Goal: Task Accomplishment & Management: Complete application form

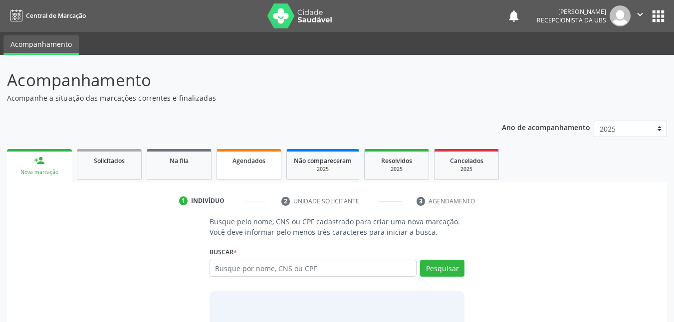
click at [255, 163] on span "Agendados" at bounding box center [249, 161] width 33 height 8
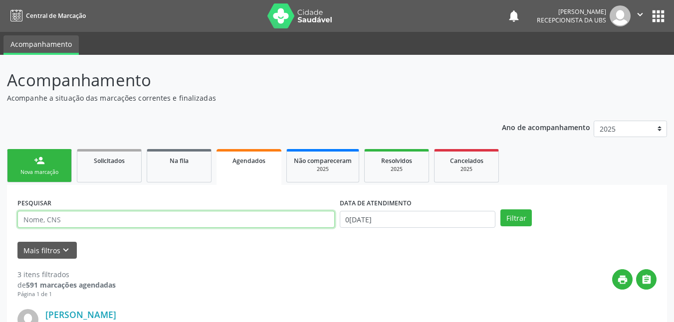
click at [276, 217] on input "text" at bounding box center [175, 219] width 317 height 17
type input "[PERSON_NAME]"
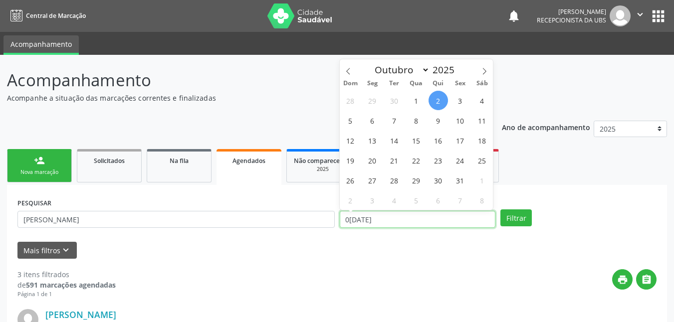
click at [377, 219] on input "0[DATE]" at bounding box center [418, 219] width 156 height 17
click at [414, 142] on span "15" at bounding box center [416, 140] width 19 height 19
type input "[DATE]"
click at [417, 138] on span "15" at bounding box center [416, 140] width 19 height 19
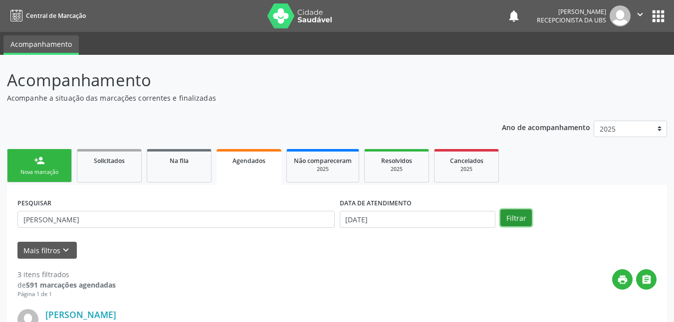
click at [516, 215] on button "Filtrar" at bounding box center [516, 218] width 31 height 17
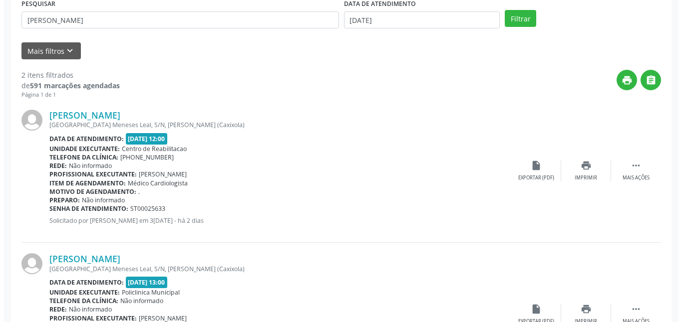
scroll to position [250, 0]
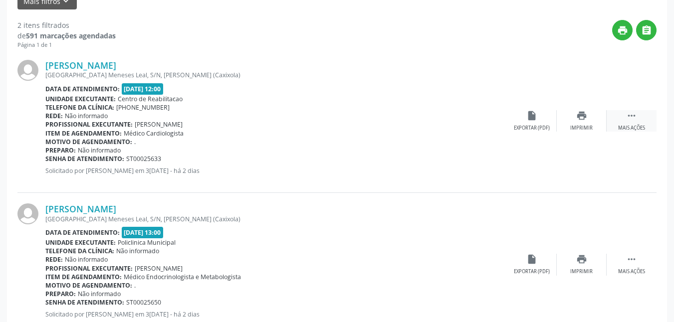
click at [638, 121] on div " Mais ações" at bounding box center [632, 120] width 50 height 21
click at [532, 118] on icon "cancel" at bounding box center [531, 115] width 11 height 11
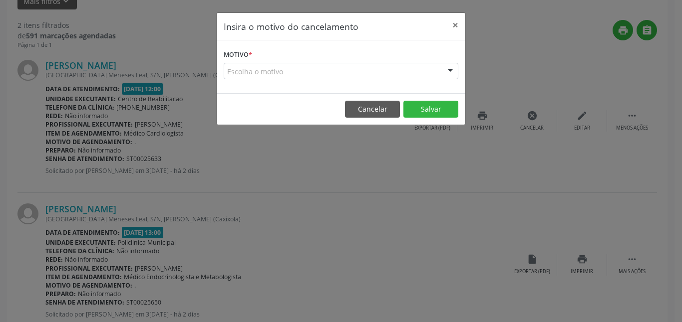
click at [398, 76] on div "Escolha o motivo" at bounding box center [341, 71] width 235 height 17
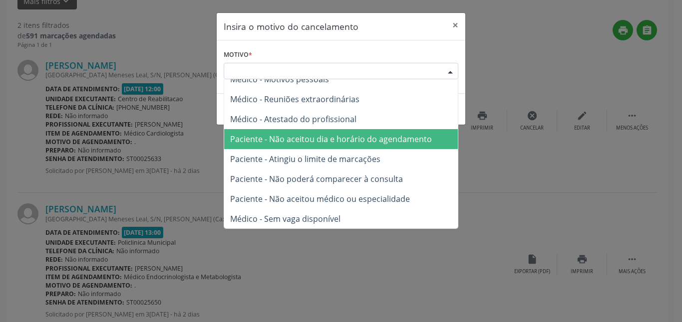
scroll to position [50, 0]
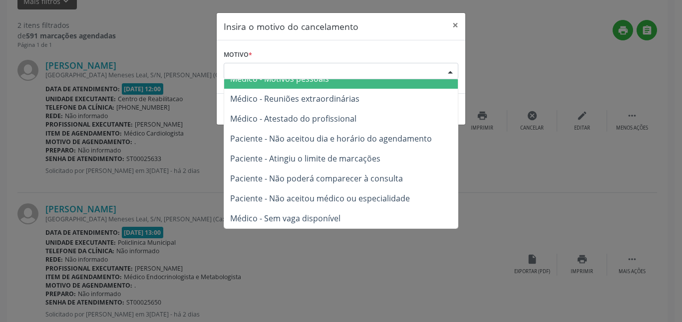
click at [409, 66] on div "Escolha o motivo" at bounding box center [341, 71] width 235 height 17
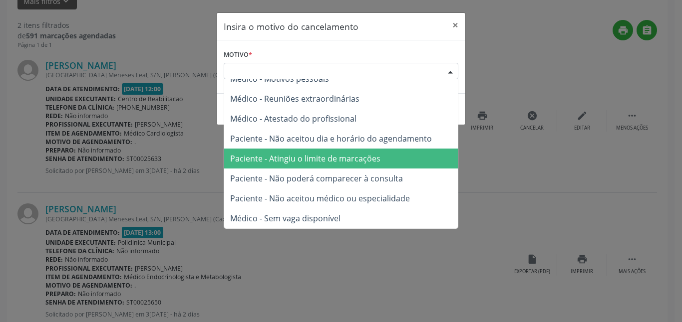
scroll to position [0, 0]
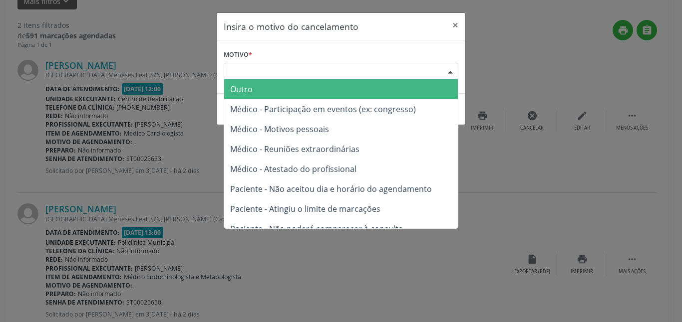
click at [356, 96] on span "Outro" at bounding box center [341, 89] width 234 height 20
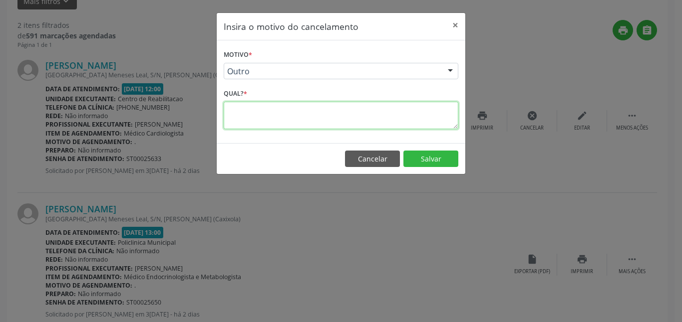
click at [350, 117] on textarea at bounding box center [341, 115] width 235 height 27
type textarea "."
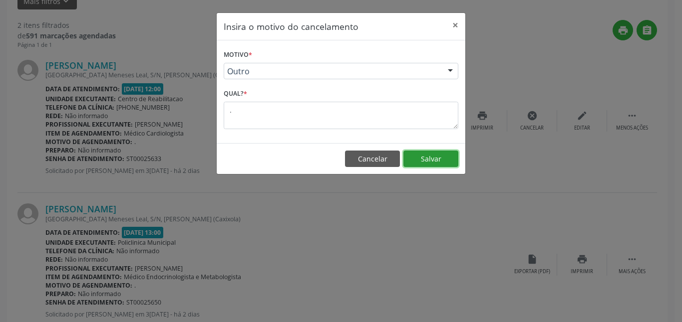
click at [440, 159] on button "Salvar" at bounding box center [430, 159] width 55 height 17
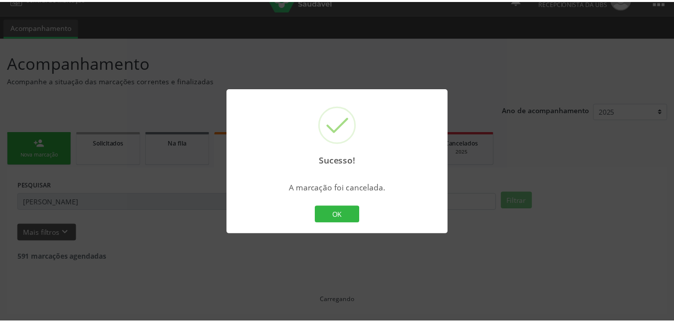
scroll to position [17, 0]
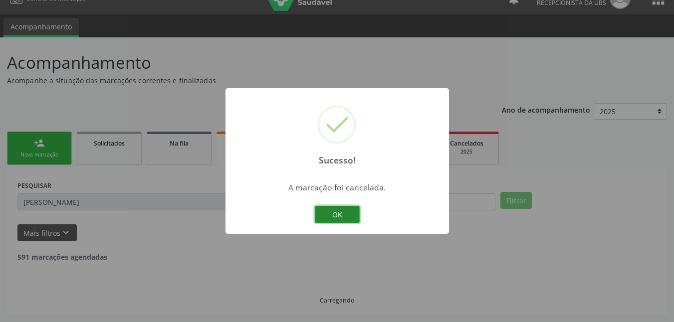
click at [346, 221] on button "OK" at bounding box center [337, 214] width 45 height 17
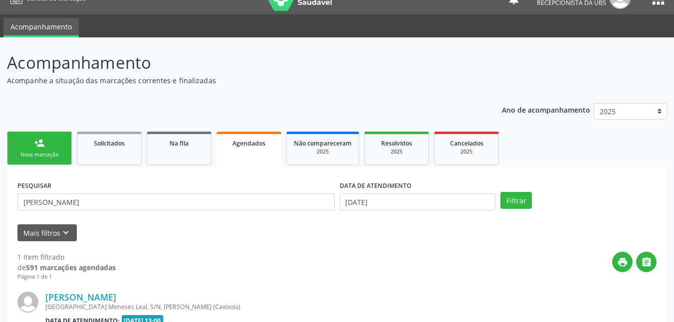
click at [49, 142] on link "person_add Nova marcação" at bounding box center [39, 148] width 65 height 33
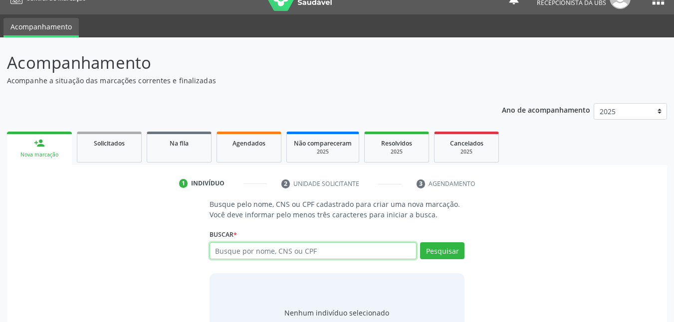
click at [248, 255] on input "text" at bounding box center [314, 251] width 208 height 17
type input "704805556654743"
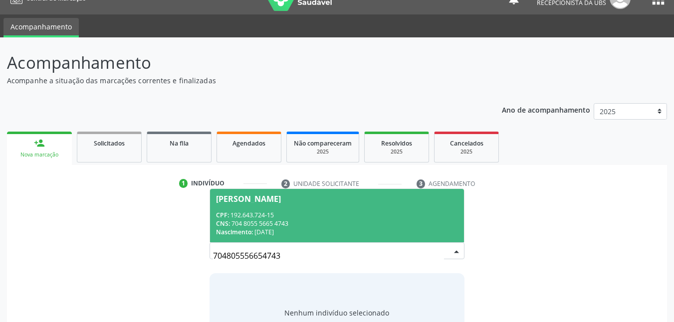
click at [345, 214] on div "CPF: 192.643.724-15" at bounding box center [337, 215] width 243 height 8
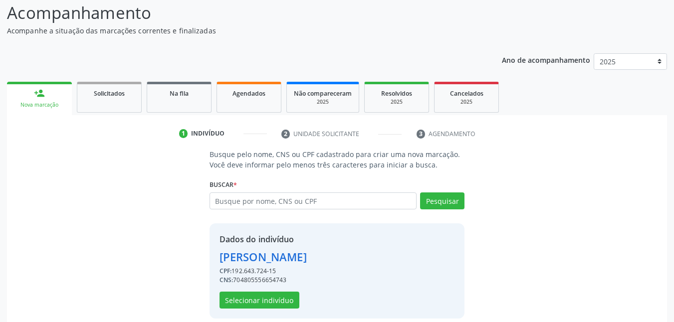
scroll to position [78, 0]
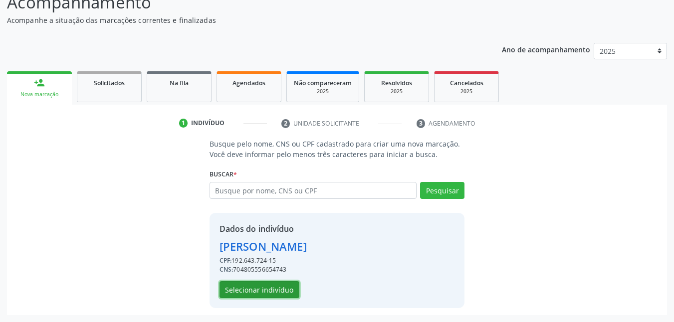
click at [282, 289] on button "Selecionar indivíduo" at bounding box center [260, 289] width 80 height 17
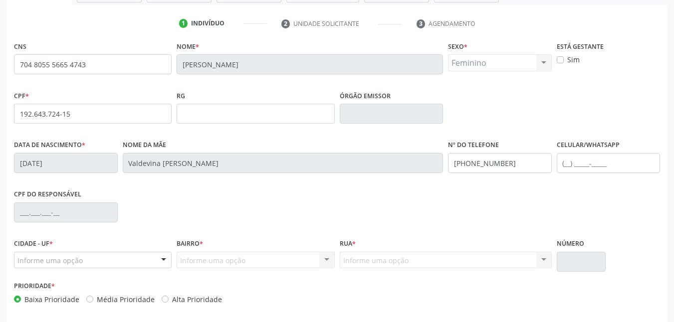
scroll to position [219, 0]
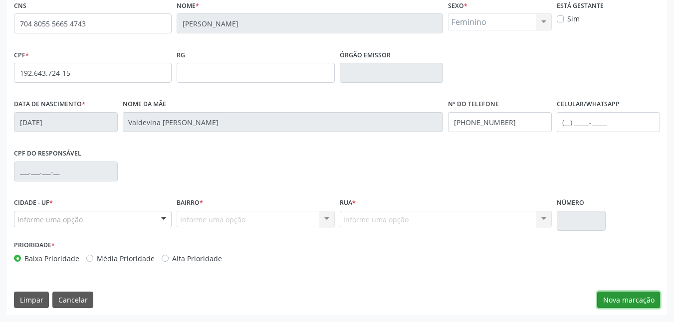
click at [625, 297] on button "Nova marcação" at bounding box center [628, 300] width 63 height 17
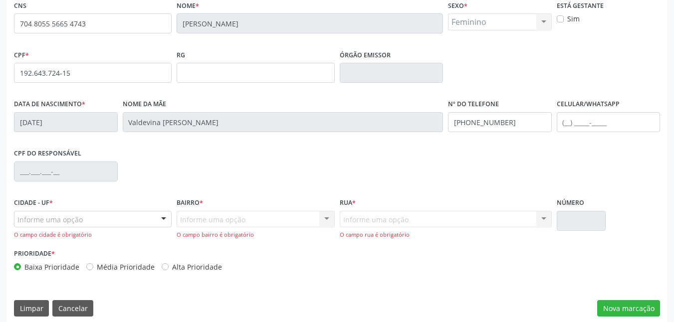
click at [165, 218] on div at bounding box center [163, 220] width 15 height 17
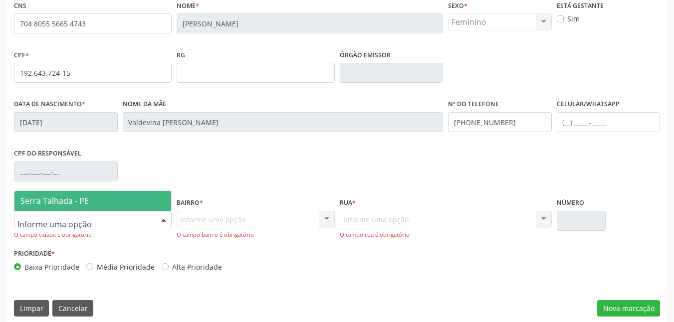
click at [128, 207] on span "Serra Talhada - PE" at bounding box center [92, 201] width 157 height 20
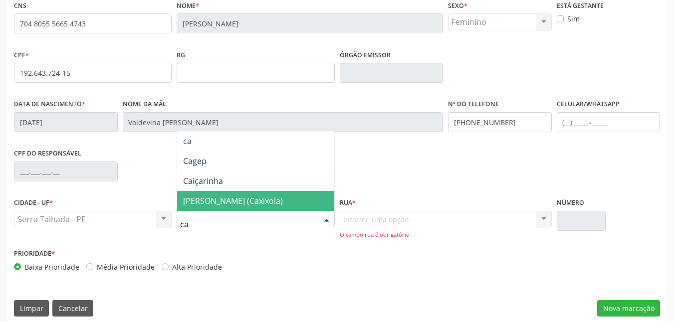
type input "cax"
click at [231, 197] on span "[PERSON_NAME] (Caxixola)" at bounding box center [233, 201] width 100 height 11
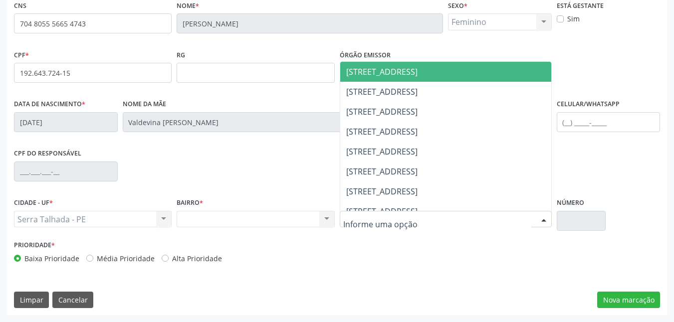
click at [502, 215] on div at bounding box center [446, 219] width 212 height 17
type input "av"
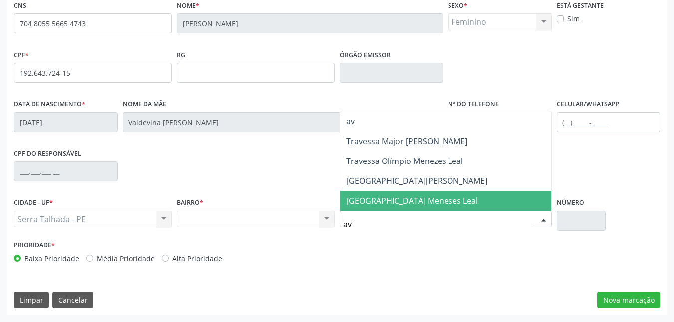
click at [476, 201] on span "[GEOGRAPHIC_DATA] Meneses Leal" at bounding box center [445, 201] width 211 height 20
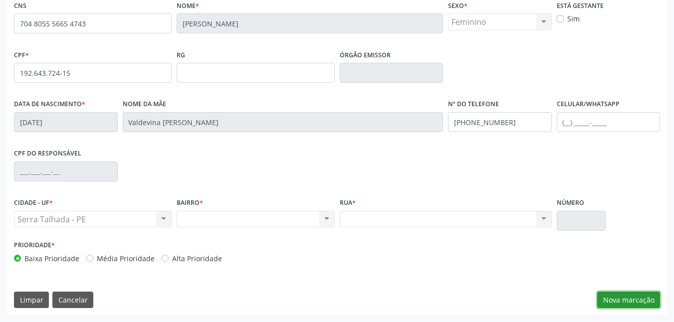
click at [632, 304] on button "Nova marcação" at bounding box center [628, 300] width 63 height 17
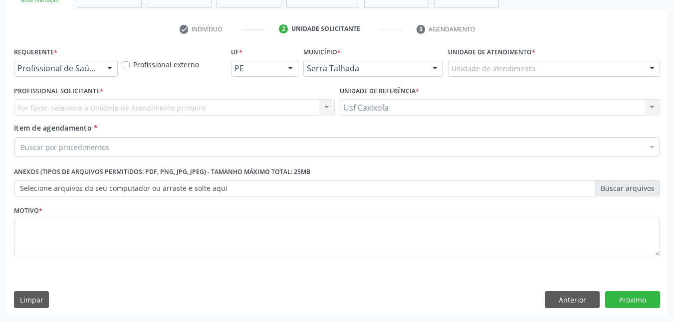
scroll to position [172, 0]
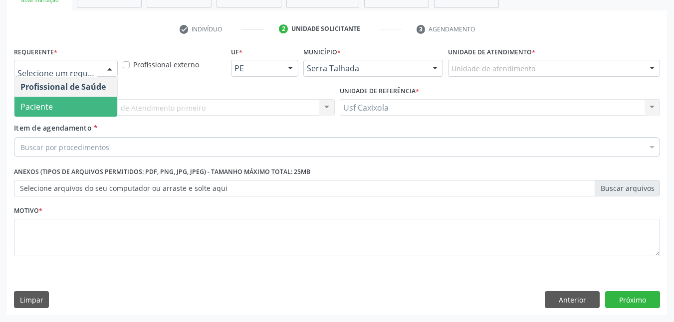
click at [96, 105] on span "Paciente" at bounding box center [65, 107] width 103 height 20
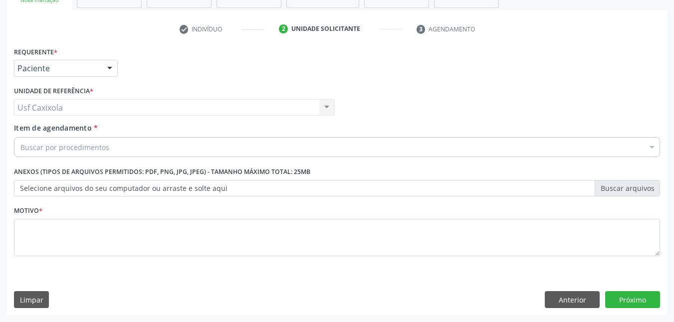
click at [129, 148] on div "Buscar por procedimentos" at bounding box center [337, 147] width 646 height 20
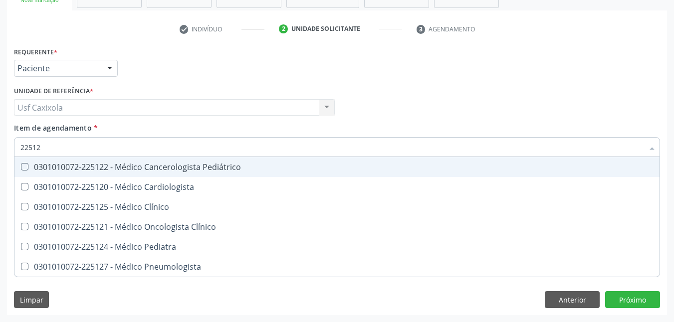
type input "225120"
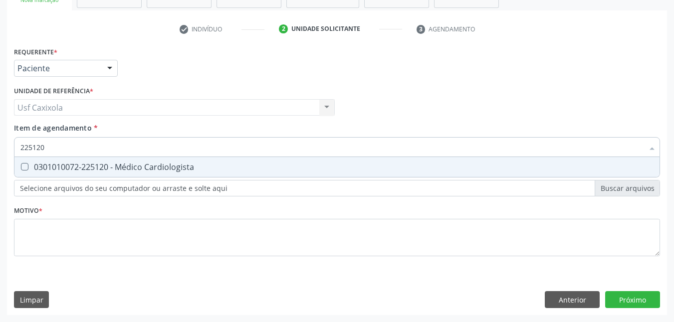
click at [134, 164] on div "0301010072-225120 - Médico Cardiologista" at bounding box center [336, 167] width 633 height 8
checkbox Cardiologista "true"
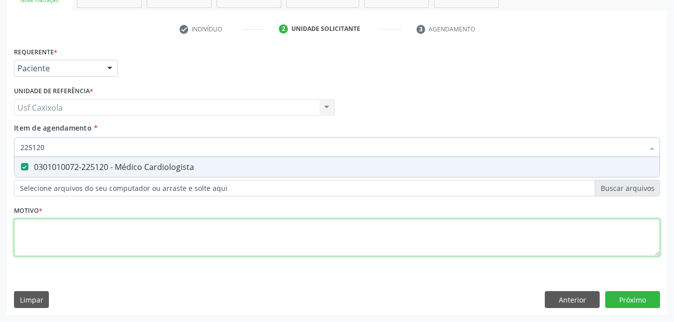
click at [431, 227] on div "Requerente * Paciente Profissional de Saúde Paciente Nenhum resultado encontrad…" at bounding box center [337, 157] width 646 height 226
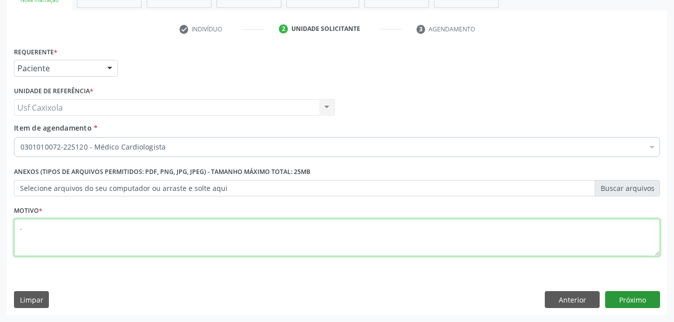
type textarea "."
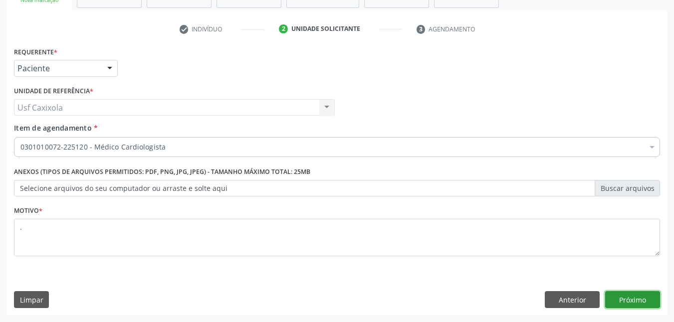
click at [633, 294] on button "Próximo" at bounding box center [632, 299] width 55 height 17
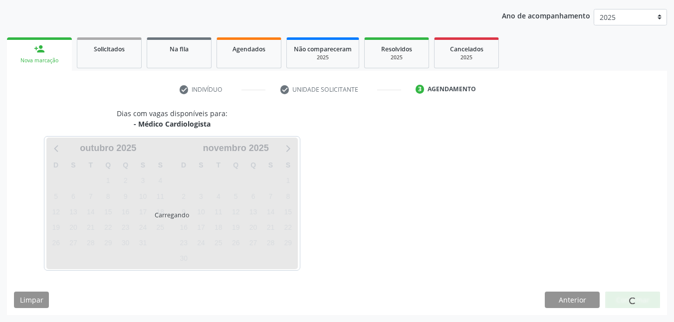
scroll to position [112, 0]
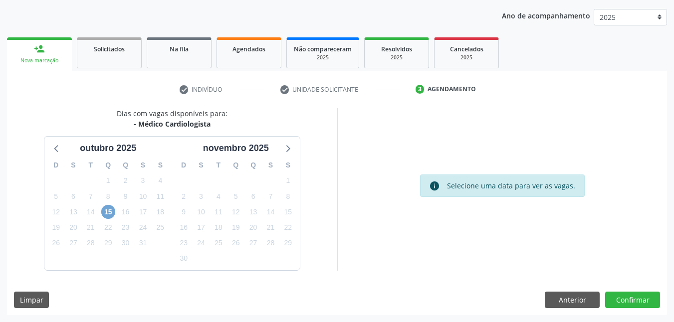
click at [110, 216] on span "15" at bounding box center [108, 212] width 14 height 14
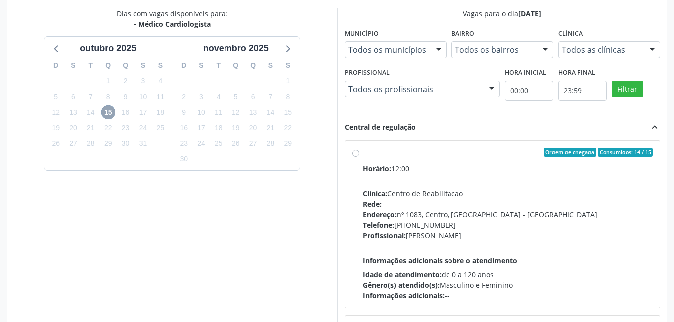
scroll to position [274, 0]
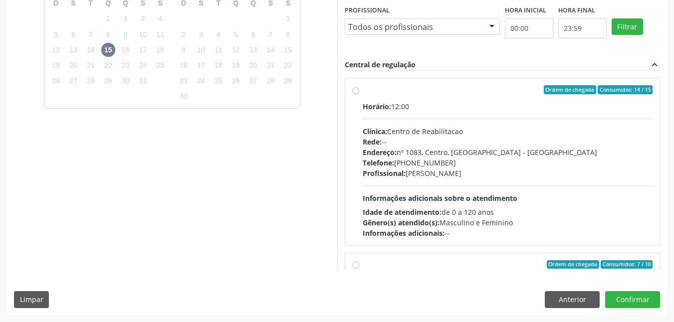
click at [353, 92] on div "Ordem de chegada Consumidos: 14 / 15 Horário: 12:00 Clínica: Centro de Reabilit…" at bounding box center [502, 161] width 315 height 167
radio input "true"
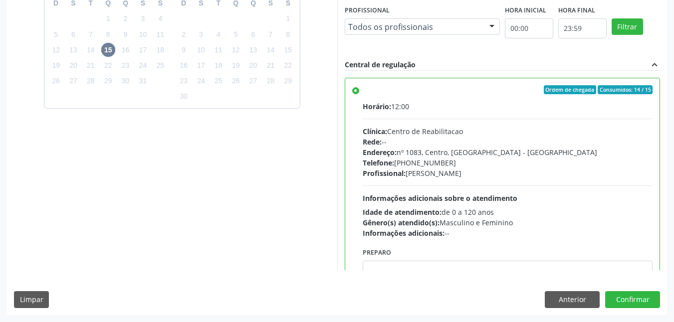
click at [328, 157] on div "Dias com vagas disponíveis para: - Médico Cardiologista [DATE] D S T Q Q S S 28…" at bounding box center [172, 108] width 330 height 324
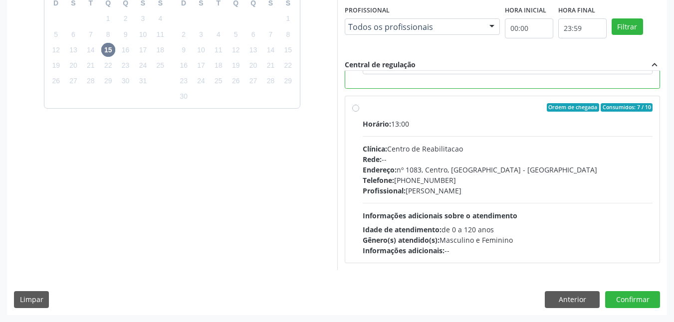
scroll to position [0, 0]
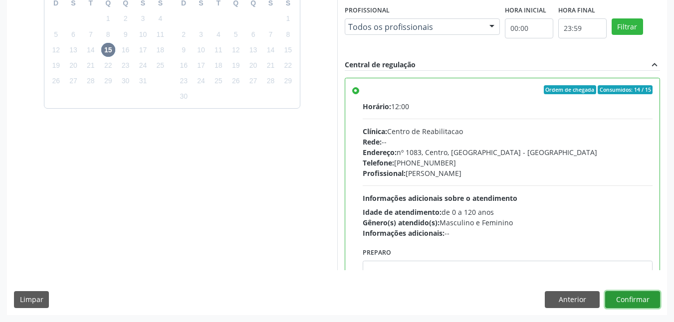
click at [625, 297] on button "Confirmar" at bounding box center [632, 299] width 55 height 17
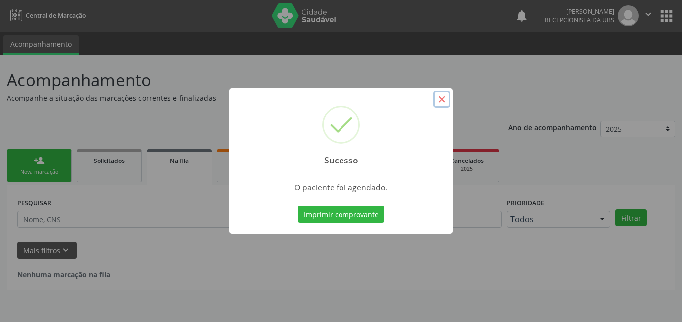
click at [440, 99] on button "×" at bounding box center [441, 99] width 17 height 17
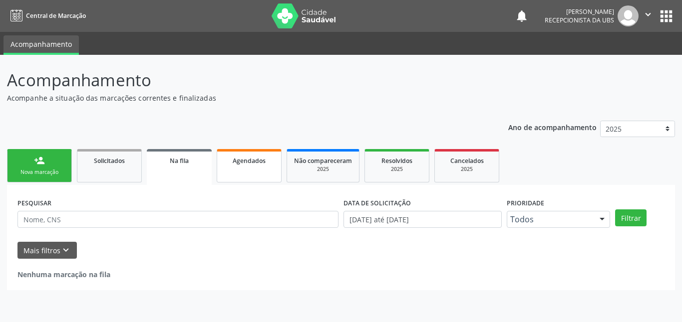
click at [257, 154] on link "Agendados" at bounding box center [249, 165] width 65 height 33
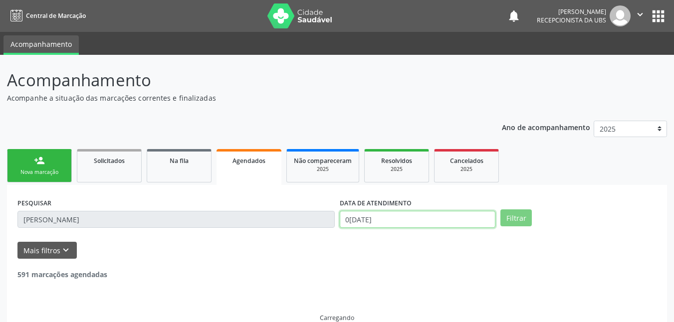
click at [410, 223] on input "0[DATE]" at bounding box center [418, 219] width 156 height 17
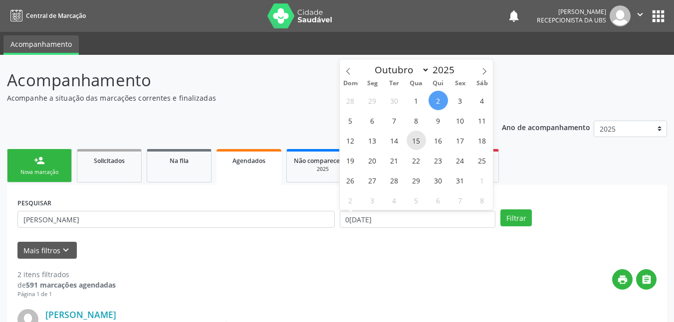
click at [418, 143] on span "15" at bounding box center [416, 140] width 19 height 19
type input "[DATE]"
click at [419, 145] on span "15" at bounding box center [416, 140] width 19 height 19
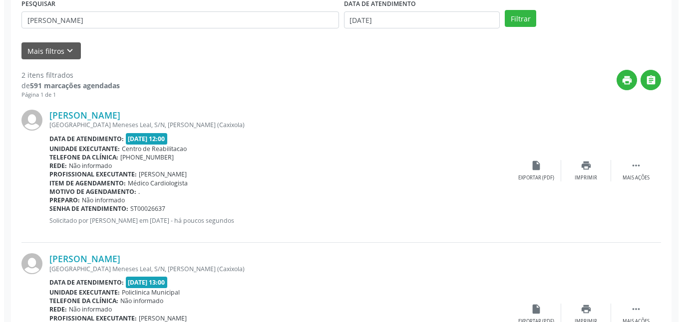
scroll to position [281, 0]
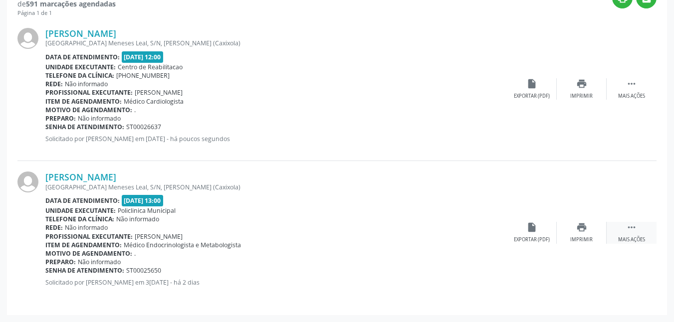
click at [630, 235] on div " Mais ações" at bounding box center [632, 232] width 50 height 21
click at [529, 233] on icon "cancel" at bounding box center [531, 227] width 11 height 11
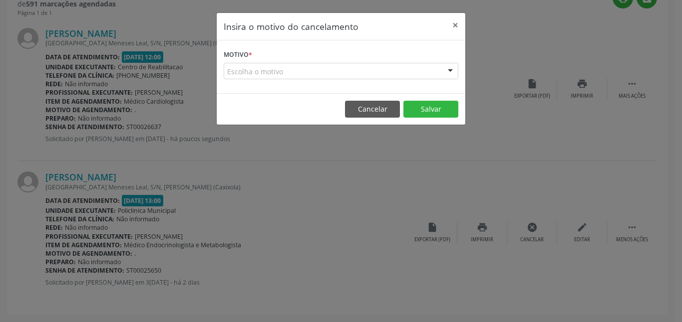
click at [369, 65] on div "Escolha o motivo" at bounding box center [341, 71] width 235 height 17
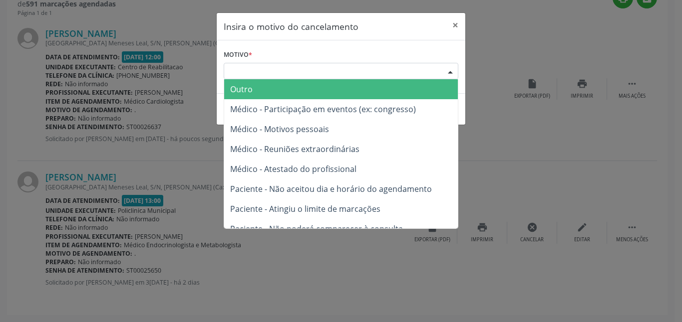
click at [306, 89] on span "Outro" at bounding box center [341, 89] width 234 height 20
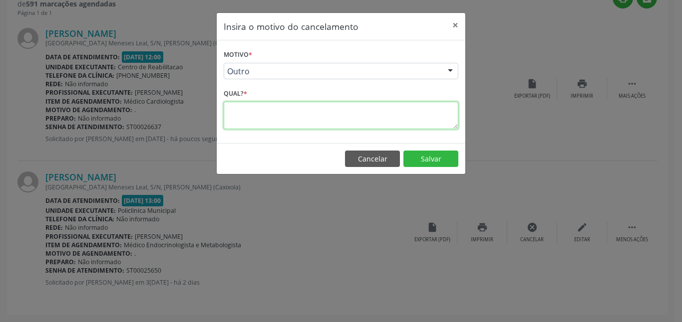
click at [315, 122] on textarea at bounding box center [341, 115] width 235 height 27
type textarea "."
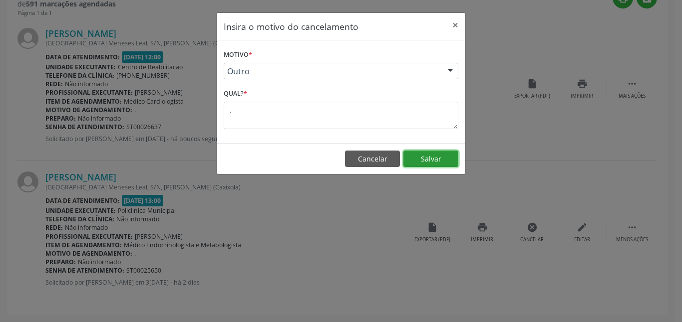
click at [434, 157] on button "Salvar" at bounding box center [430, 159] width 55 height 17
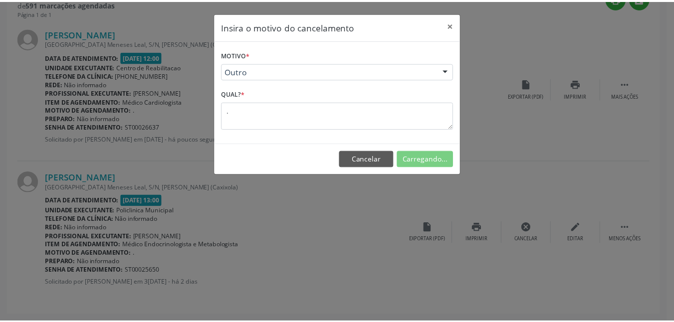
scroll to position [17, 0]
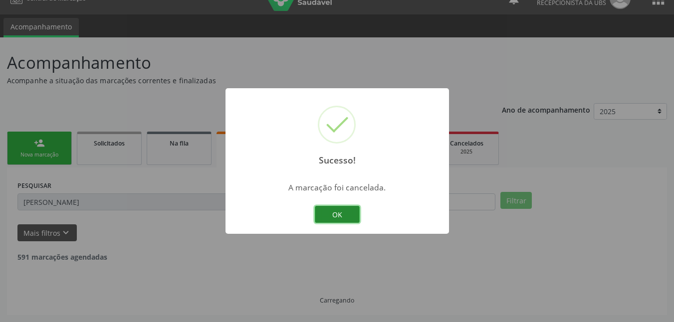
click at [339, 214] on button "OK" at bounding box center [337, 214] width 45 height 17
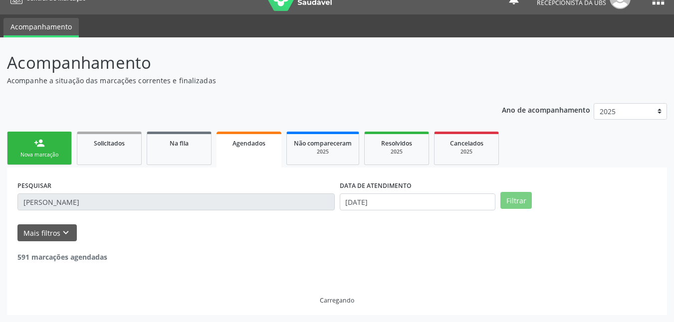
click at [47, 155] on div "Nova marcação" at bounding box center [39, 154] width 50 height 7
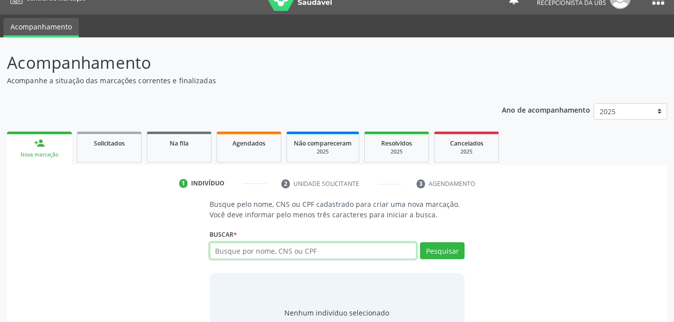
click at [256, 249] on input "text" at bounding box center [314, 251] width 208 height 17
type input "704885556654743"
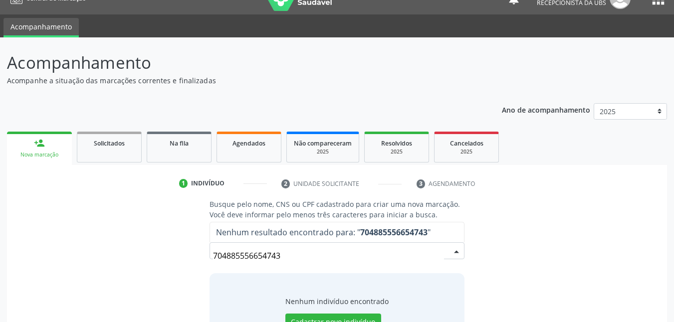
click at [238, 260] on input "704885556654743" at bounding box center [329, 256] width 232 height 20
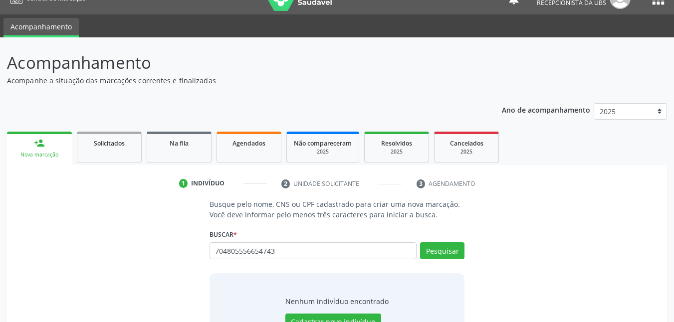
type input "704805556654743"
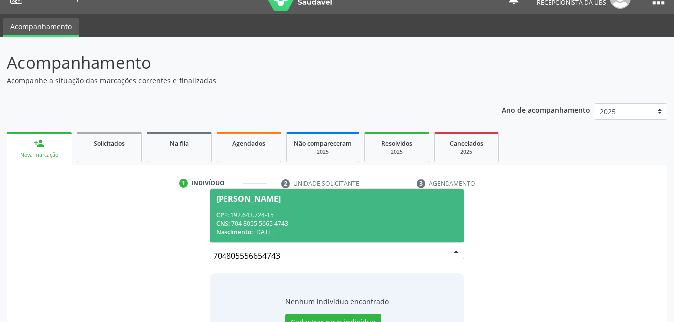
click at [265, 219] on div "CPF: 192.643.724-15" at bounding box center [337, 215] width 243 height 8
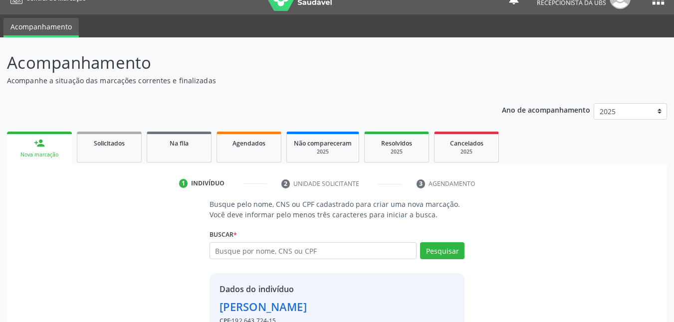
scroll to position [78, 0]
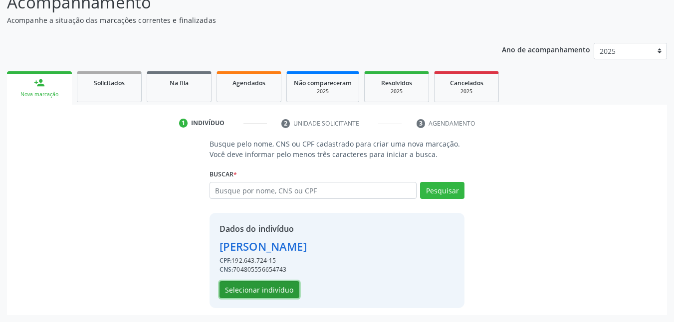
click at [284, 296] on button "Selecionar indivíduo" at bounding box center [260, 289] width 80 height 17
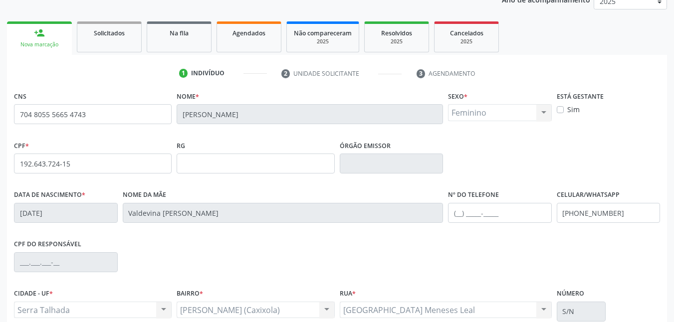
scroll to position [219, 0]
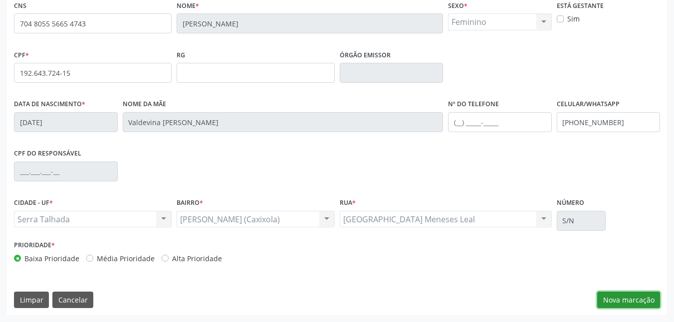
click at [643, 301] on button "Nova marcação" at bounding box center [628, 300] width 63 height 17
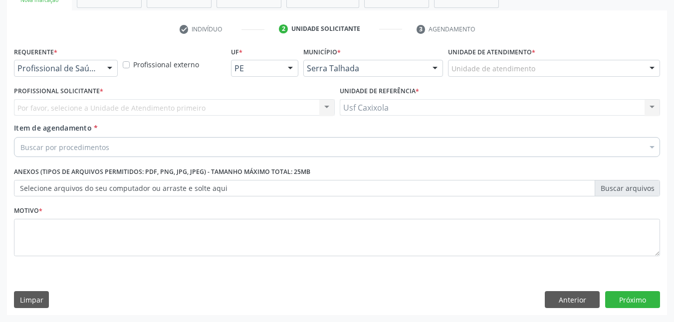
click at [104, 73] on div at bounding box center [109, 68] width 15 height 17
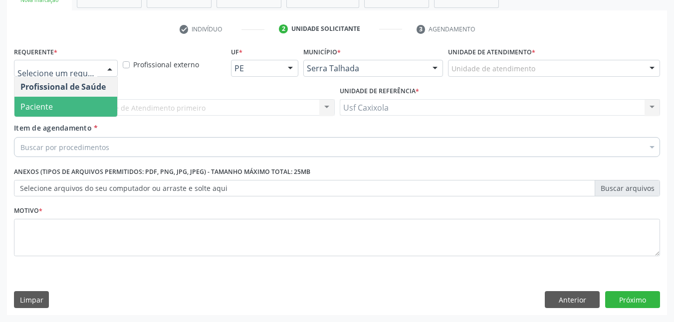
click at [104, 105] on span "Paciente" at bounding box center [65, 107] width 103 height 20
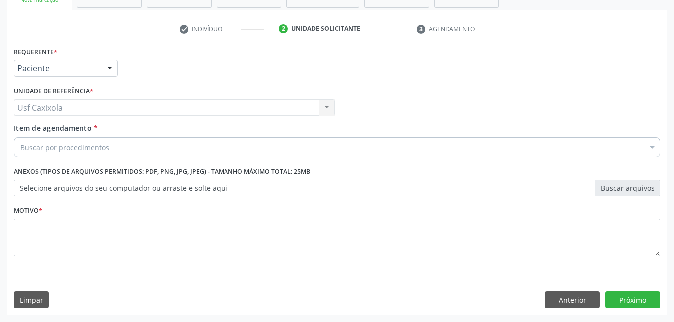
click at [116, 150] on div "Buscar por procedimentos" at bounding box center [337, 147] width 646 height 20
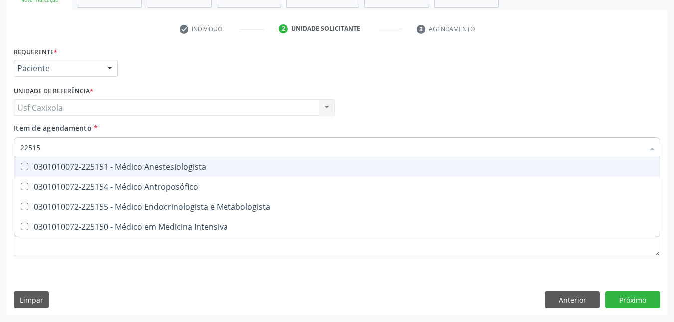
type input "225155"
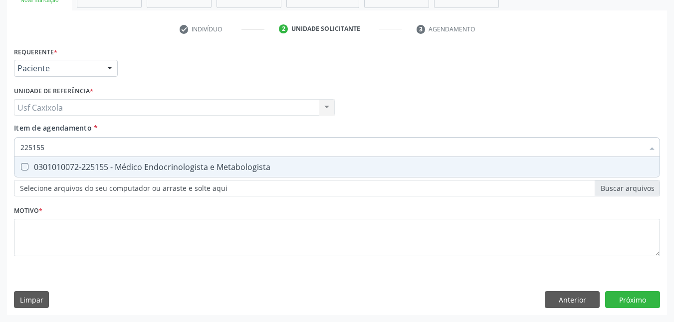
click at [101, 169] on div "0301010072-225155 - Médico Endocrinologista e Metabologista" at bounding box center [336, 167] width 633 height 8
checkbox Metabologista "true"
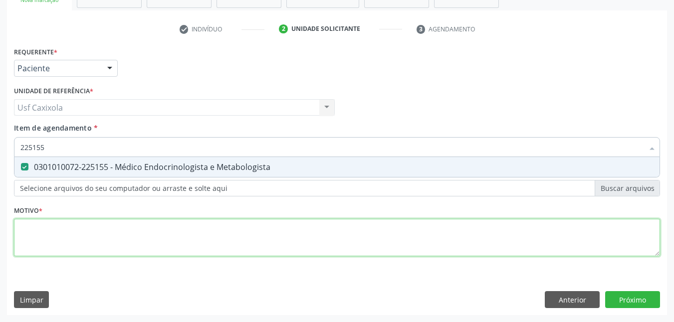
click at [142, 246] on div "Requerente * Paciente Profissional de Saúde Paciente Nenhum resultado encontrad…" at bounding box center [337, 157] width 646 height 226
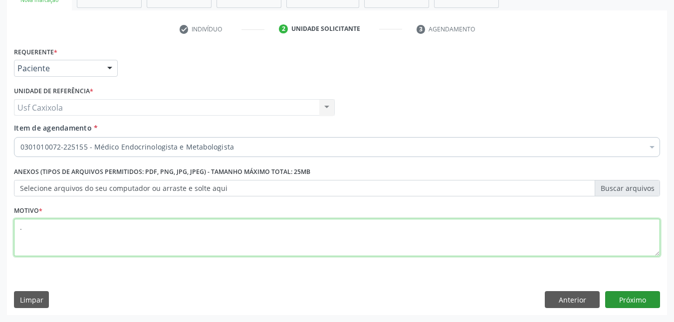
type textarea "."
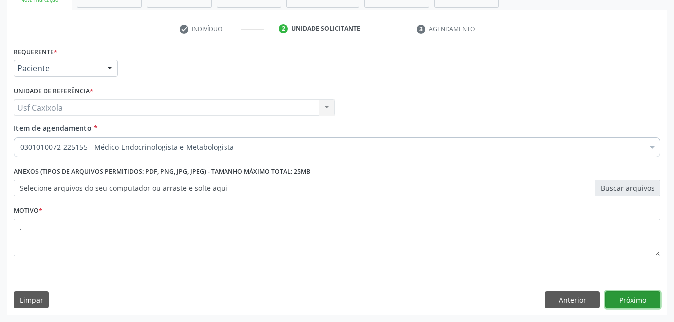
click at [626, 302] on button "Próximo" at bounding box center [632, 299] width 55 height 17
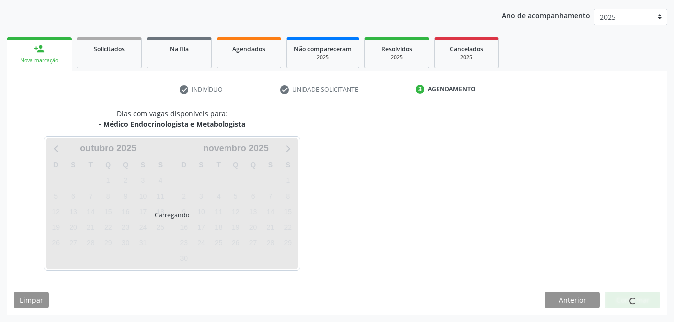
scroll to position [112, 0]
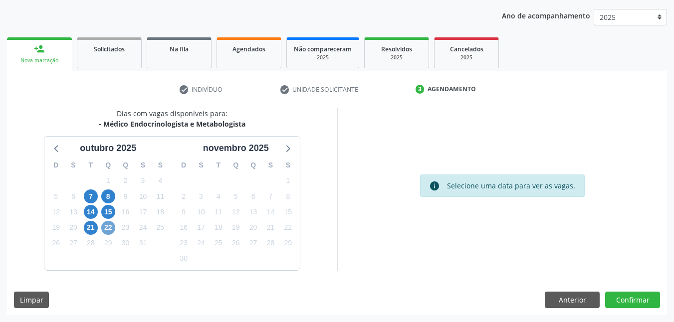
click at [109, 229] on span "22" at bounding box center [108, 228] width 14 height 14
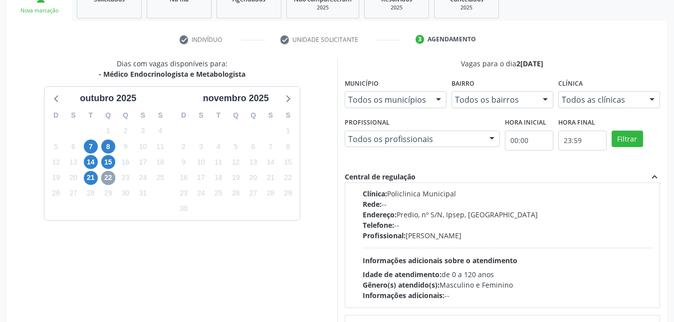
scroll to position [0, 0]
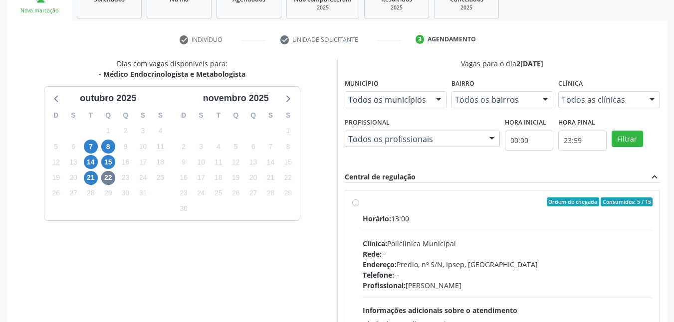
click at [363, 205] on label "Ordem de chegada Consumidos: 5 / 15 Horário: 13:00 Clínica: Policlinica Municip…" at bounding box center [508, 274] width 290 height 153
click at [357, 205] on input "Ordem de chegada Consumidos: 5 / 15 Horário: 13:00 Clínica: Policlinica Municip…" at bounding box center [355, 202] width 7 height 9
radio input "true"
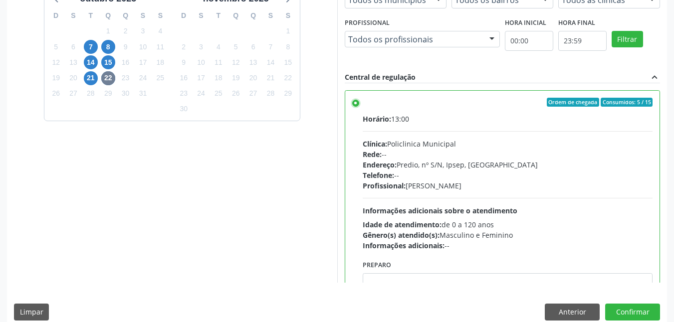
scroll to position [274, 0]
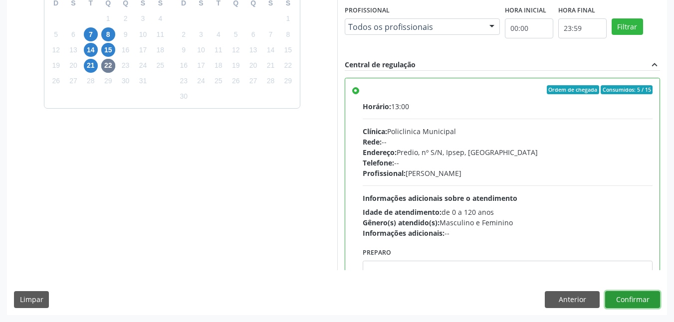
click at [637, 300] on button "Confirmar" at bounding box center [632, 299] width 55 height 17
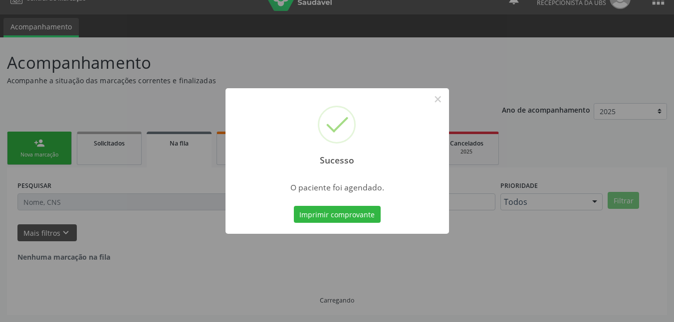
scroll to position [0, 0]
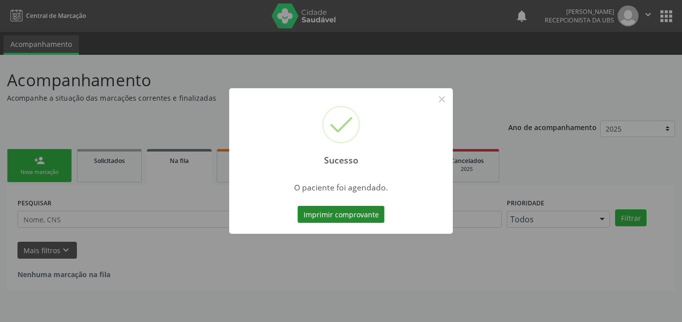
click at [369, 217] on button "Imprimir comprovante" at bounding box center [340, 214] width 87 height 17
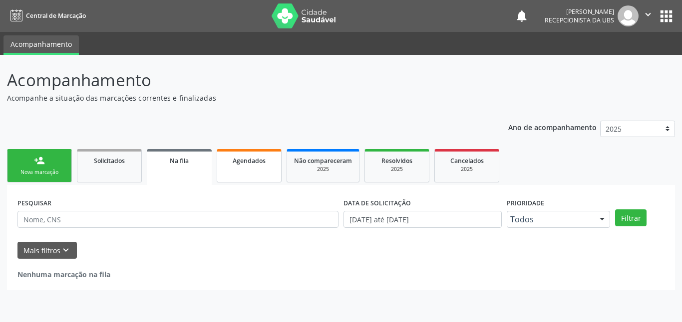
click at [259, 164] on span "Agendados" at bounding box center [249, 161] width 33 height 8
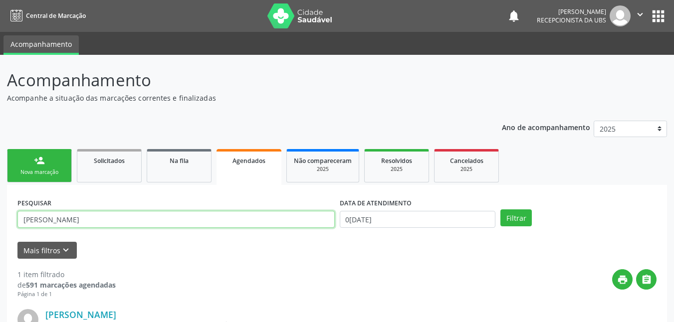
click at [176, 223] on input "[PERSON_NAME]" at bounding box center [175, 219] width 317 height 17
drag, startPoint x: 164, startPoint y: 220, endPoint x: 4, endPoint y: 209, distance: 160.1
click at [4, 209] on div "Acompanhamento Acompanhe a situação das marcações correntes e finalizadas Relat…" at bounding box center [337, 257] width 674 height 405
type input "rosineide benedita"
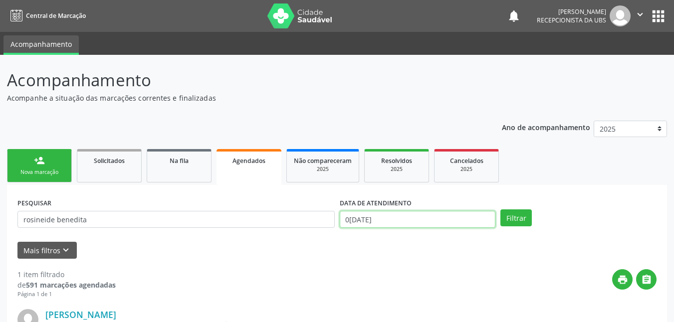
click at [373, 219] on input "0[DATE]" at bounding box center [418, 219] width 156 height 17
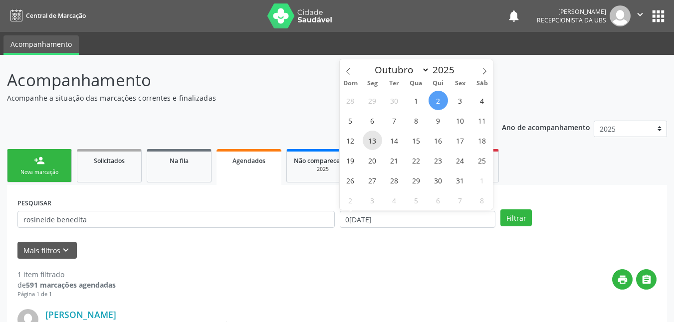
click at [377, 136] on span "13" at bounding box center [372, 140] width 19 height 19
type input "[DATE]"
click at [377, 141] on span "13" at bounding box center [372, 140] width 19 height 19
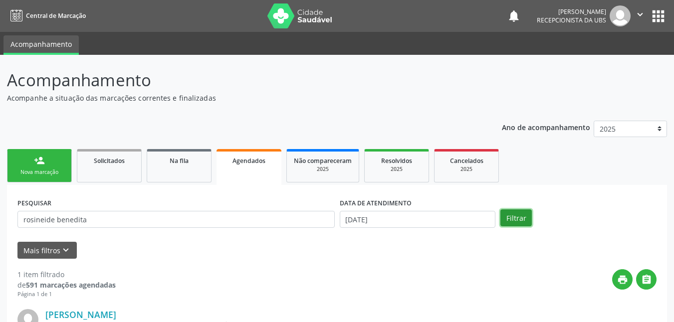
click at [512, 220] on button "Filtrar" at bounding box center [516, 218] width 31 height 17
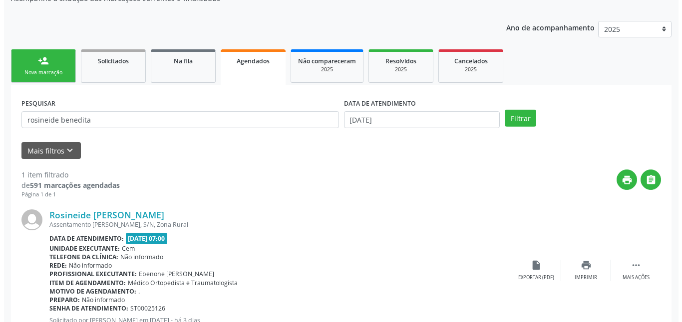
scroll to position [137, 0]
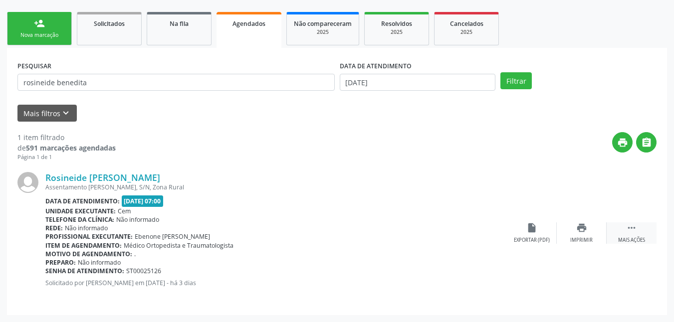
click at [633, 229] on icon "" at bounding box center [631, 228] width 11 height 11
click at [531, 229] on icon "cancel" at bounding box center [531, 228] width 11 height 11
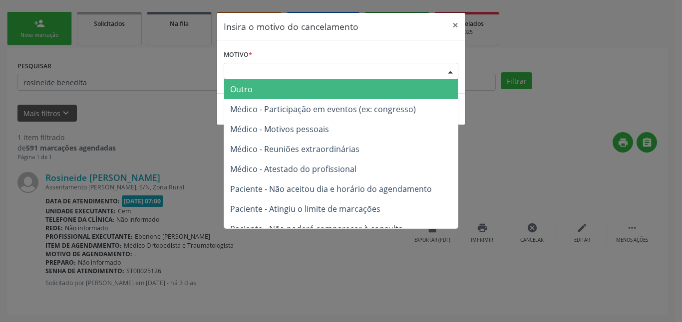
click at [391, 67] on div "Escolha o motivo" at bounding box center [341, 71] width 235 height 17
click at [377, 93] on span "Outro" at bounding box center [341, 89] width 234 height 20
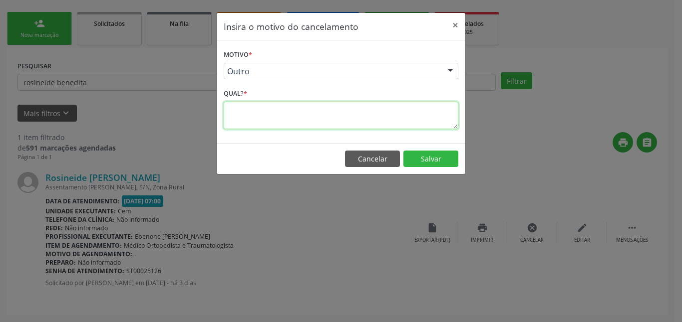
click at [374, 124] on textarea at bounding box center [341, 115] width 235 height 27
type textarea "."
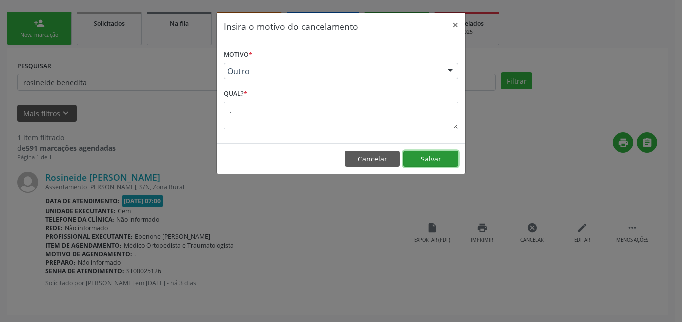
click at [433, 160] on button "Salvar" at bounding box center [430, 159] width 55 height 17
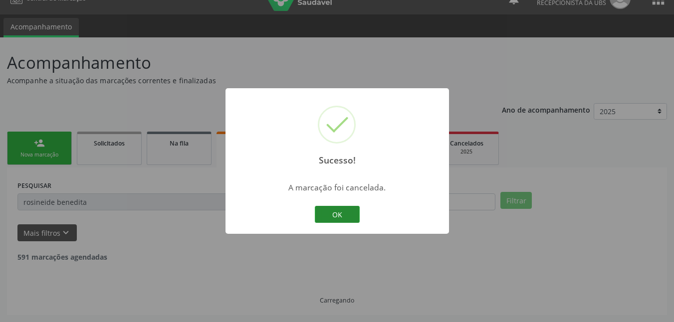
scroll to position [0, 0]
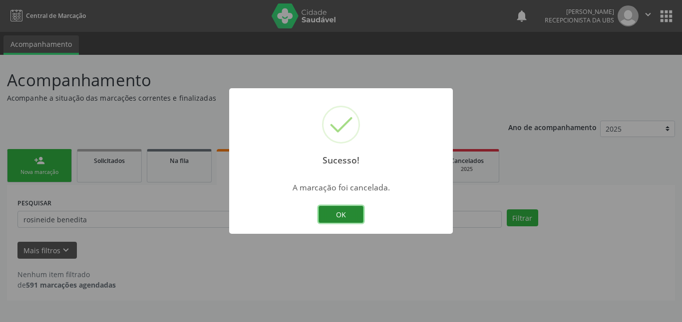
click at [340, 213] on button "OK" at bounding box center [340, 214] width 45 height 17
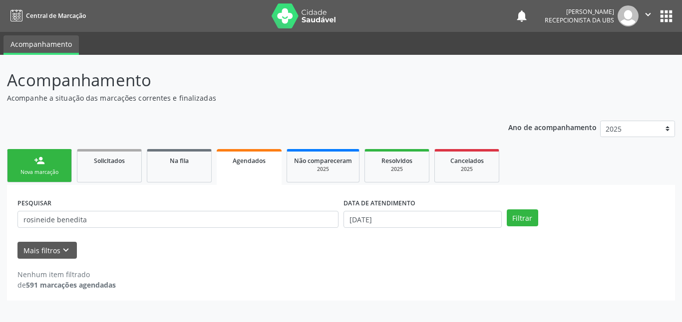
click at [50, 168] on link "person_add Nova marcação" at bounding box center [39, 165] width 65 height 33
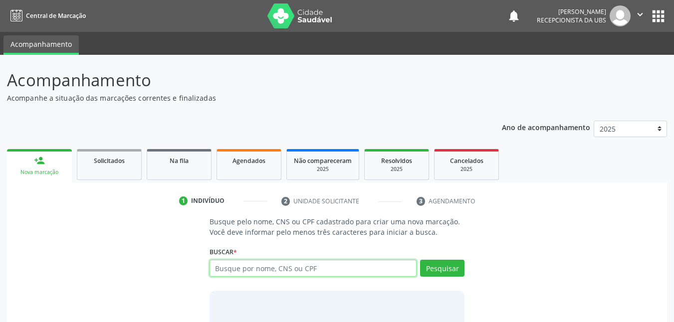
click at [288, 271] on input "text" at bounding box center [314, 268] width 208 height 17
type input "27766209420"
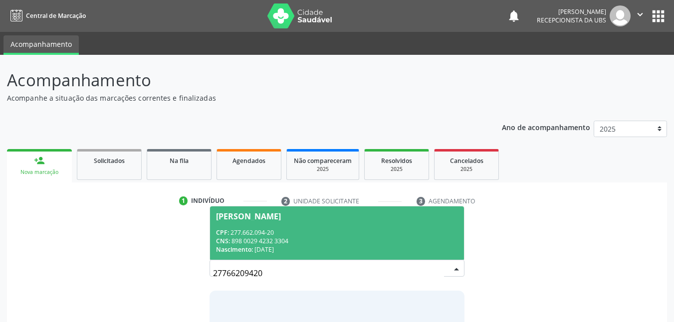
click at [274, 227] on span "[PERSON_NAME] CPF: 277.662.094-20 CNS: 898 0029 4232 3304 Nascimento: [DATE]" at bounding box center [337, 233] width 255 height 53
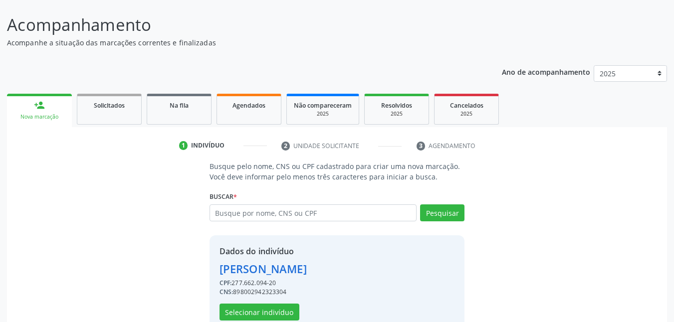
scroll to position [59, 0]
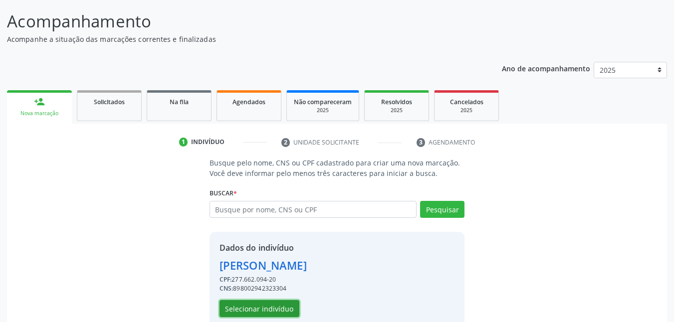
click at [277, 310] on button "Selecionar indivíduo" at bounding box center [260, 308] width 80 height 17
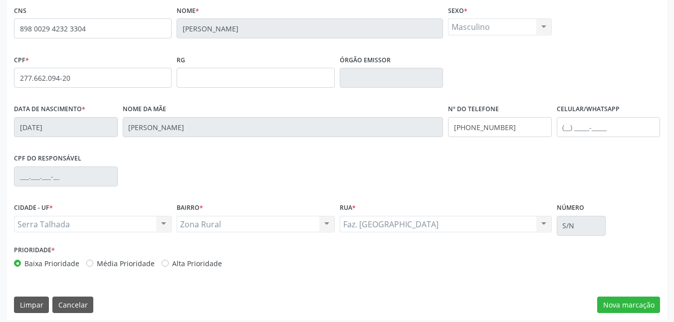
scroll to position [219, 0]
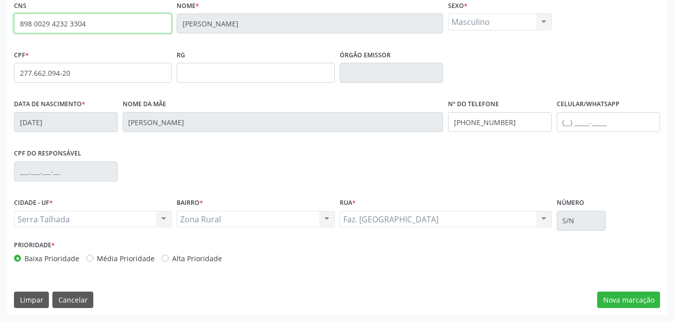
drag, startPoint x: 95, startPoint y: 27, endPoint x: 10, endPoint y: 35, distance: 85.2
click at [10, 35] on div "CNS 898 0029 4232 3304 Nome * [PERSON_NAME] * Masculino Masculino Feminino Nenh…" at bounding box center [337, 156] width 660 height 317
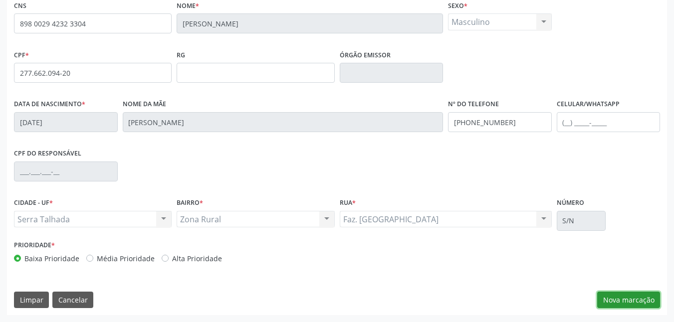
click at [635, 300] on button "Nova marcação" at bounding box center [628, 300] width 63 height 17
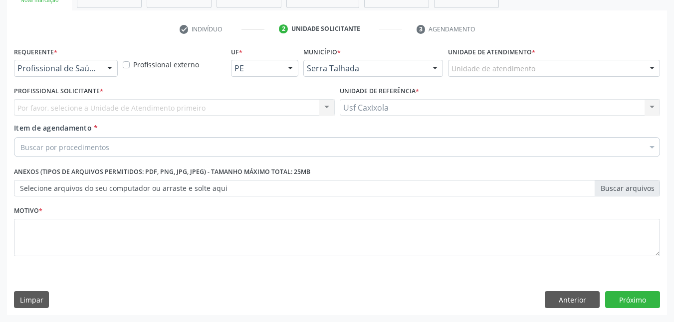
scroll to position [172, 0]
click at [104, 66] on div at bounding box center [109, 68] width 15 height 17
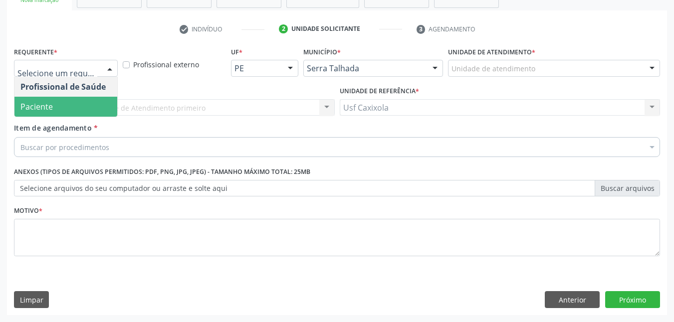
click at [104, 106] on span "Paciente" at bounding box center [65, 107] width 103 height 20
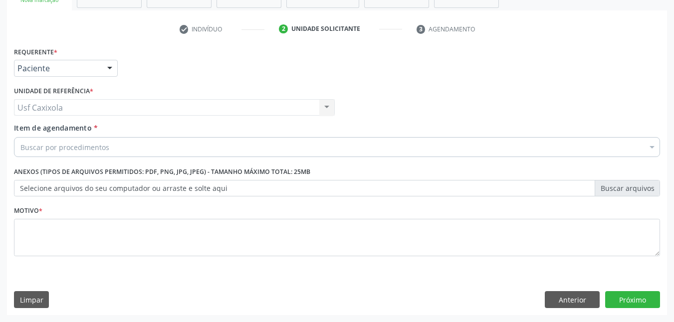
click at [122, 150] on div "Buscar por procedimentos" at bounding box center [337, 147] width 646 height 20
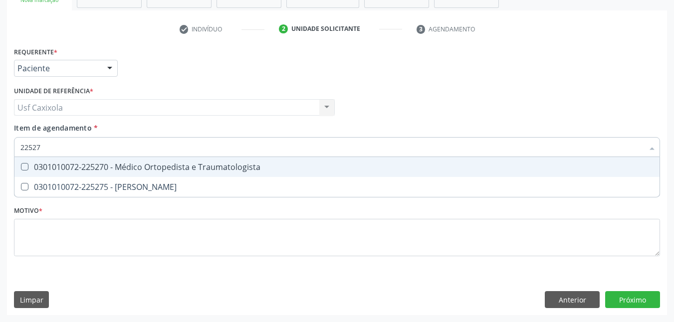
type input "225270"
click at [105, 169] on div "0301010072-225270 - Médico Ortopedista e Traumatologista" at bounding box center [336, 167] width 633 height 8
checkbox Traumatologista "true"
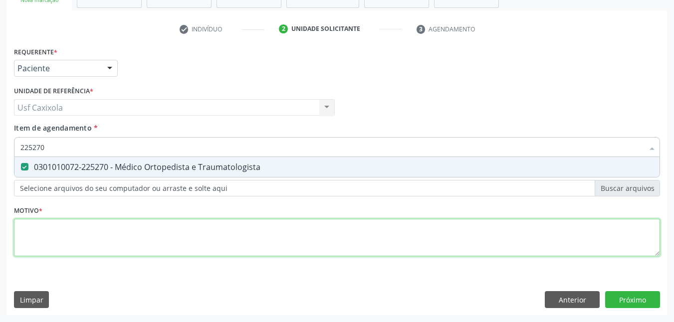
click at [111, 233] on div "Requerente * Paciente Profissional de Saúde Paciente Nenhum resultado encontrad…" at bounding box center [337, 157] width 646 height 226
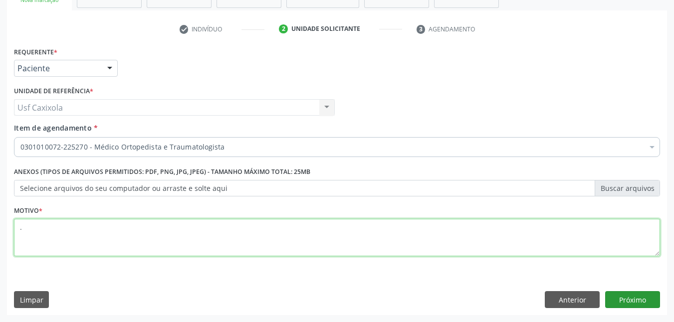
type textarea "."
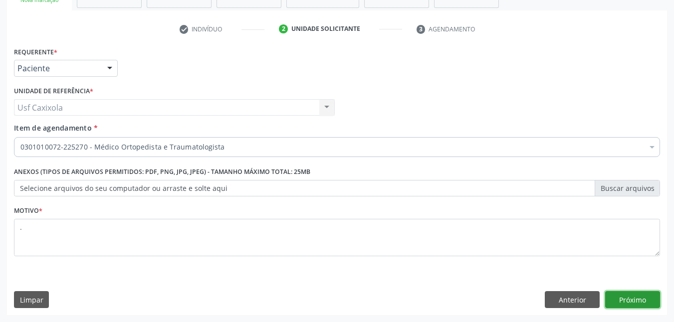
click at [638, 303] on button "Próximo" at bounding box center [632, 299] width 55 height 17
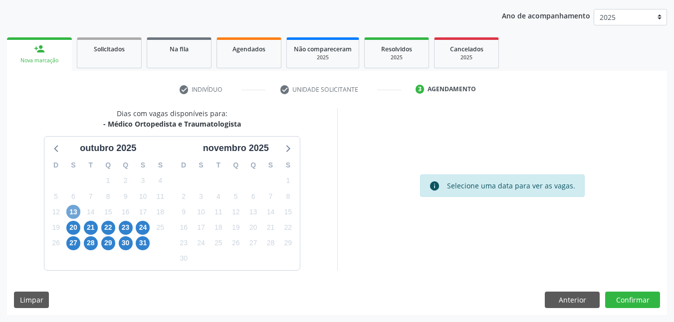
click at [71, 213] on span "13" at bounding box center [73, 212] width 14 height 14
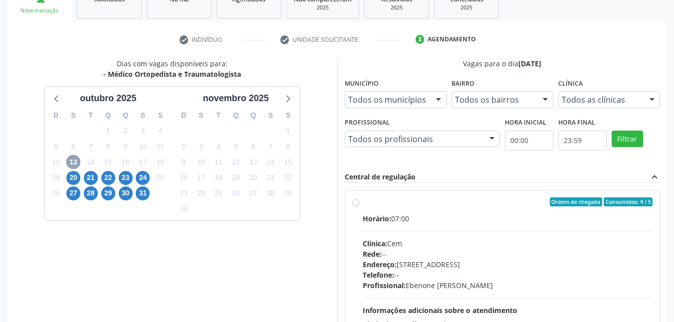
scroll to position [212, 0]
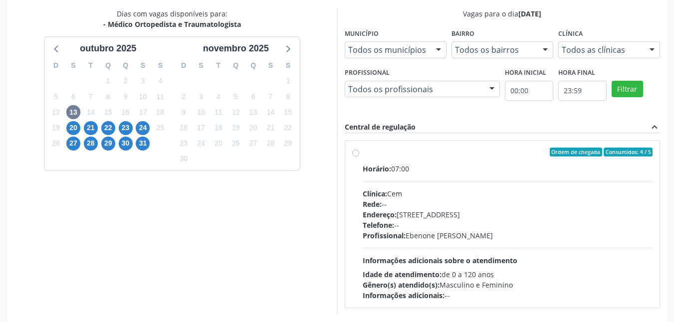
click at [363, 154] on label "Ordem de chegada Consumidos: 4 / 5 Horário: 07:00 Clínica: Cem Rede: -- Endereç…" at bounding box center [508, 224] width 290 height 153
click at [356, 154] on input "Ordem de chegada Consumidos: 4 / 5 Horário: 07:00 Clínica: Cem Rede: -- Endereç…" at bounding box center [355, 152] width 7 height 9
radio input "true"
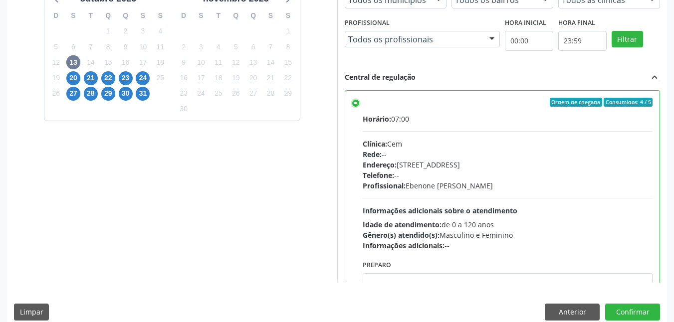
scroll to position [274, 0]
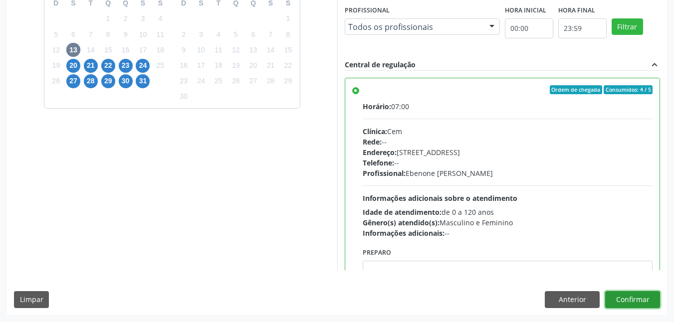
click at [633, 300] on button "Confirmar" at bounding box center [632, 299] width 55 height 17
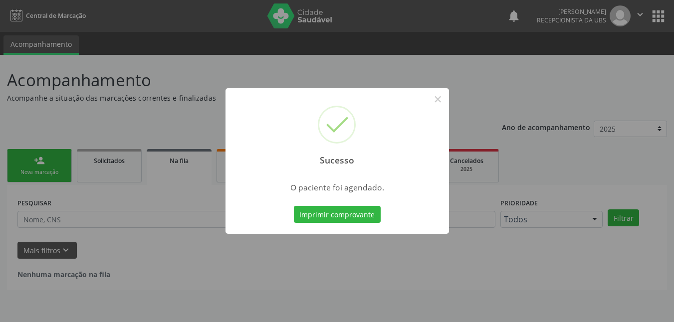
scroll to position [0, 0]
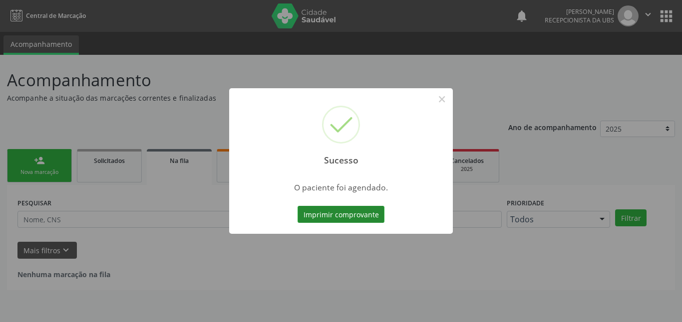
click at [353, 214] on button "Imprimir comprovante" at bounding box center [340, 214] width 87 height 17
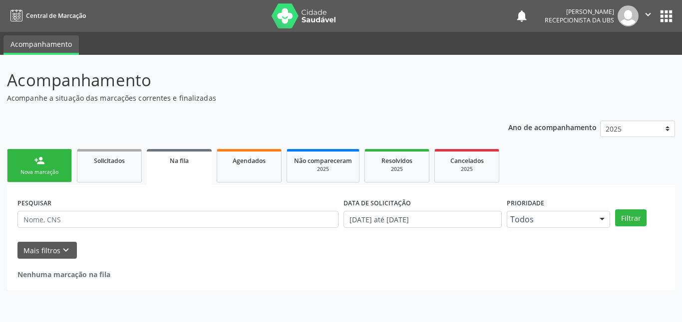
click at [43, 169] on div "Nova marcação" at bounding box center [39, 172] width 50 height 7
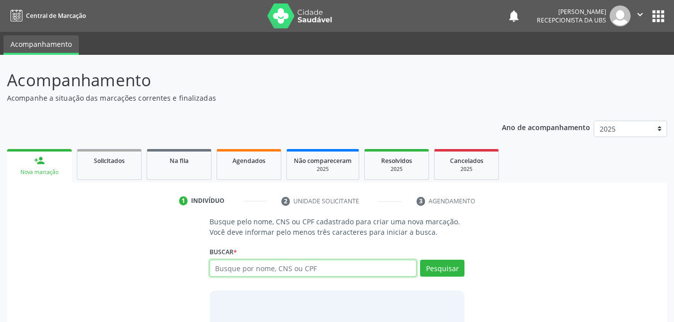
click at [272, 272] on input "text" at bounding box center [314, 268] width 208 height 17
paste input "898 0029 4232 3304"
type input "898 0029 4232 3304"
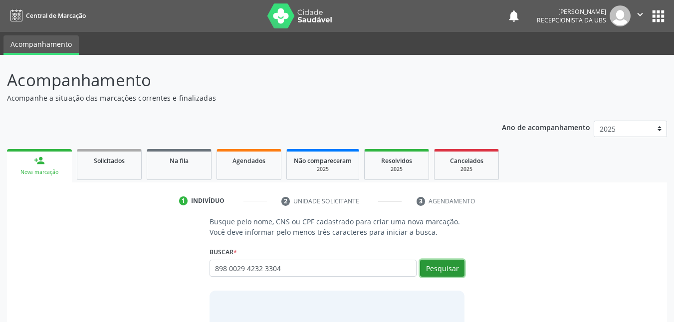
click at [451, 265] on button "Pesquisar" at bounding box center [442, 268] width 44 height 17
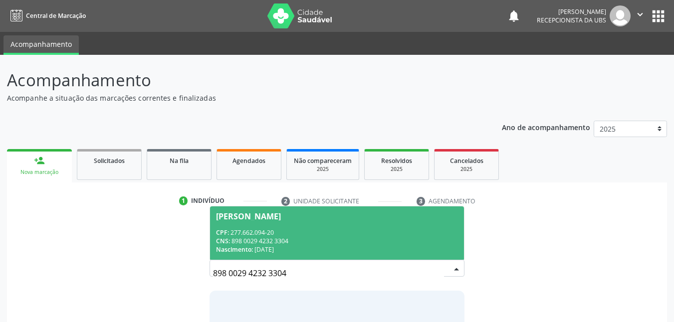
click at [316, 227] on span "[PERSON_NAME] CPF: 277.662.094-20 CNS: 898 0029 4232 3304 Nascimento: [DATE]" at bounding box center [337, 233] width 255 height 53
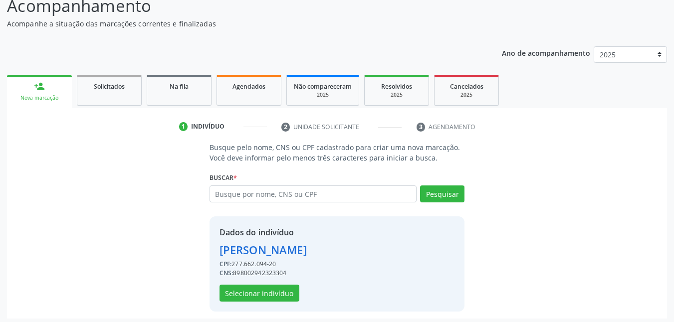
scroll to position [78, 0]
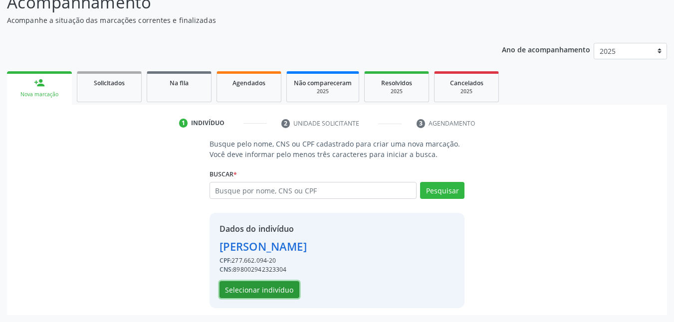
click at [276, 289] on button "Selecionar indivíduo" at bounding box center [260, 289] width 80 height 17
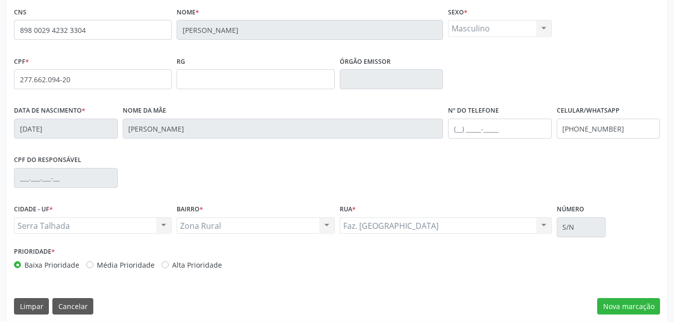
scroll to position [219, 0]
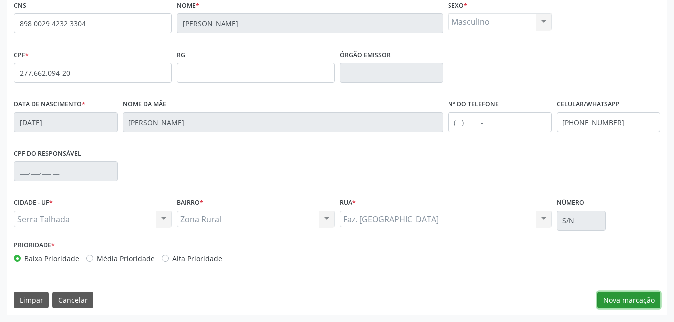
click at [640, 302] on button "Nova marcação" at bounding box center [628, 300] width 63 height 17
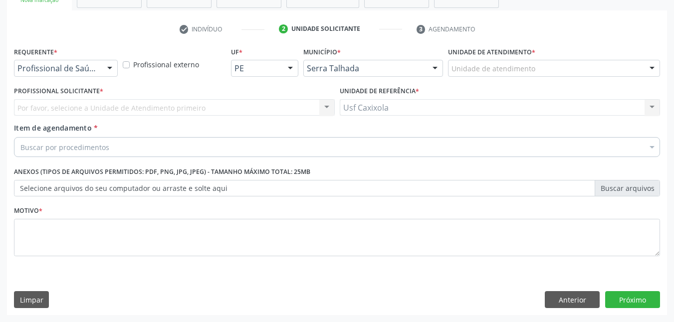
scroll to position [172, 0]
click at [104, 71] on div at bounding box center [109, 68] width 15 height 17
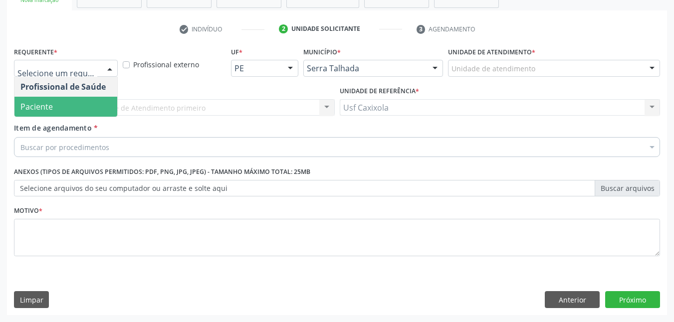
click at [97, 105] on span "Paciente" at bounding box center [65, 107] width 103 height 20
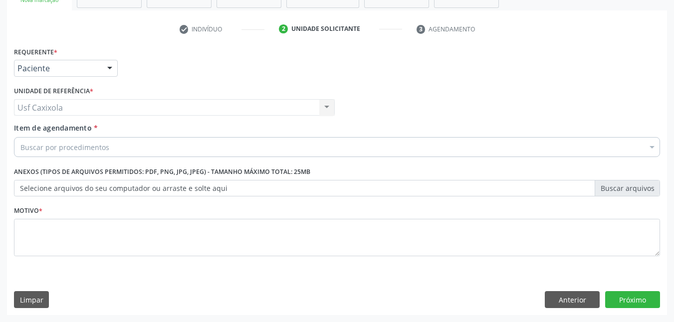
click at [127, 147] on div "Buscar por procedimentos" at bounding box center [337, 147] width 646 height 20
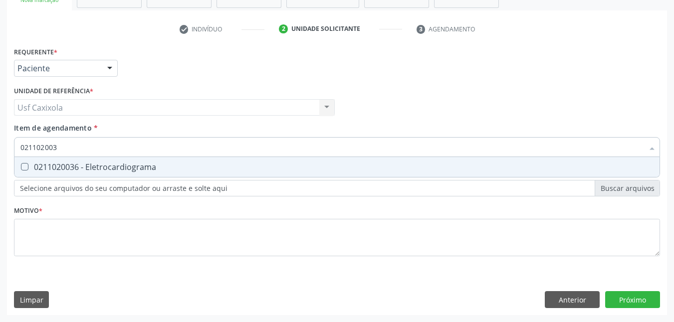
type input "0211020036"
click at [62, 165] on div "0211020036 - Eletrocardiograma" at bounding box center [336, 167] width 633 height 8
checkbox Eletrocardiograma "true"
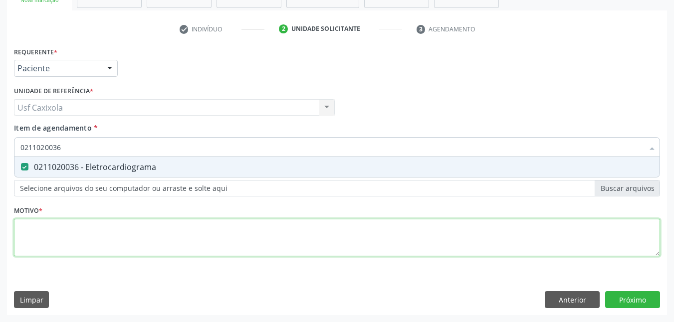
click at [81, 233] on div "Requerente * Paciente Profissional de Saúde Paciente Nenhum resultado encontrad…" at bounding box center [337, 157] width 646 height 226
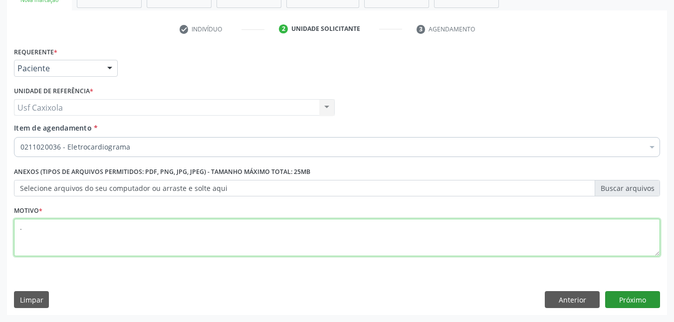
type textarea "."
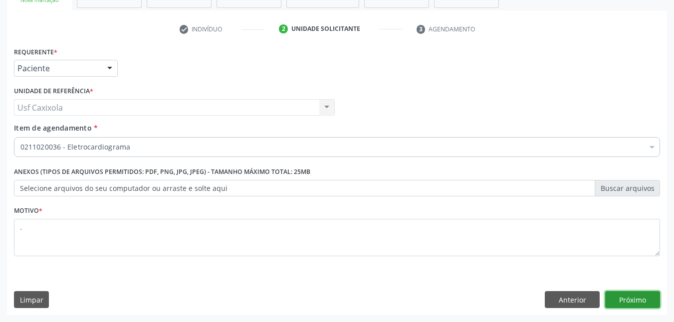
click at [624, 300] on button "Próximo" at bounding box center [632, 299] width 55 height 17
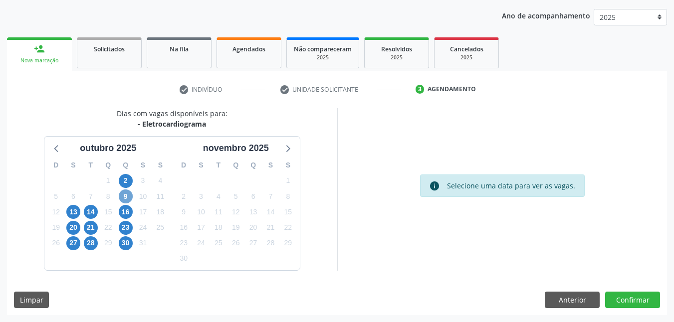
click at [126, 197] on span "9" at bounding box center [126, 197] width 14 height 14
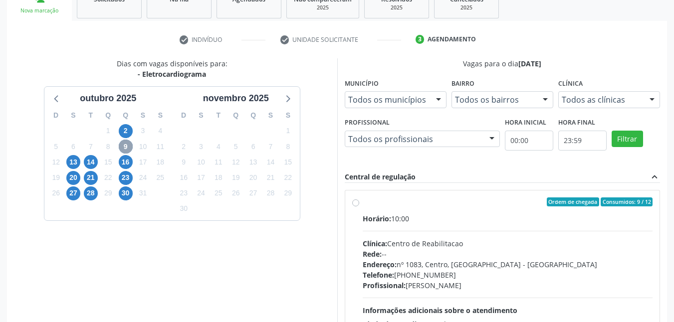
scroll to position [212, 0]
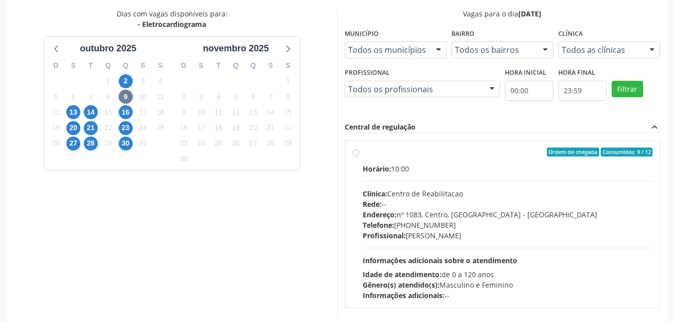
click at [363, 151] on label "Ordem de chegada Consumidos: 9 / 12 Horário: 10:00 Clínica: Centro de Reabilita…" at bounding box center [508, 224] width 290 height 153
click at [358, 151] on input "Ordem de chegada Consumidos: 9 / 12 Horário: 10:00 Clínica: Centro de Reabilita…" at bounding box center [355, 152] width 7 height 9
radio input "true"
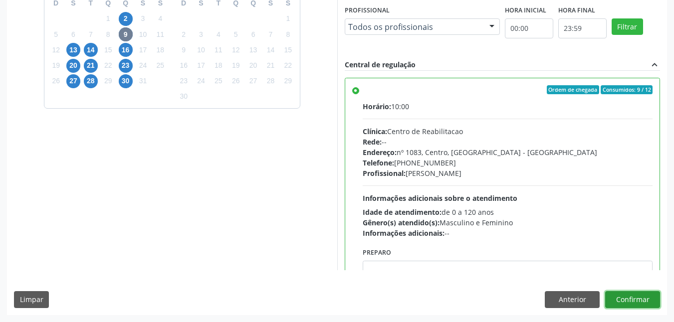
drag, startPoint x: 643, startPoint y: 299, endPoint x: 647, endPoint y: 303, distance: 6.0
click at [647, 303] on button "Confirmar" at bounding box center [632, 299] width 55 height 17
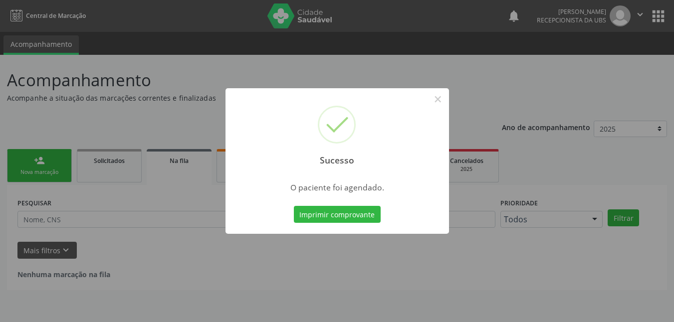
scroll to position [0, 0]
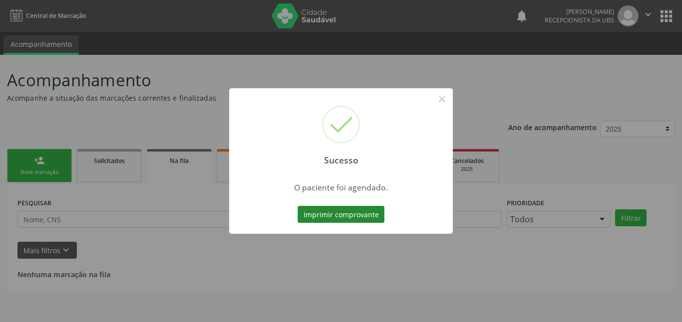
click at [350, 217] on button "Imprimir comprovante" at bounding box center [340, 214] width 87 height 17
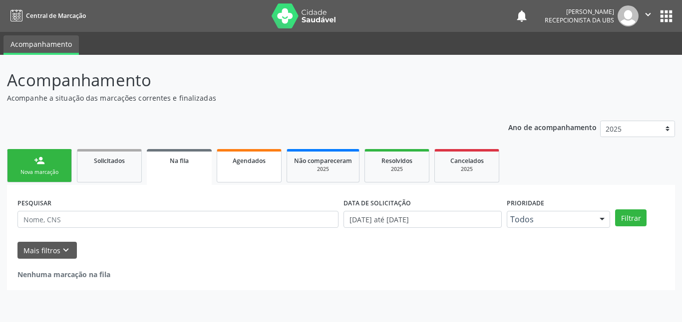
click at [253, 168] on link "Agendados" at bounding box center [249, 165] width 65 height 33
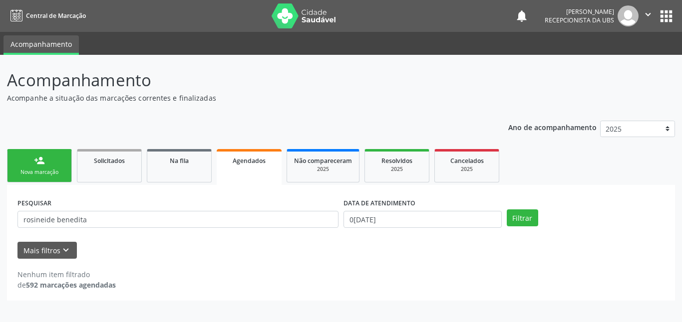
drag, startPoint x: 147, startPoint y: 233, endPoint x: 74, endPoint y: 228, distance: 73.5
click at [50, 221] on div "PESQUISAR rosineide benedita" at bounding box center [178, 215] width 326 height 39
drag, startPoint x: 102, startPoint y: 222, endPoint x: 0, endPoint y: 209, distance: 102.6
click at [0, 209] on div "Acompanhamento Acompanhe a situação das marcações correntes e finalizadas Relat…" at bounding box center [341, 188] width 682 height 267
type input "anthonny"
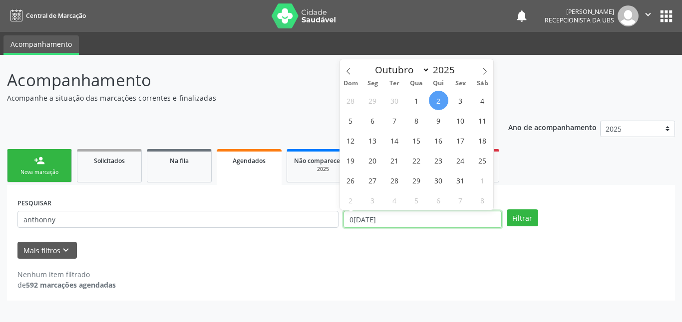
click at [383, 220] on input "0[DATE]" at bounding box center [422, 219] width 158 height 17
click at [394, 120] on span "7" at bounding box center [394, 120] width 19 height 19
type input "[DATE]"
click at [394, 120] on span "7" at bounding box center [394, 120] width 19 height 19
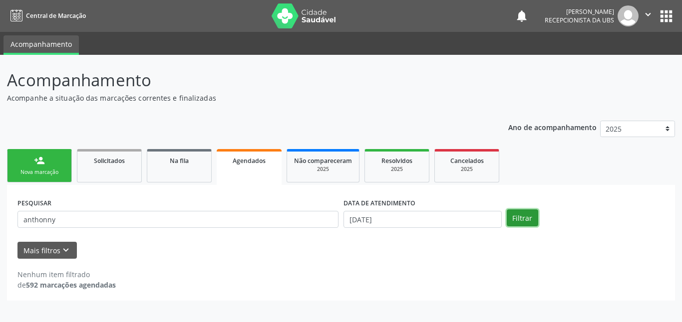
click at [511, 218] on button "Filtrar" at bounding box center [522, 218] width 31 height 17
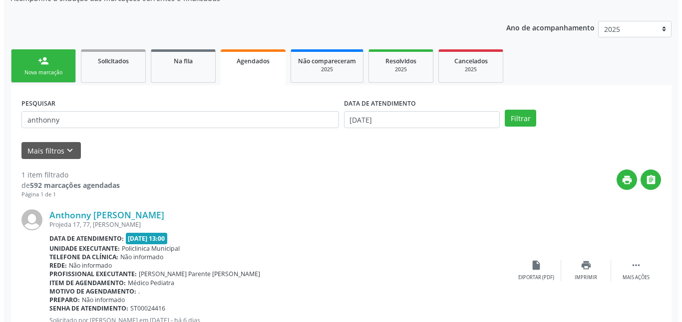
scroll to position [137, 0]
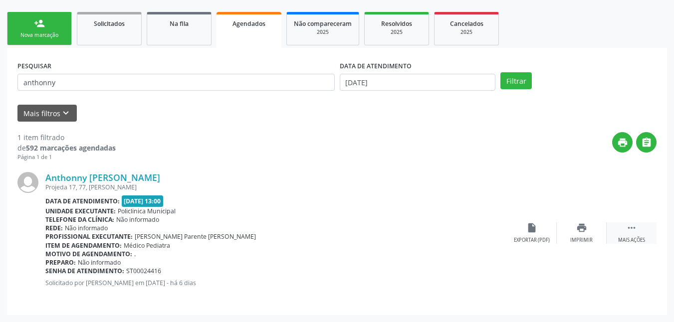
click at [621, 237] on div "Mais ações" at bounding box center [631, 240] width 27 height 7
click at [535, 233] on icon "cancel" at bounding box center [531, 228] width 11 height 11
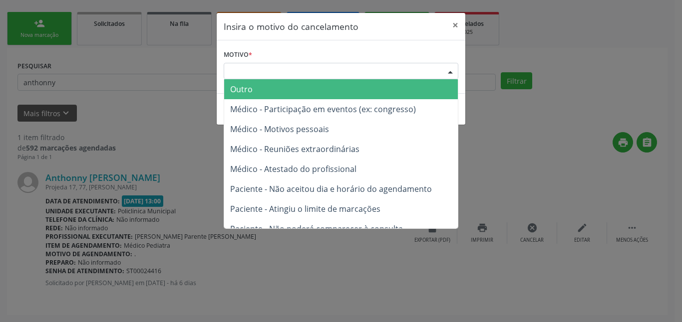
click at [403, 72] on div "Escolha o motivo" at bounding box center [341, 71] width 235 height 17
click at [403, 95] on span "Outro" at bounding box center [341, 89] width 234 height 20
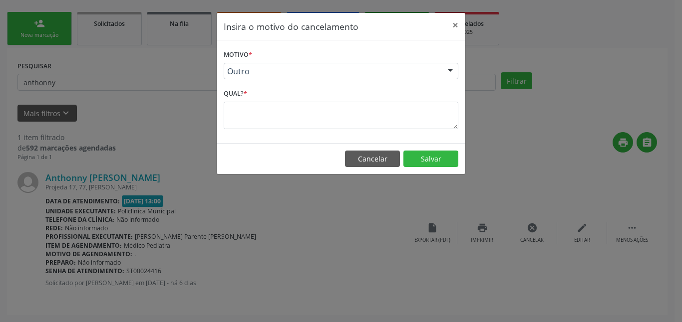
click at [389, 130] on div "Motivo * Outro Outro Médico - Participação em eventos (ex: congresso) Médico - …" at bounding box center [341, 91] width 249 height 103
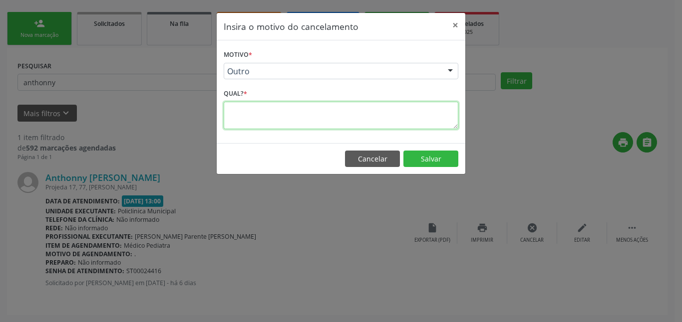
click at [380, 123] on textarea at bounding box center [341, 115] width 235 height 27
type textarea "."
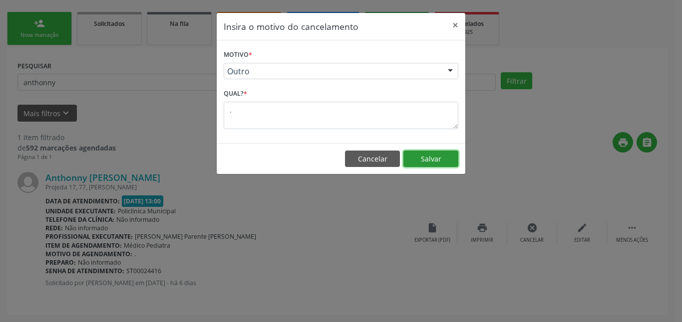
click at [437, 163] on button "Salvar" at bounding box center [430, 159] width 55 height 17
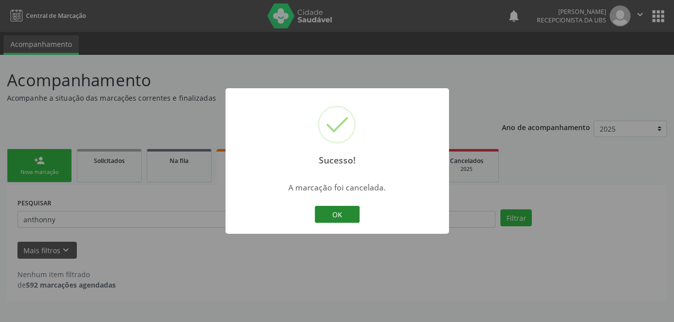
scroll to position [0, 0]
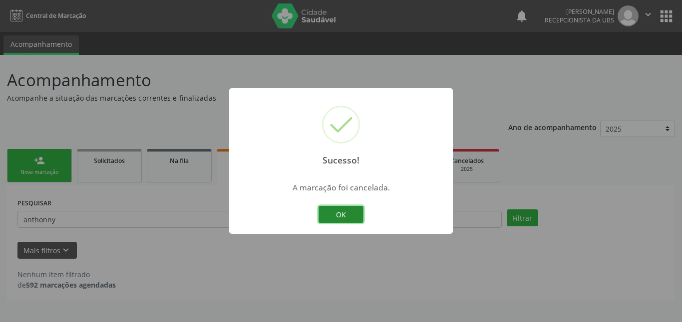
click at [355, 212] on button "OK" at bounding box center [340, 214] width 45 height 17
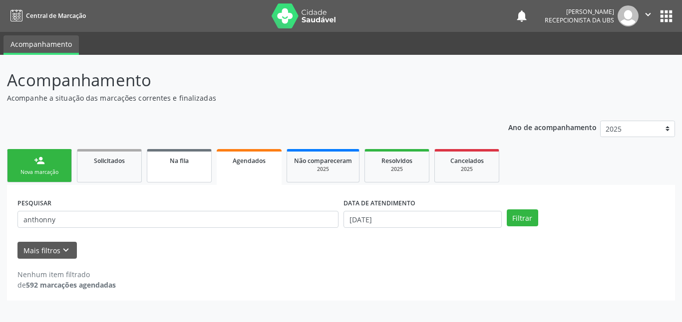
drag, startPoint x: 49, startPoint y: 170, endPoint x: 199, endPoint y: 164, distance: 149.8
click at [50, 170] on div "Nova marcação" at bounding box center [39, 172] width 50 height 7
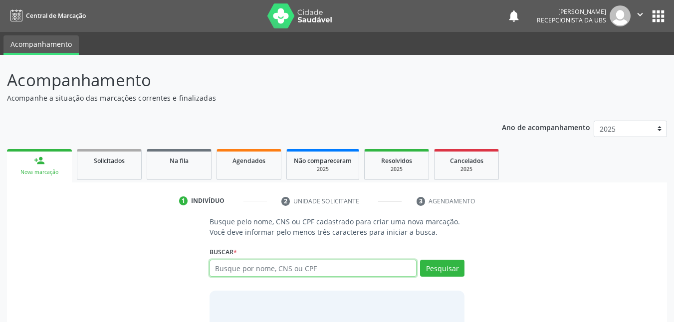
click at [295, 271] on input "text" at bounding box center [314, 268] width 208 height 17
type input "898006415525826"
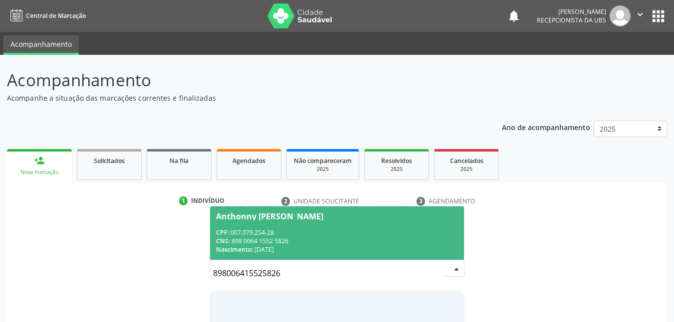
click at [295, 230] on div "CPF: 007.079.254-28" at bounding box center [337, 233] width 243 height 8
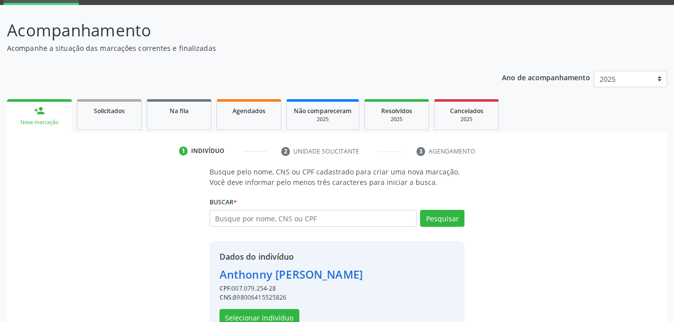
scroll to position [78, 0]
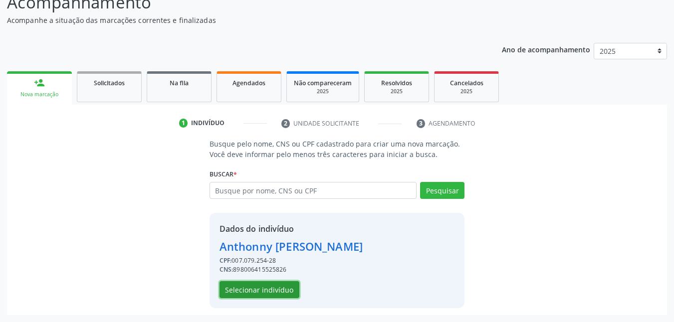
click at [286, 293] on button "Selecionar indivíduo" at bounding box center [260, 289] width 80 height 17
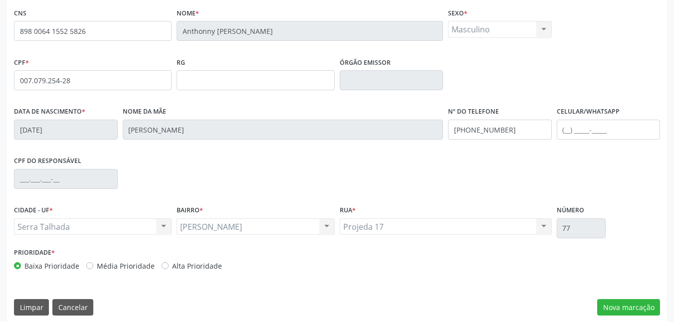
scroll to position [219, 0]
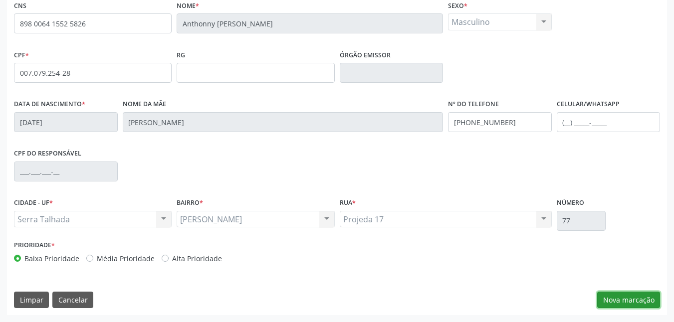
click at [644, 301] on button "Nova marcação" at bounding box center [628, 300] width 63 height 17
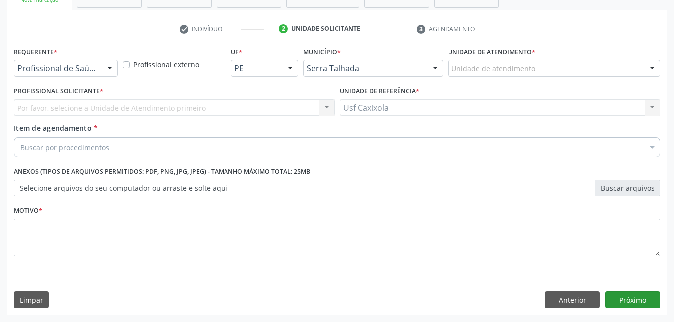
scroll to position [172, 0]
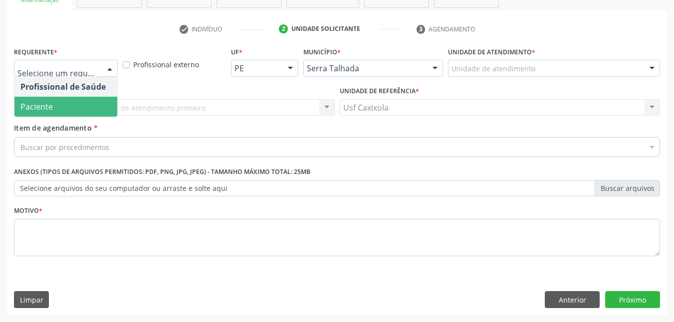
click at [97, 99] on span "Paciente" at bounding box center [65, 107] width 103 height 20
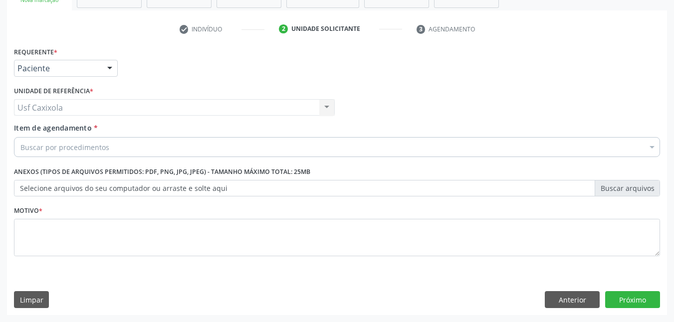
click at [117, 149] on div "Buscar por procedimentos" at bounding box center [337, 147] width 646 height 20
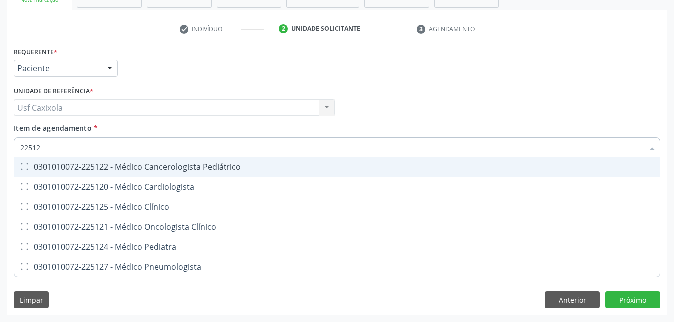
type input "225124"
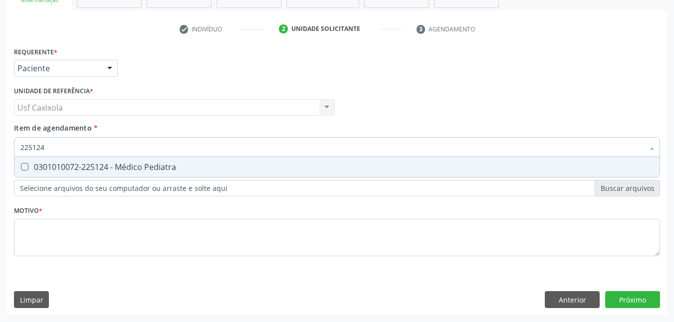
click at [109, 165] on div "0301010072-225124 - Médico Pediatra" at bounding box center [336, 167] width 633 height 8
checkbox Pediatra "true"
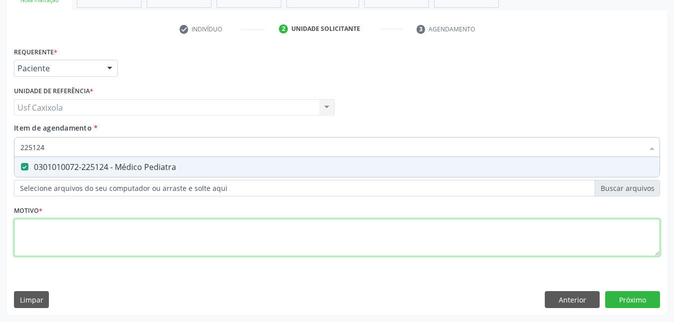
click at [120, 227] on div "Requerente * Paciente Profissional de Saúde Paciente Nenhum resultado encontrad…" at bounding box center [337, 157] width 646 height 226
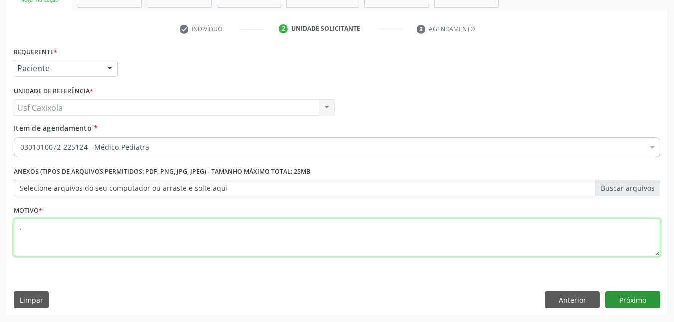
type textarea "."
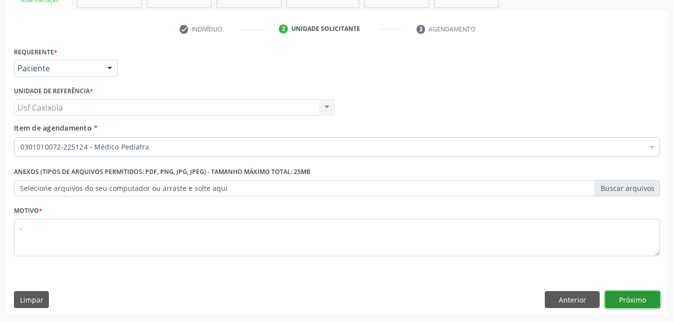
click at [641, 296] on button "Próximo" at bounding box center [632, 299] width 55 height 17
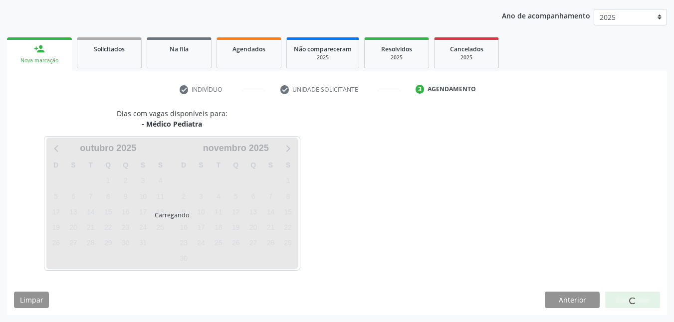
scroll to position [112, 0]
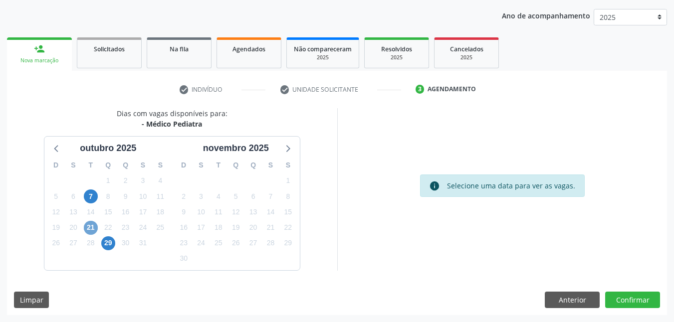
click at [90, 230] on span "21" at bounding box center [91, 228] width 14 height 14
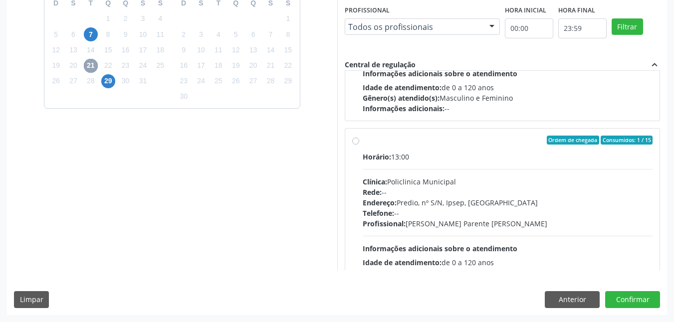
scroll to position [349, 0]
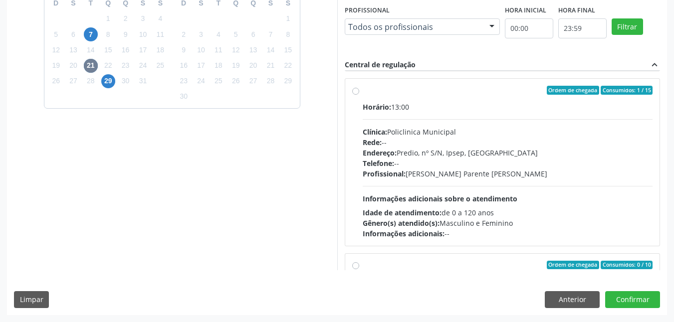
click at [363, 91] on label "Ordem de chegada Consumidos: 1 / 15 Horário: 13:00 Clínica: Policlinica Municip…" at bounding box center [508, 162] width 290 height 153
click at [357, 91] on input "Ordem de chegada Consumidos: 1 / 15 Horário: 13:00 Clínica: Policlinica Municip…" at bounding box center [355, 90] width 7 height 9
radio input "true"
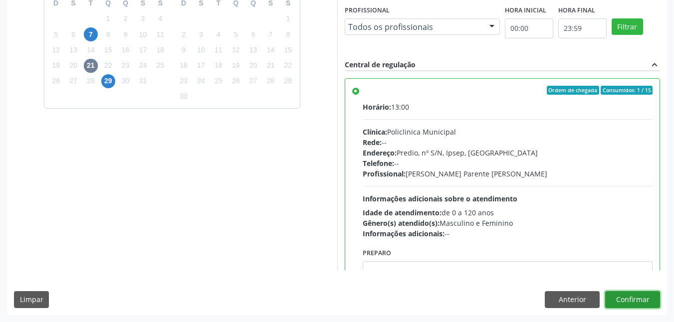
click at [638, 297] on button "Confirmar" at bounding box center [632, 299] width 55 height 17
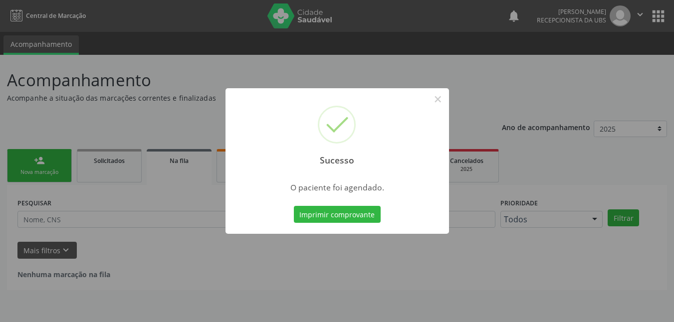
scroll to position [0, 0]
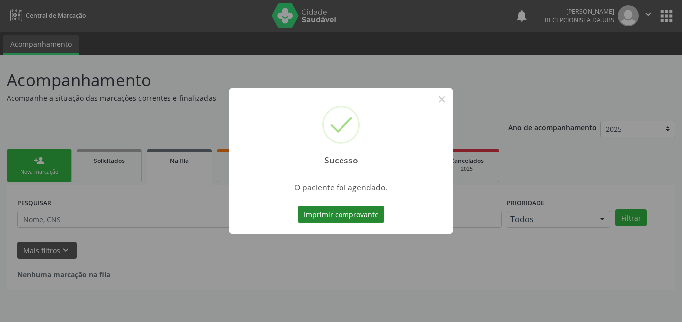
click at [357, 215] on button "Imprimir comprovante" at bounding box center [340, 214] width 87 height 17
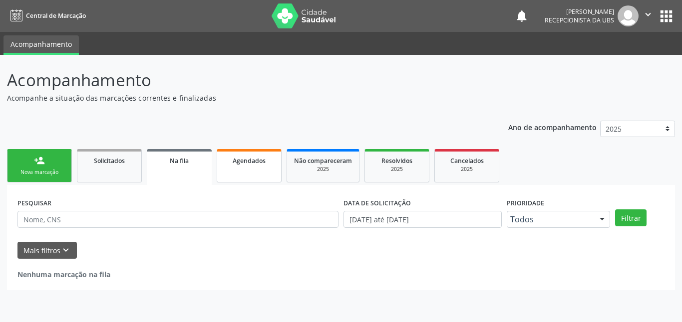
click at [246, 165] on div "Agendados" at bounding box center [249, 160] width 50 height 10
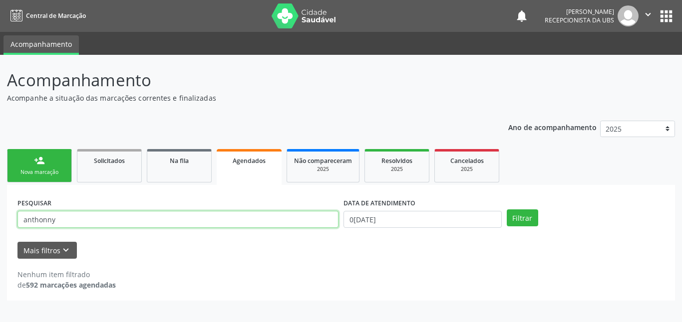
click at [207, 226] on input "anthonny" at bounding box center [177, 219] width 321 height 17
click at [204, 223] on input "anthonny" at bounding box center [177, 219] width 321 height 17
type input "[PERSON_NAME]"
click at [407, 209] on label "DATA DE ATENDIMENTO" at bounding box center [379, 203] width 72 height 15
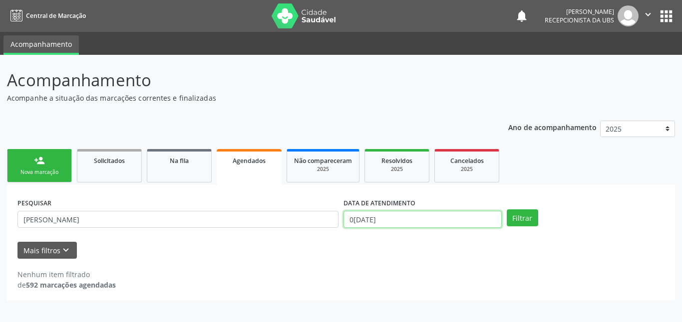
click at [407, 220] on input "0[DATE]" at bounding box center [422, 219] width 158 height 17
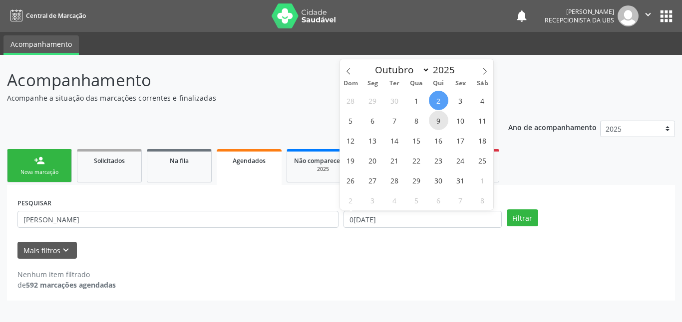
click at [439, 118] on span "9" at bounding box center [438, 120] width 19 height 19
type input "[DATE]"
click at [439, 121] on span "9" at bounding box center [438, 120] width 19 height 19
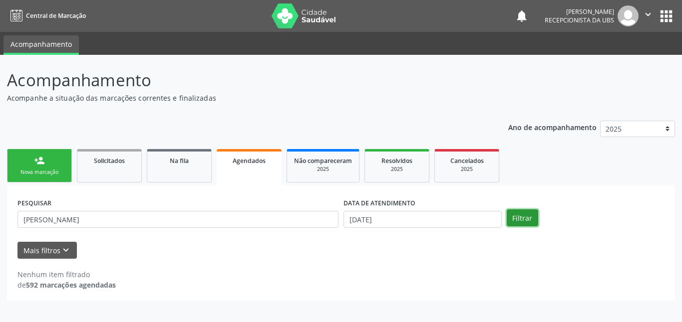
click at [523, 222] on button "Filtrar" at bounding box center [522, 218] width 31 height 17
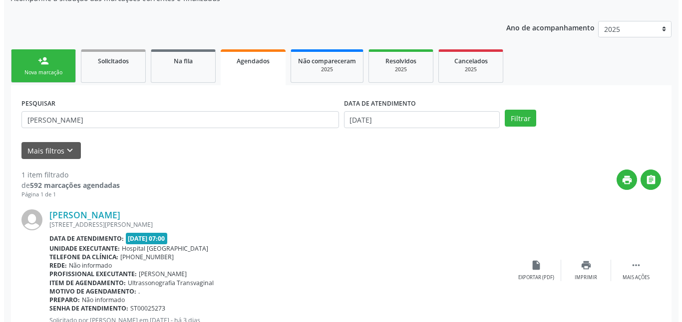
scroll to position [137, 0]
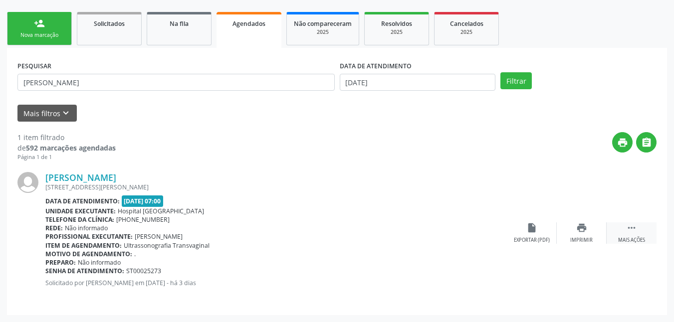
click at [633, 231] on icon "" at bounding box center [631, 228] width 11 height 11
click at [529, 230] on icon "cancel" at bounding box center [531, 228] width 11 height 11
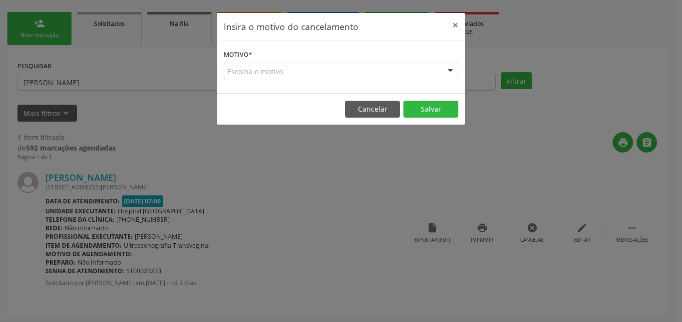
click at [369, 70] on div "Escolha o motivo" at bounding box center [341, 71] width 235 height 17
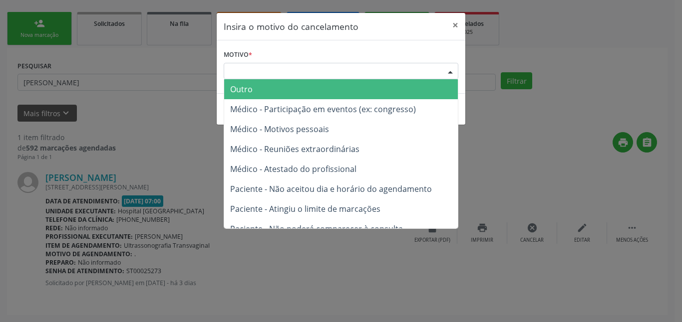
click at [364, 93] on span "Outro" at bounding box center [341, 89] width 234 height 20
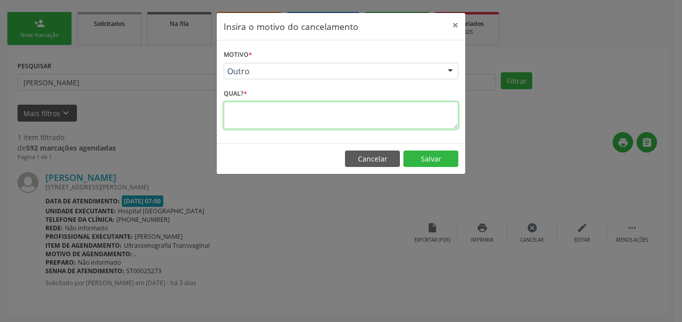
click at [336, 123] on textarea at bounding box center [341, 115] width 235 height 27
type textarea "."
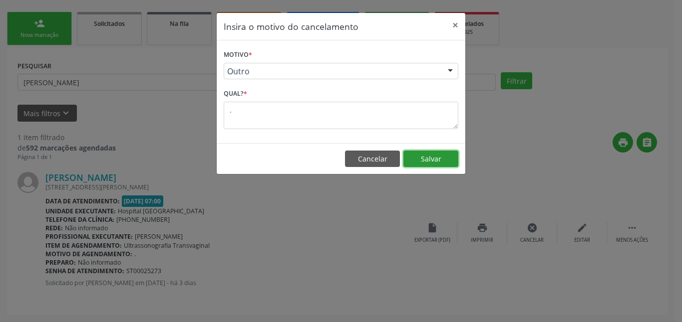
click at [430, 158] on button "Salvar" at bounding box center [430, 159] width 55 height 17
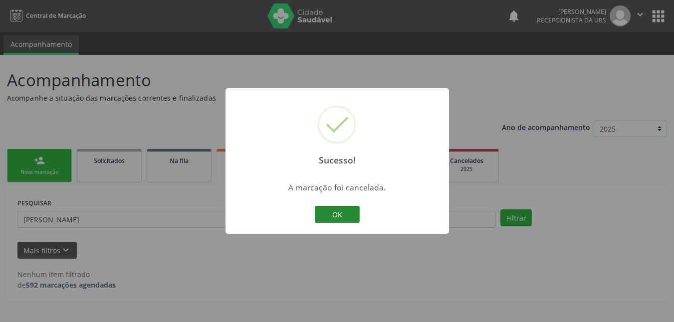
scroll to position [0, 0]
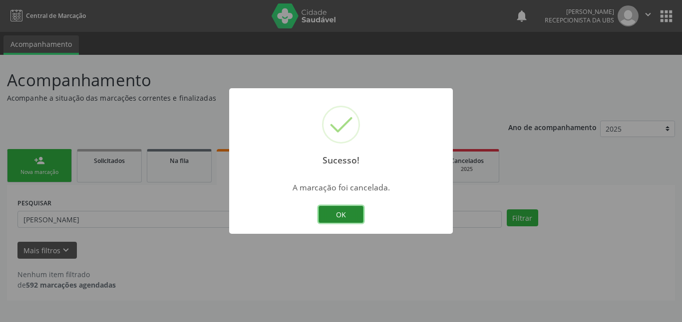
click at [351, 214] on button "OK" at bounding box center [340, 214] width 45 height 17
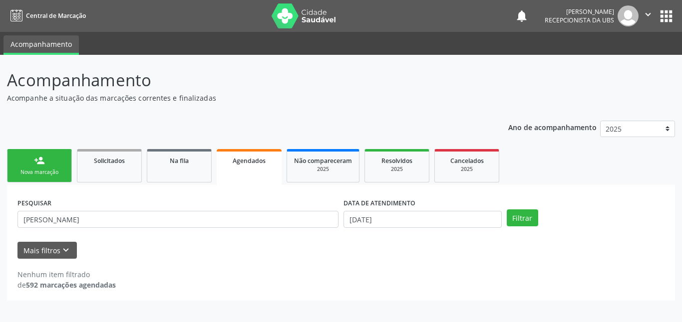
click at [30, 171] on div "Nova marcação" at bounding box center [39, 172] width 50 height 7
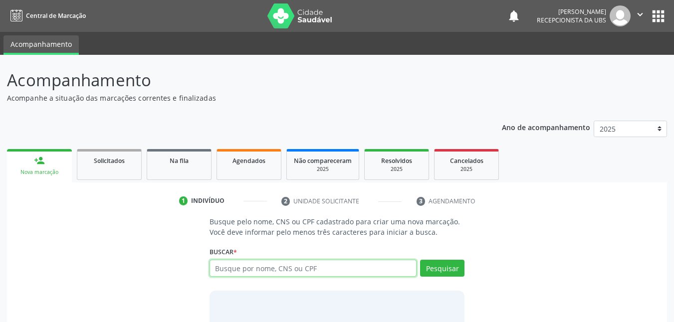
click at [251, 272] on input "text" at bounding box center [314, 268] width 208 height 17
type input "708908705723819"
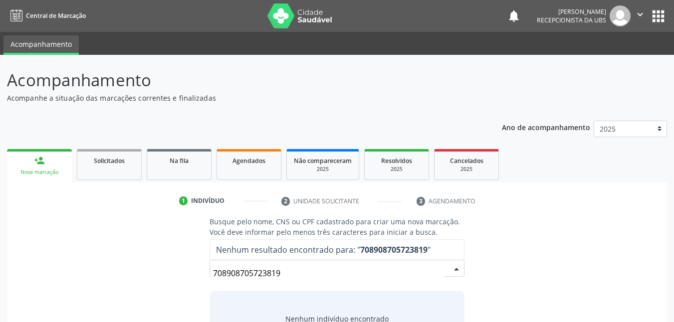
drag, startPoint x: 289, startPoint y: 271, endPoint x: 203, endPoint y: 276, distance: 86.0
click at [203, 276] on div "Busque pelo nome, CNS ou CPF cadastrado para criar uma nova marcação. Você deve…" at bounding box center [337, 294] width 269 height 154
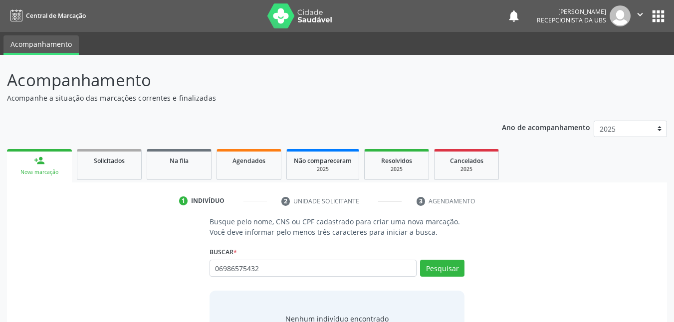
type input "06986575432"
drag, startPoint x: 289, startPoint y: 279, endPoint x: 215, endPoint y: 270, distance: 74.8
click at [210, 272] on div "06986575432 Busque por nome, CNS ou CPF [PERSON_NAME] das [PERSON_NAME] CPF: 06…" at bounding box center [338, 272] width 256 height 24
drag, startPoint x: 270, startPoint y: 269, endPoint x: 193, endPoint y: 271, distance: 77.9
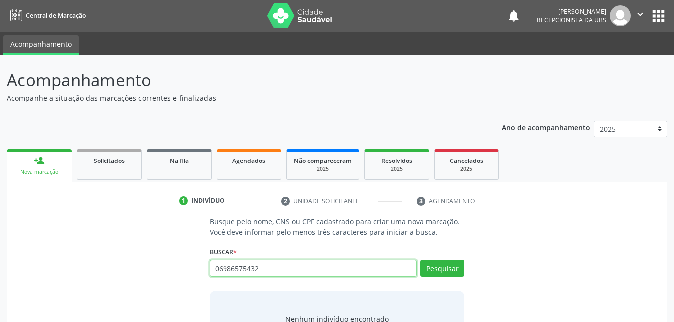
click at [193, 273] on div "Busque pelo nome, CNS ou CPF cadastrado para criar uma nova marcação. Você deve…" at bounding box center [337, 294] width 646 height 154
paste input "206205351500000"
type input "206205351500000"
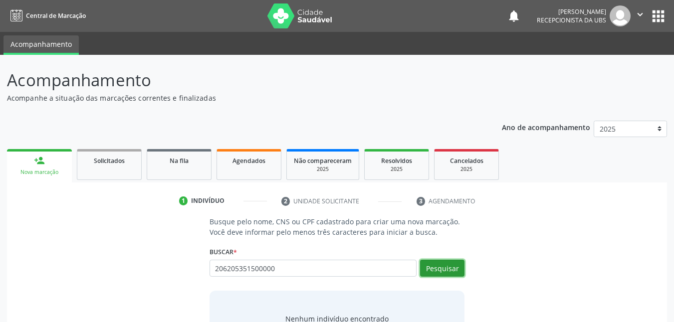
click at [446, 272] on button "Pesquisar" at bounding box center [442, 268] width 44 height 17
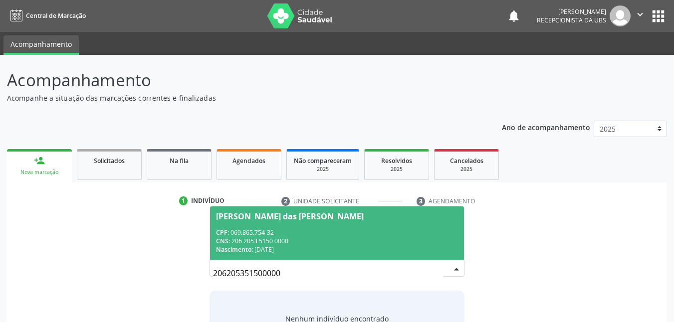
scroll to position [62, 0]
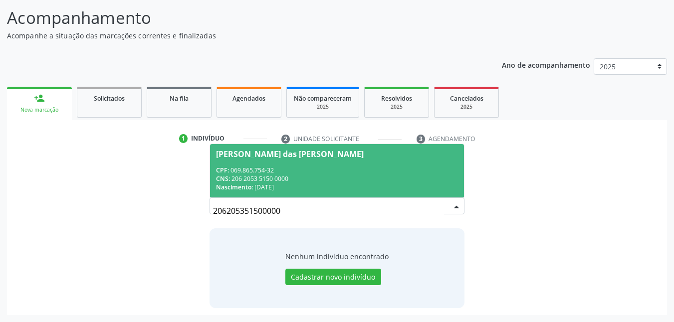
drag, startPoint x: 312, startPoint y: 211, endPoint x: 172, endPoint y: 221, distance: 141.1
click at [177, 222] on div "Busque pelo nome, CNS ou CPF cadastrado para criar uma nova marcação. Você deve…" at bounding box center [337, 231] width 646 height 154
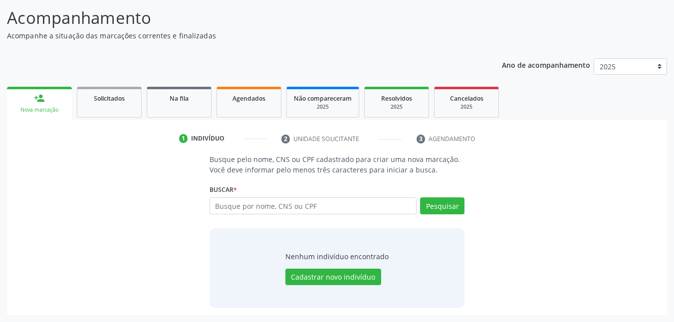
scroll to position [12, 0]
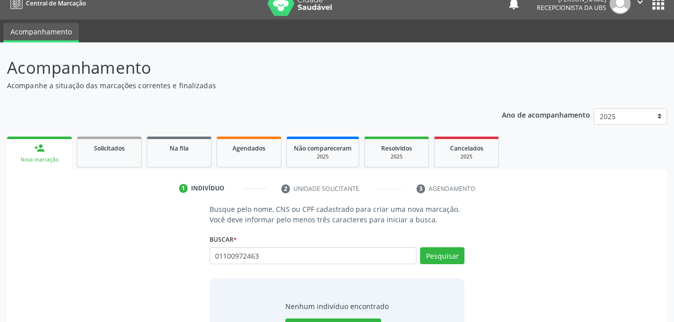
type input "01100972463"
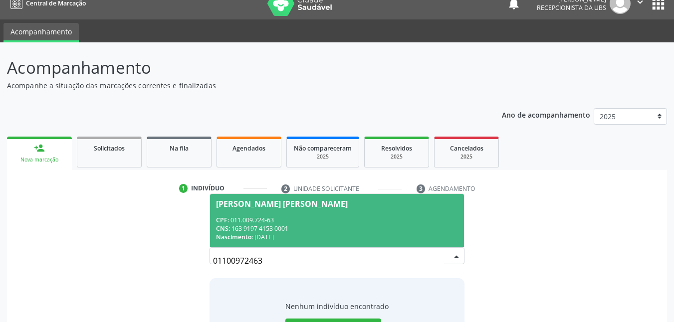
click at [260, 215] on span "[PERSON_NAME] [PERSON_NAME] CPF: 011.009.724-63 CNS: 163 9197 4153 0001 Nascime…" at bounding box center [337, 220] width 255 height 53
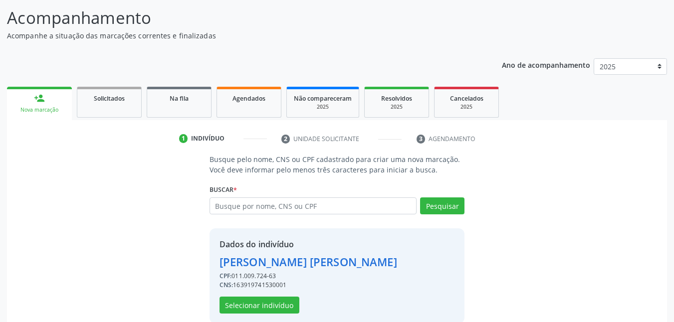
scroll to position [78, 0]
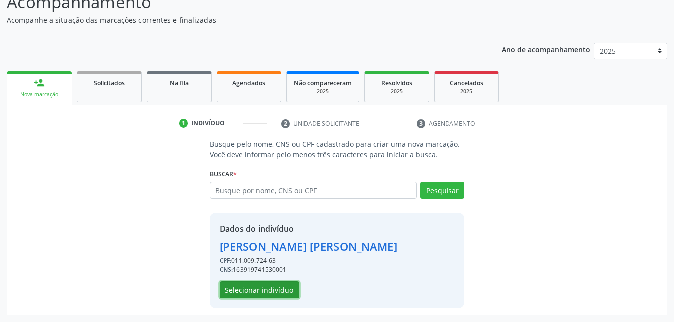
click at [278, 289] on button "Selecionar indivíduo" at bounding box center [260, 289] width 80 height 17
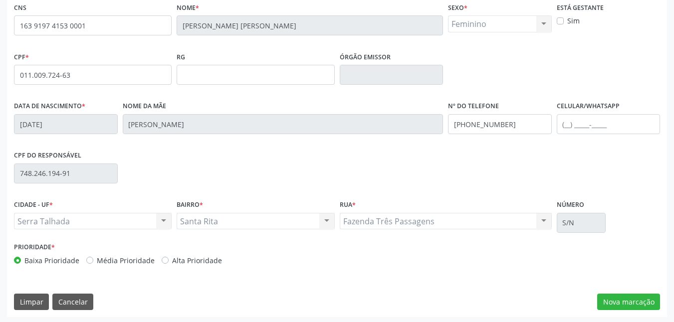
scroll to position [219, 0]
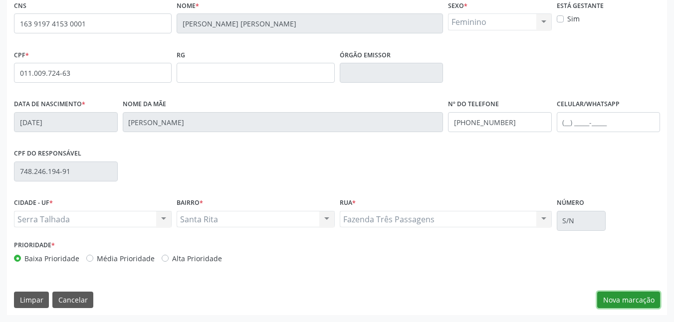
click at [631, 300] on button "Nova marcação" at bounding box center [628, 300] width 63 height 17
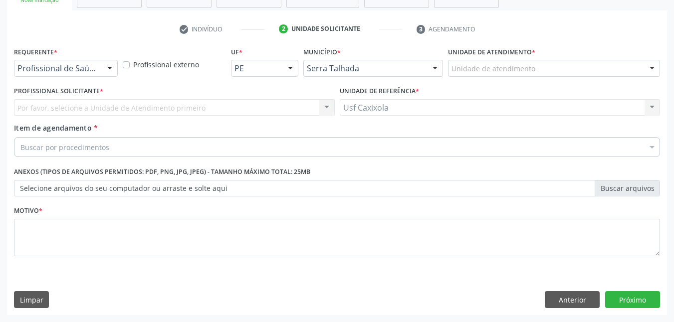
scroll to position [172, 0]
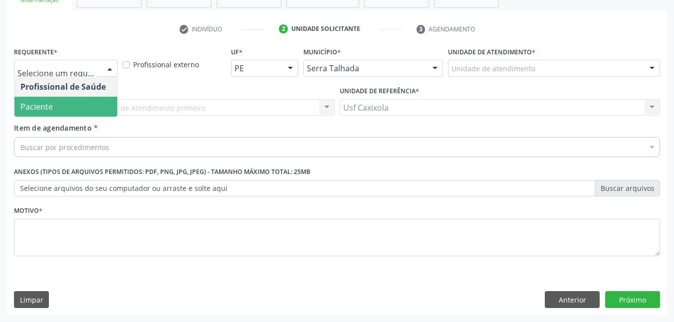
click at [78, 109] on span "Paciente" at bounding box center [65, 107] width 103 height 20
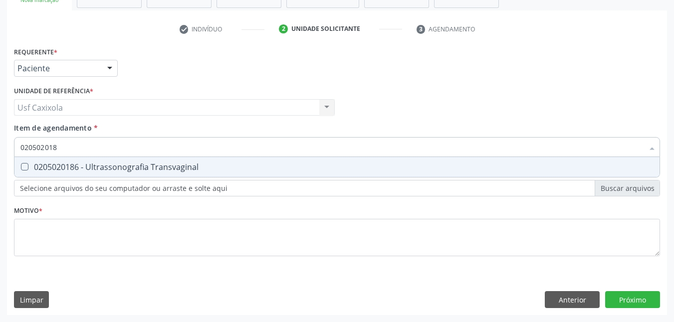
type input "0205020186"
click at [63, 169] on div "0205020186 - Ultrassonografia Transvaginal" at bounding box center [336, 167] width 633 height 8
checkbox Transvaginal "true"
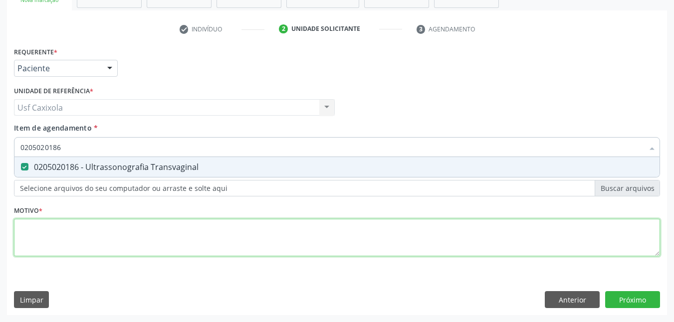
click at [86, 235] on div "Requerente * Paciente Profissional de Saúde Paciente Nenhum resultado encontrad…" at bounding box center [337, 157] width 646 height 226
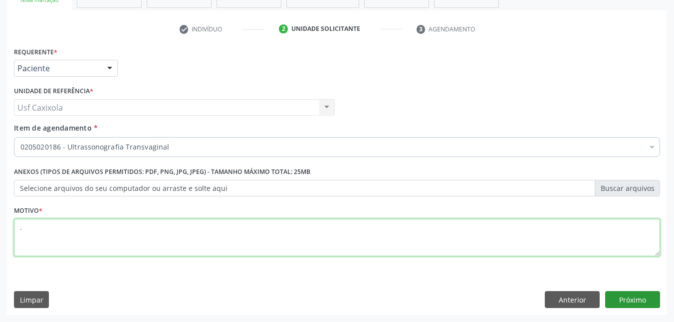
type textarea "."
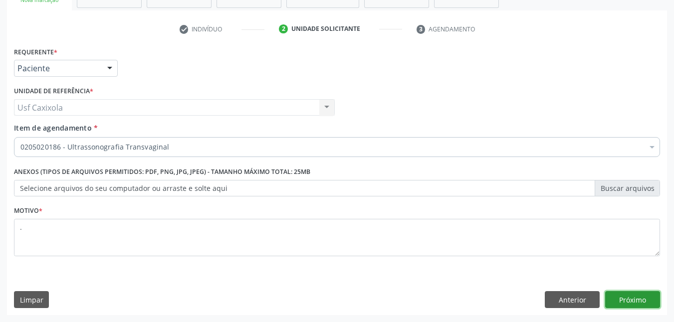
click at [642, 307] on button "Próximo" at bounding box center [632, 299] width 55 height 17
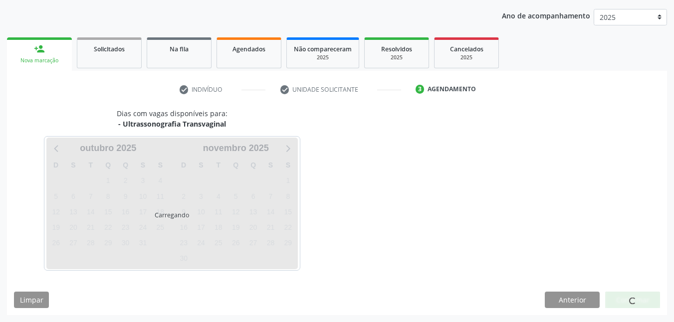
scroll to position [112, 0]
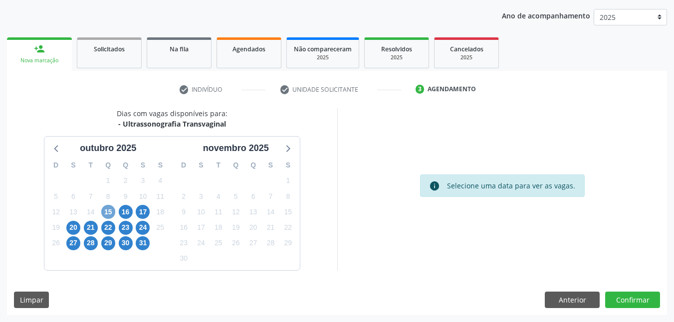
click at [111, 212] on span "15" at bounding box center [108, 212] width 14 height 14
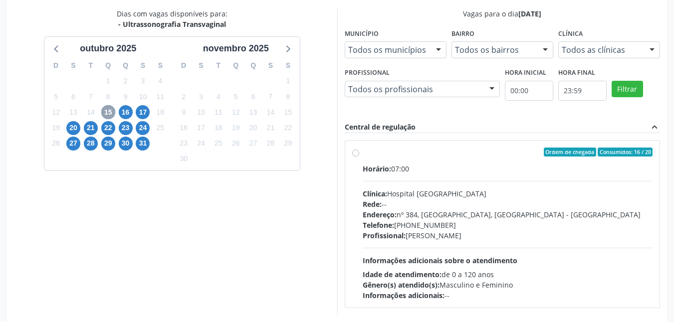
scroll to position [256, 0]
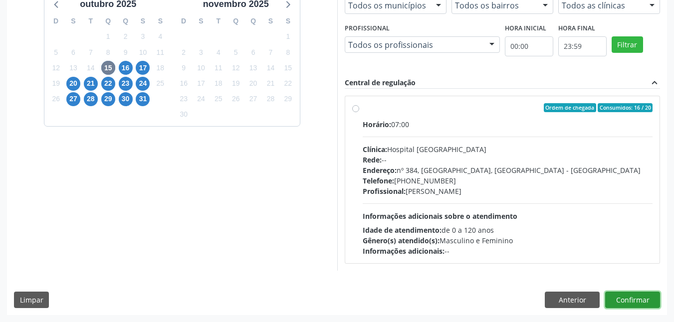
click at [624, 300] on button "Confirmar" at bounding box center [632, 300] width 55 height 17
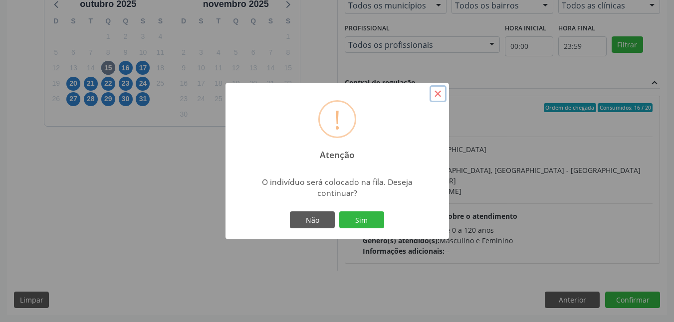
drag, startPoint x: 438, startPoint y: 93, endPoint x: 431, endPoint y: 100, distance: 9.5
click at [438, 94] on button "×" at bounding box center [438, 93] width 17 height 17
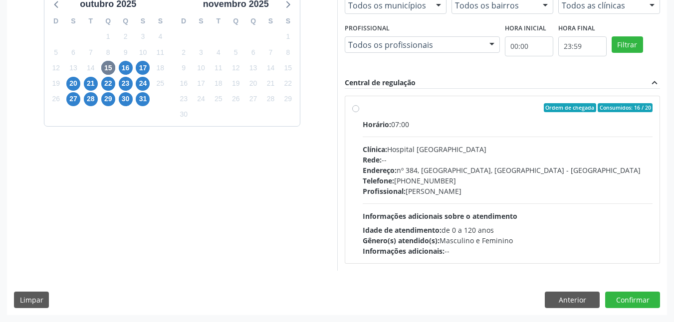
click at [363, 110] on label "Ordem de chegada Consumidos: 16 / 20 Horário: 07:00 Clínica: Hospital [GEOGRAPH…" at bounding box center [508, 179] width 290 height 153
click at [357, 110] on input "Ordem de chegada Consumidos: 16 / 20 Horário: 07:00 Clínica: Hospital [GEOGRAPH…" at bounding box center [355, 107] width 7 height 9
radio input "true"
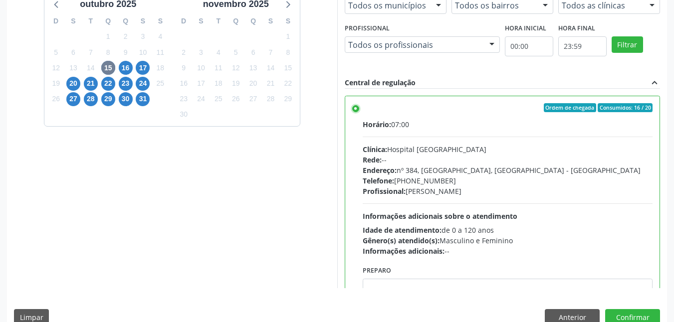
scroll to position [274, 0]
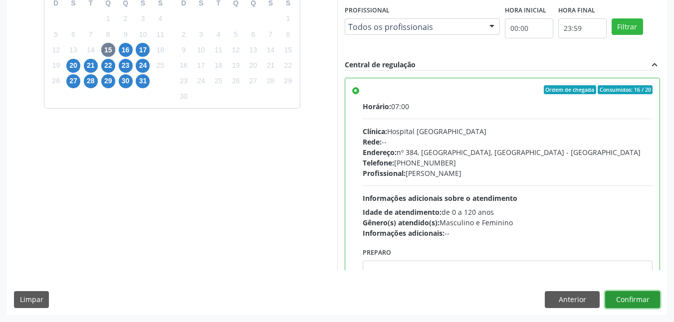
click at [621, 300] on button "Confirmar" at bounding box center [632, 299] width 55 height 17
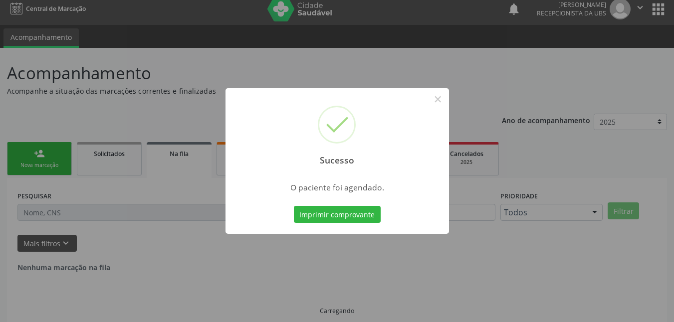
scroll to position [0, 0]
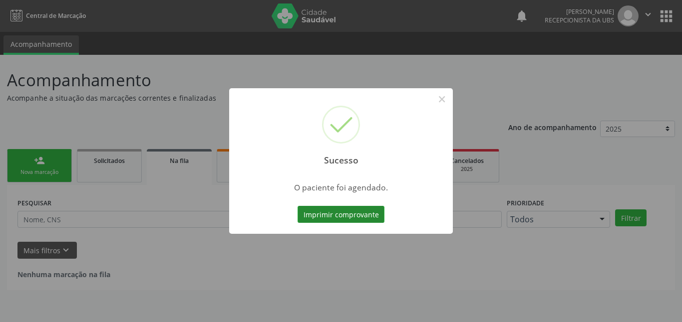
click at [339, 218] on button "Imprimir comprovante" at bounding box center [340, 214] width 87 height 17
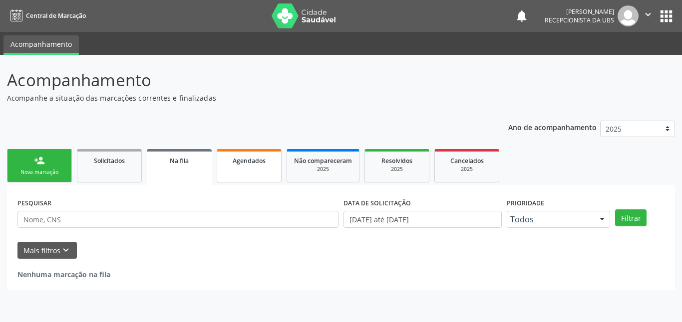
click at [233, 167] on link "Agendados" at bounding box center [249, 165] width 65 height 33
select select "9"
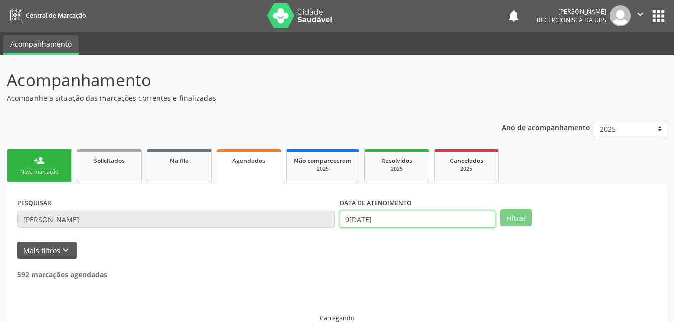
click at [441, 221] on input "0[DATE]" at bounding box center [418, 219] width 156 height 17
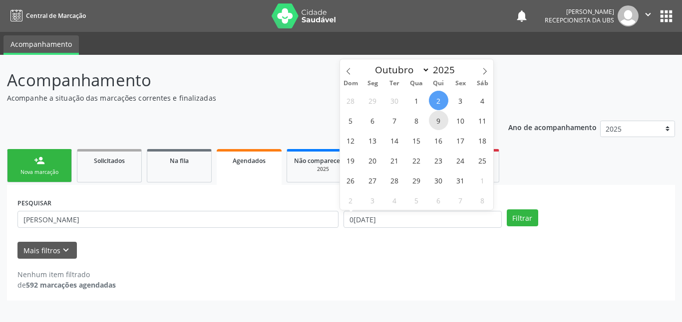
click at [436, 123] on span "9" at bounding box center [438, 120] width 19 height 19
type input "[DATE]"
click at [436, 124] on span "9" at bounding box center [438, 120] width 19 height 19
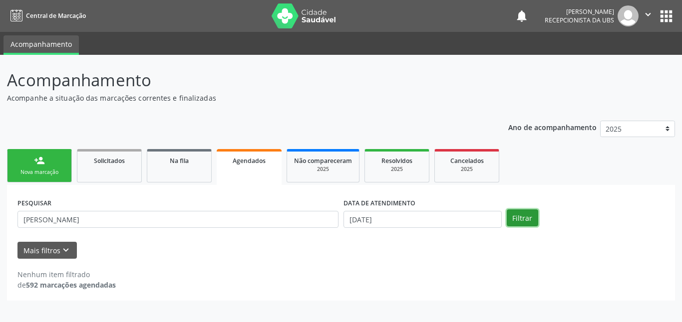
click at [531, 219] on button "Filtrar" at bounding box center [522, 218] width 31 height 17
click at [40, 169] on div "Nova marcação" at bounding box center [39, 172] width 50 height 7
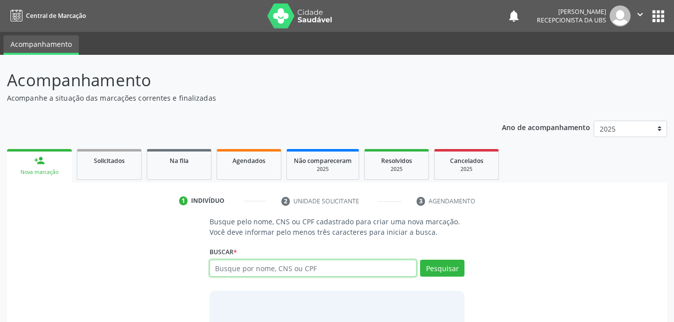
click at [234, 268] on input "text" at bounding box center [314, 268] width 208 height 17
type input "700600483215162"
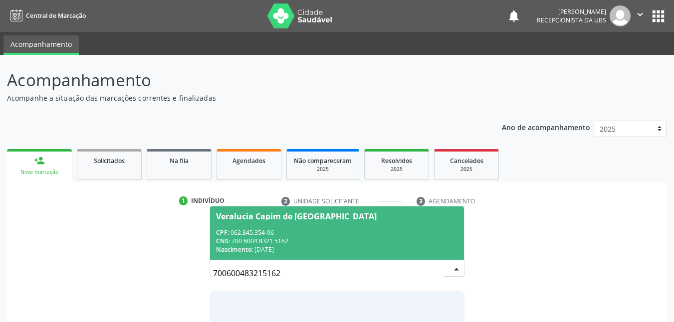
click at [259, 226] on span "Veralucia Capim de [GEOGRAPHIC_DATA] CPF: 062.845.354-06 CNS: 700 6004 8321 516…" at bounding box center [337, 233] width 255 height 53
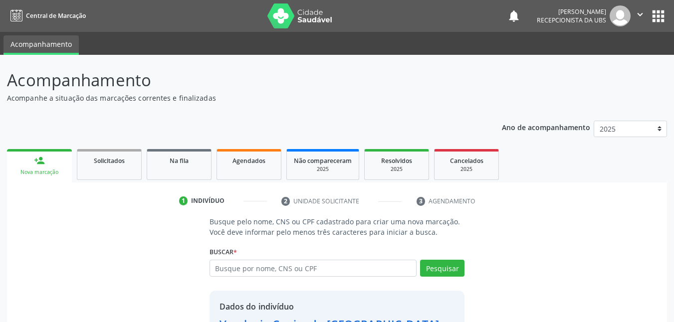
scroll to position [78, 0]
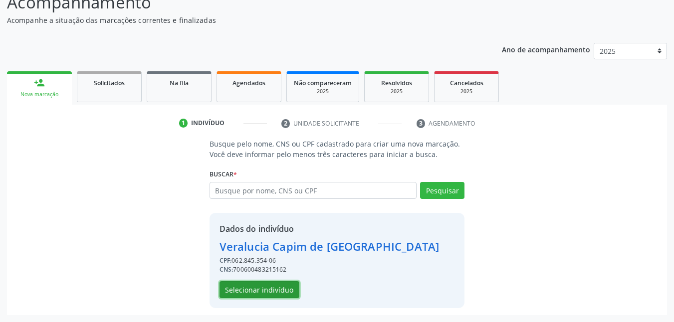
click at [277, 293] on button "Selecionar indivíduo" at bounding box center [260, 289] width 80 height 17
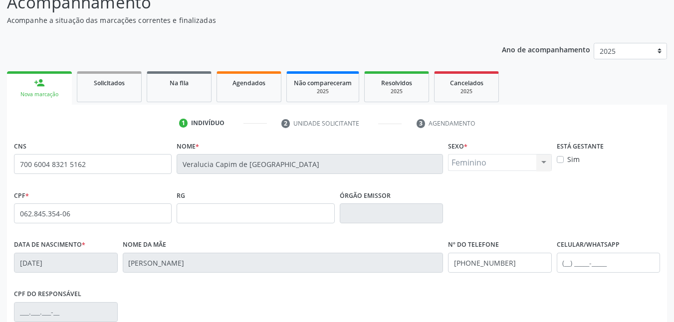
scroll to position [219, 0]
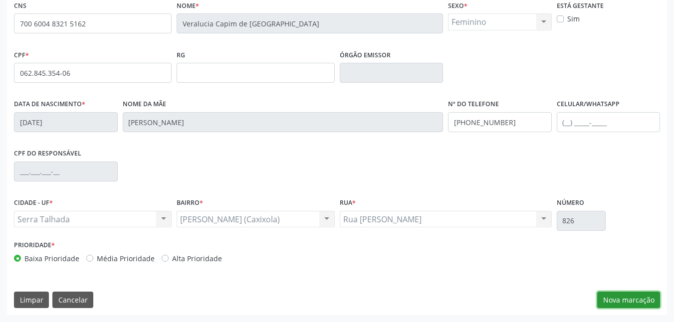
click at [624, 301] on button "Nova marcação" at bounding box center [628, 300] width 63 height 17
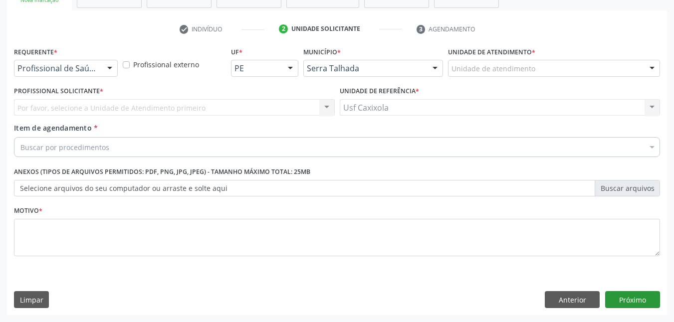
scroll to position [172, 0]
click at [107, 71] on div at bounding box center [109, 68] width 15 height 17
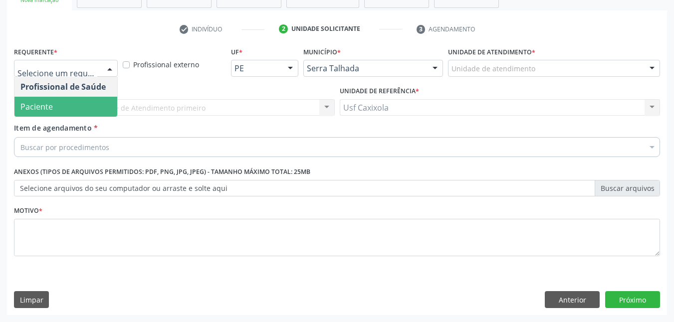
click at [96, 103] on span "Paciente" at bounding box center [65, 107] width 103 height 20
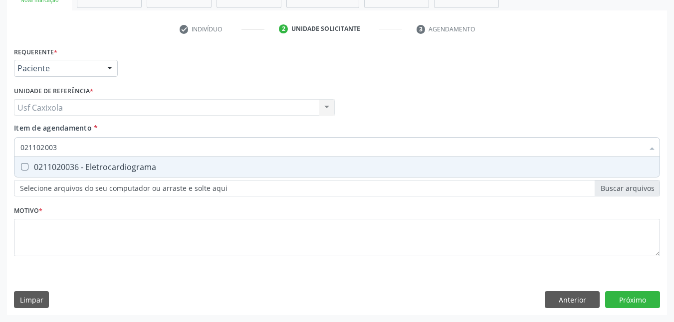
type input "0211020036"
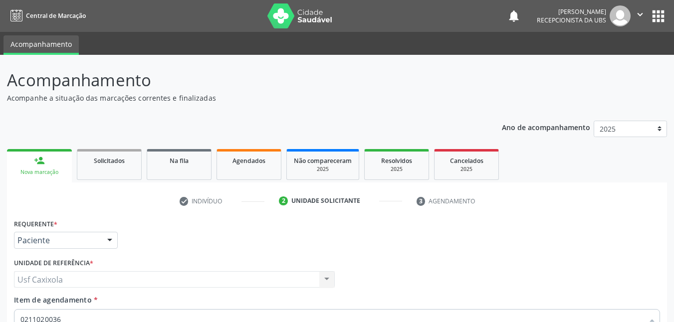
scroll to position [172, 0]
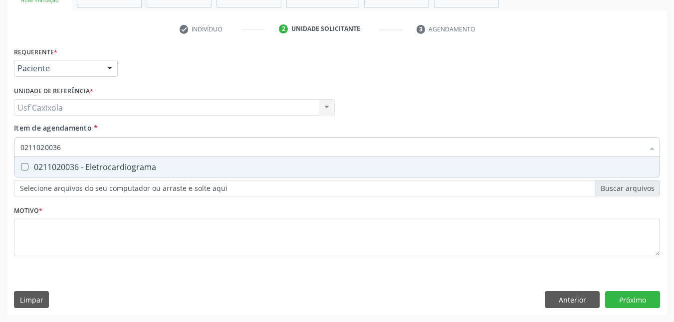
click at [94, 170] on div "0211020036 - Eletrocardiograma" at bounding box center [336, 167] width 633 height 8
checkbox Eletrocardiograma "true"
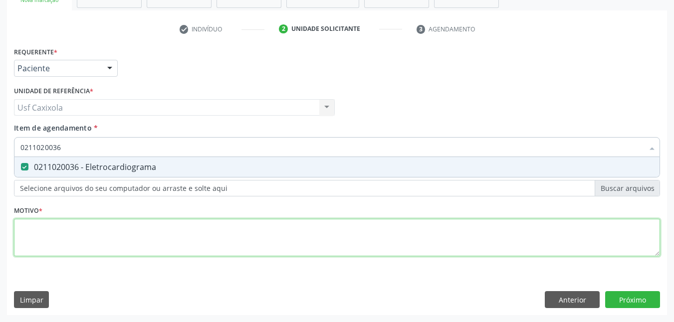
click at [105, 235] on div "Requerente * Paciente Profissional de Saúde Paciente Nenhum resultado encontrad…" at bounding box center [337, 157] width 646 height 226
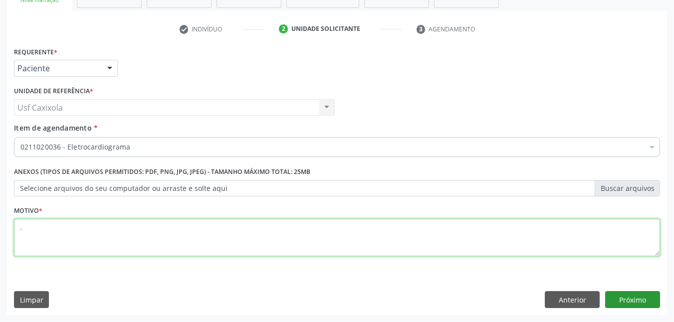
type textarea "."
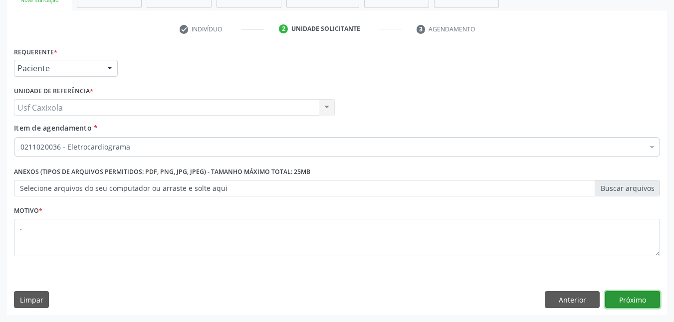
click at [633, 302] on button "Próximo" at bounding box center [632, 299] width 55 height 17
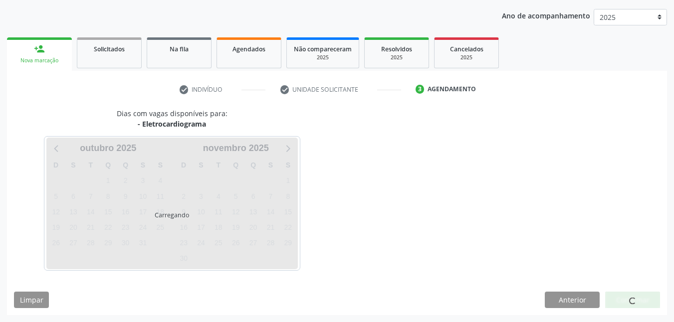
scroll to position [112, 0]
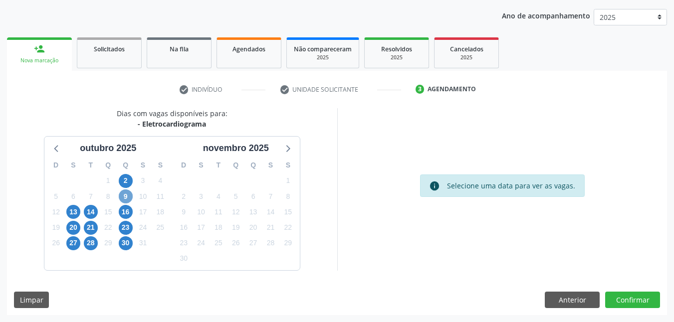
click at [127, 200] on span "9" at bounding box center [126, 197] width 14 height 14
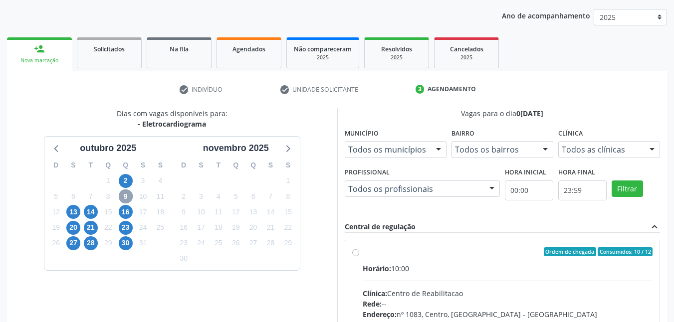
scroll to position [162, 0]
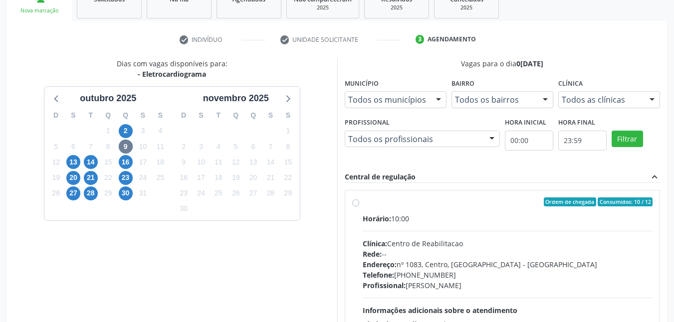
click at [363, 206] on label "Ordem de chegada Consumidos: 10 / 12 Horário: 10:00 Clínica: Centro de Reabilit…" at bounding box center [508, 274] width 290 height 153
click at [357, 206] on input "Ordem de chegada Consumidos: 10 / 12 Horário: 10:00 Clínica: Centro de Reabilit…" at bounding box center [355, 202] width 7 height 9
radio input "true"
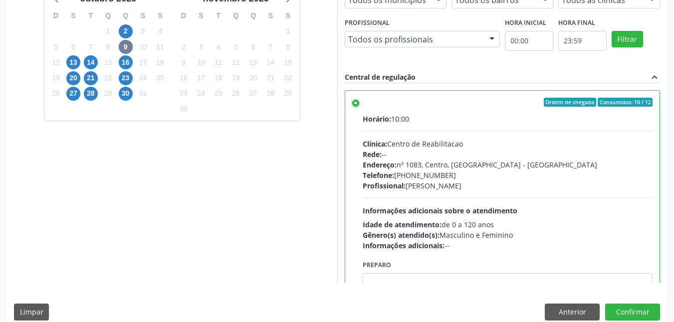
scroll to position [274, 0]
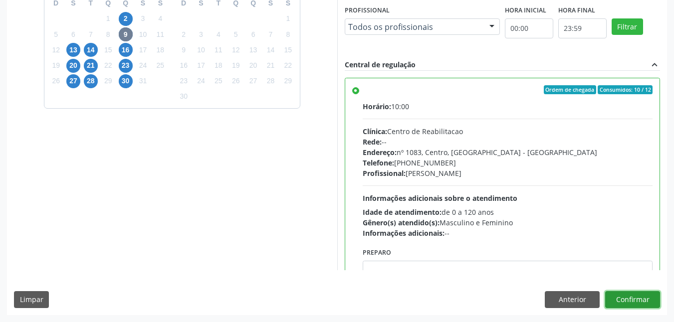
click at [643, 306] on button "Confirmar" at bounding box center [632, 299] width 55 height 17
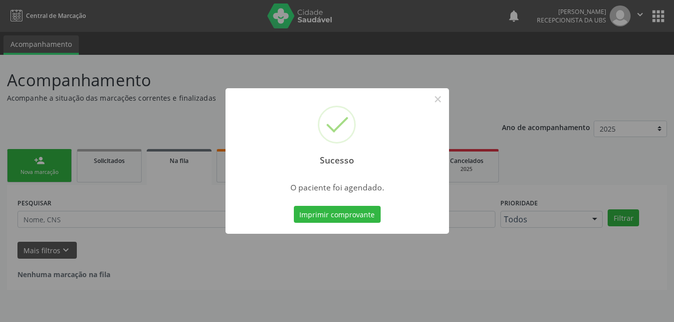
scroll to position [0, 0]
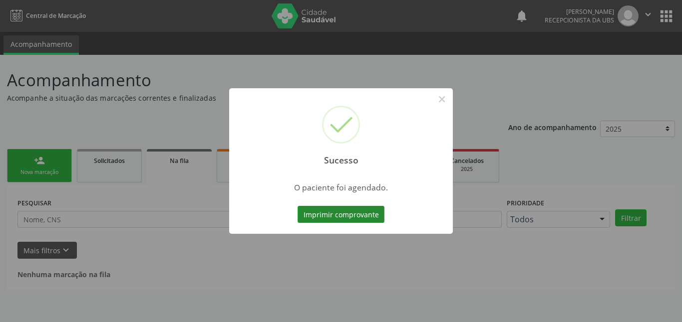
click at [342, 217] on button "Imprimir comprovante" at bounding box center [340, 214] width 87 height 17
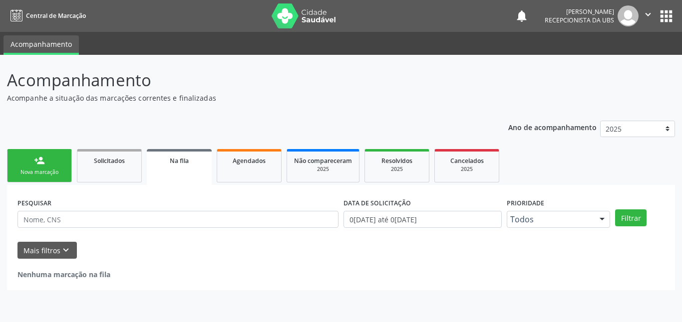
click at [42, 172] on div "Nova marcação" at bounding box center [39, 172] width 50 height 7
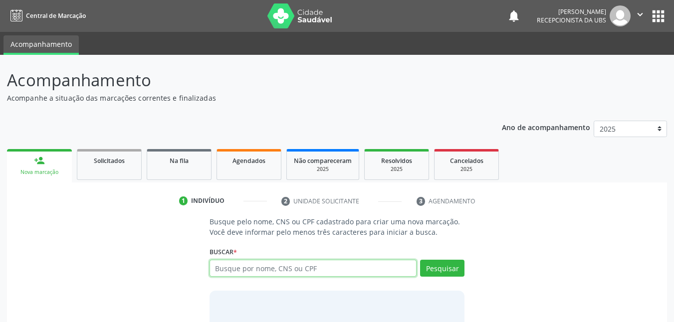
click at [289, 272] on input "text" at bounding box center [314, 268] width 208 height 17
type input "11357226411"
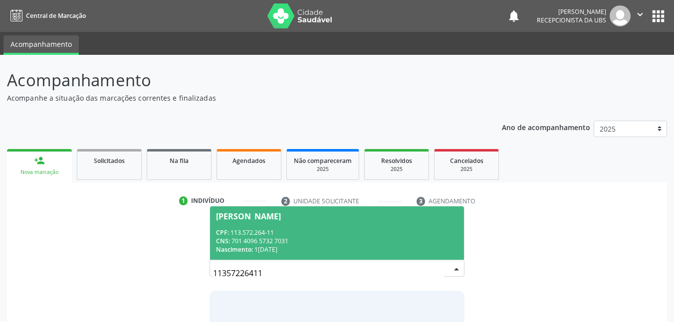
click at [281, 242] on div "CNS: 701 4096 5732 7031" at bounding box center [337, 241] width 243 height 8
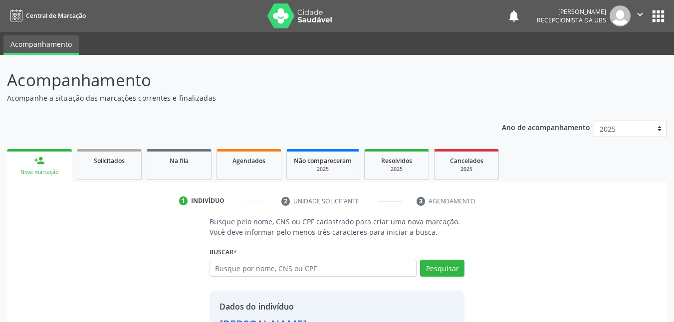
scroll to position [78, 0]
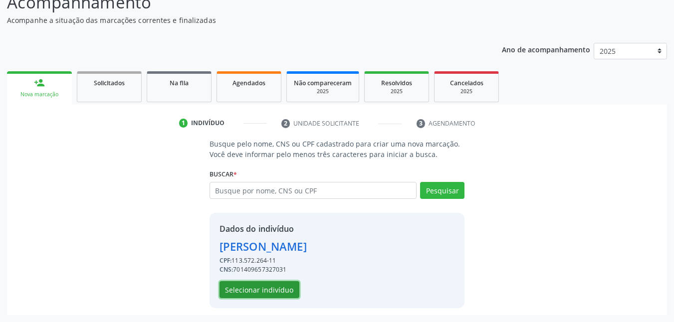
click at [282, 291] on button "Selecionar indivíduo" at bounding box center [260, 289] width 80 height 17
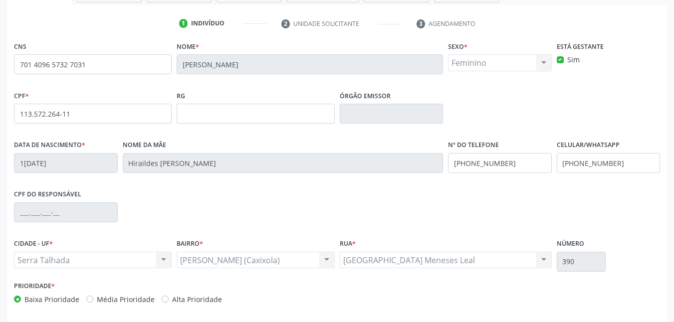
scroll to position [219, 0]
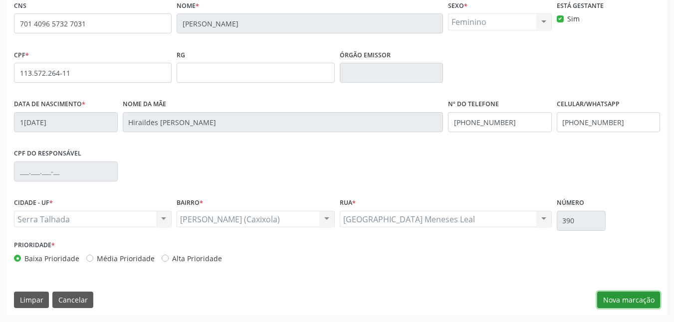
click at [608, 300] on button "Nova marcação" at bounding box center [628, 300] width 63 height 17
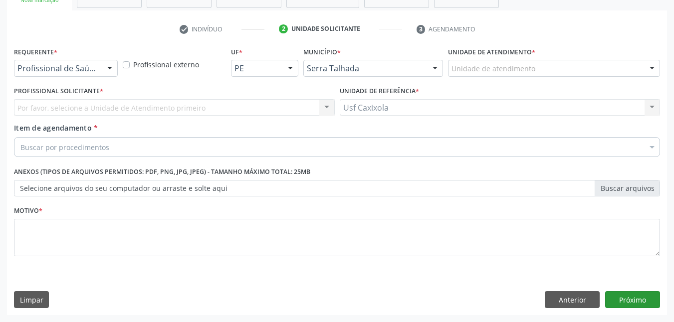
scroll to position [172, 0]
click at [104, 68] on div at bounding box center [109, 68] width 15 height 17
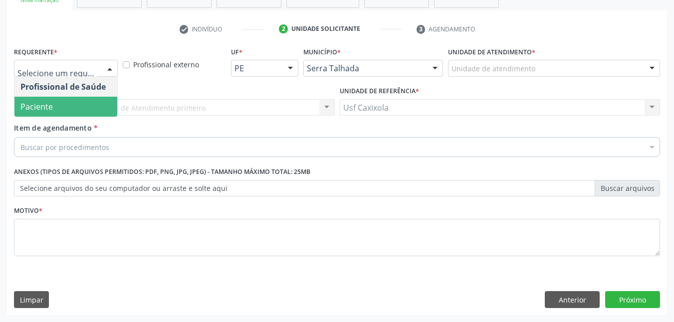
click at [97, 104] on span "Paciente" at bounding box center [65, 107] width 103 height 20
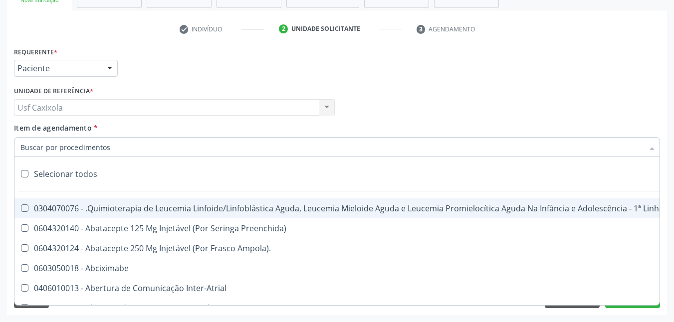
click at [117, 155] on div at bounding box center [337, 147] width 646 height 20
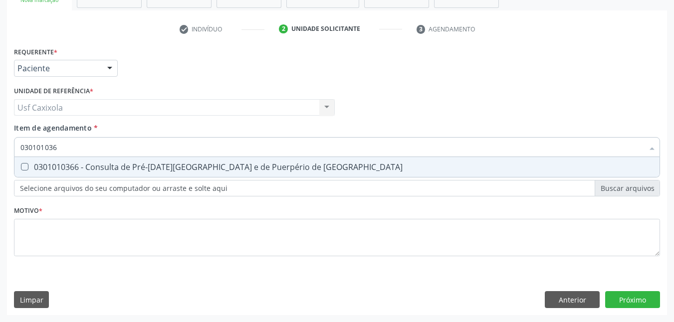
type input "0301010366"
click at [134, 173] on span "0301010366 - Consulta de Pré-Natal de Gestante e de Puerpério de Alto Risco" at bounding box center [336, 167] width 645 height 20
checkbox Risco "true"
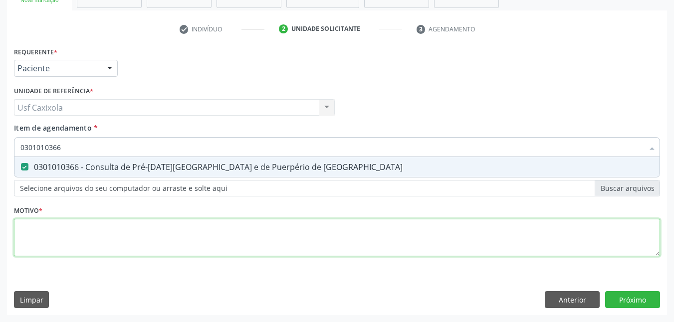
click at [58, 243] on div "Requerente * Paciente Profissional de Saúde Paciente Nenhum resultado encontrad…" at bounding box center [337, 157] width 646 height 226
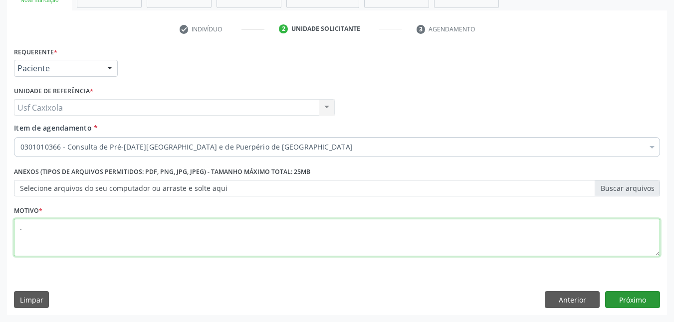
type textarea "."
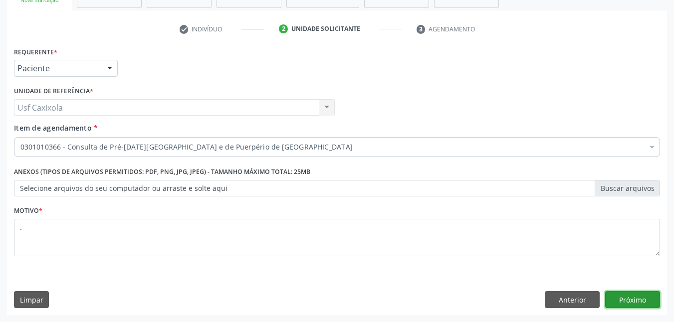
click at [635, 300] on button "Próximo" at bounding box center [632, 299] width 55 height 17
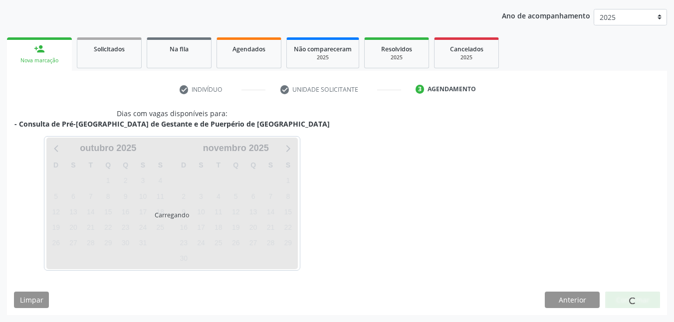
scroll to position [112, 0]
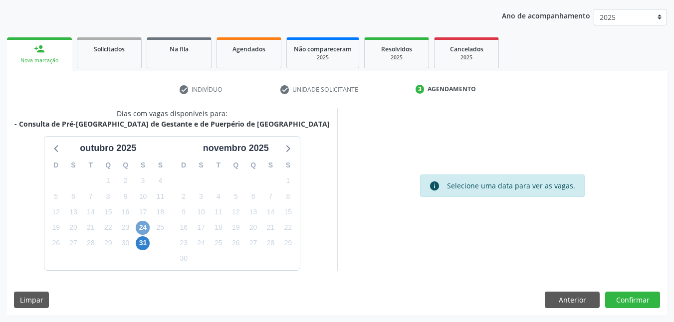
click at [139, 229] on span "24" at bounding box center [143, 228] width 14 height 14
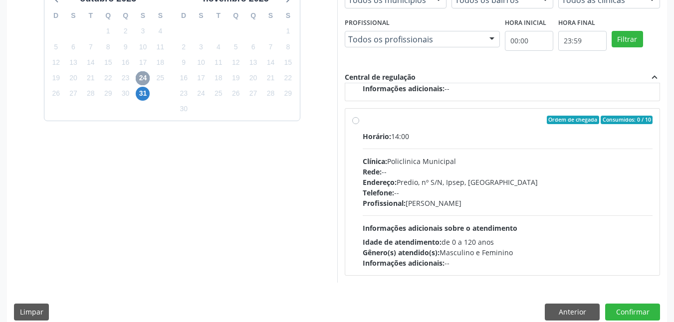
scroll to position [274, 0]
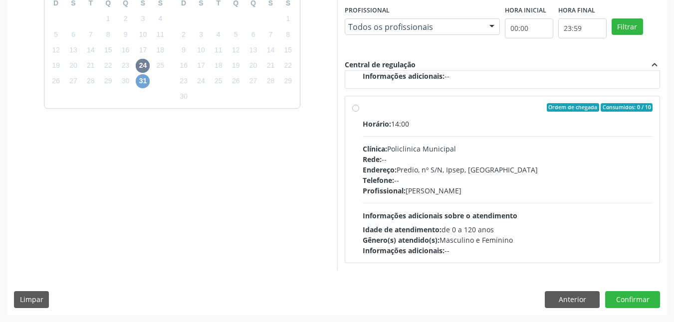
click at [142, 82] on span "31" at bounding box center [143, 81] width 14 height 14
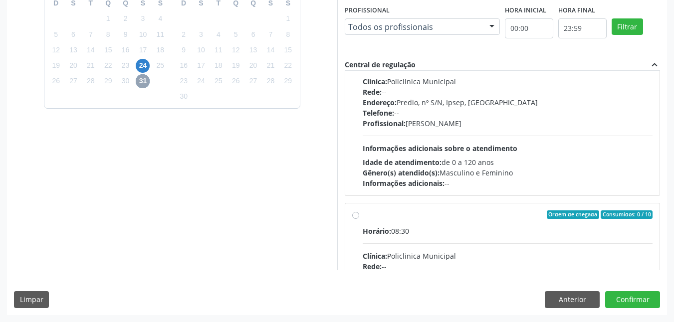
scroll to position [0, 0]
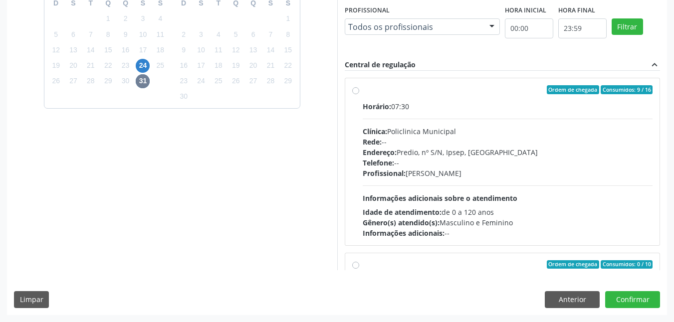
click at [363, 91] on label "Ordem de chegada Consumidos: 9 / 16 Horário: 07:30 Clínica: Policlinica Municip…" at bounding box center [508, 161] width 290 height 153
click at [357, 91] on input "Ordem de chegada Consumidos: 9 / 16 Horário: 07:30 Clínica: Policlinica Municip…" at bounding box center [355, 89] width 7 height 9
radio input "true"
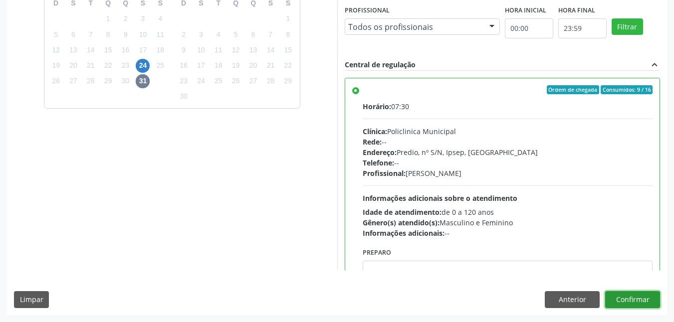
click at [626, 299] on button "Confirmar" at bounding box center [632, 299] width 55 height 17
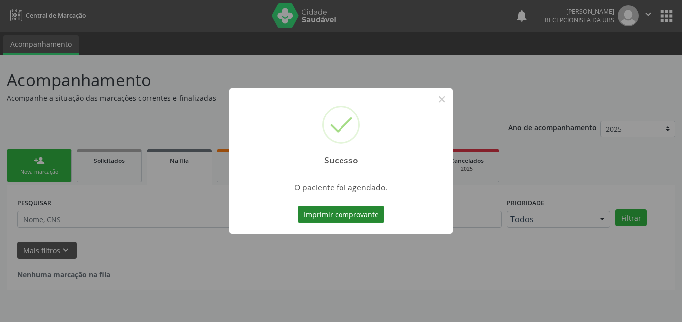
click at [354, 219] on button "Imprimir comprovante" at bounding box center [340, 214] width 87 height 17
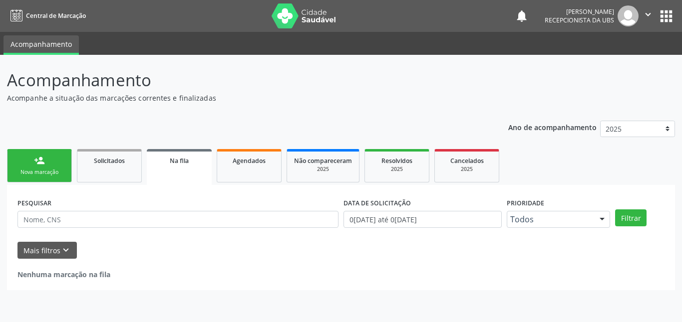
click at [45, 168] on link "person_add Nova marcação" at bounding box center [39, 165] width 65 height 33
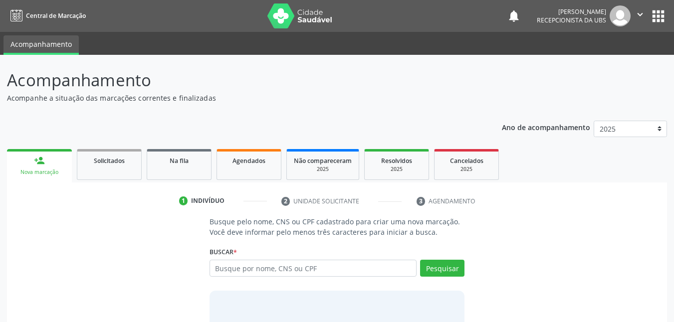
scroll to position [62, 0]
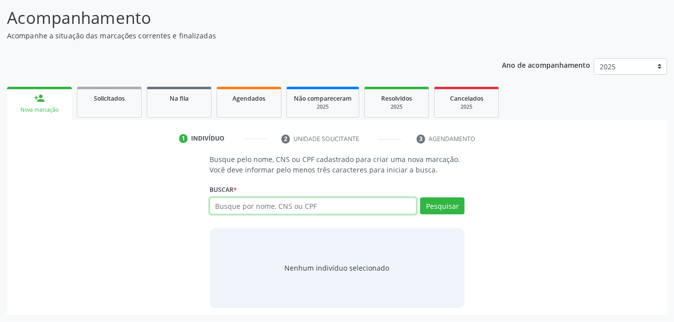
click at [232, 209] on input "text" at bounding box center [314, 206] width 208 height 17
paste input "701 4096 5732 7031"
type input "701 4096 5732 7031"
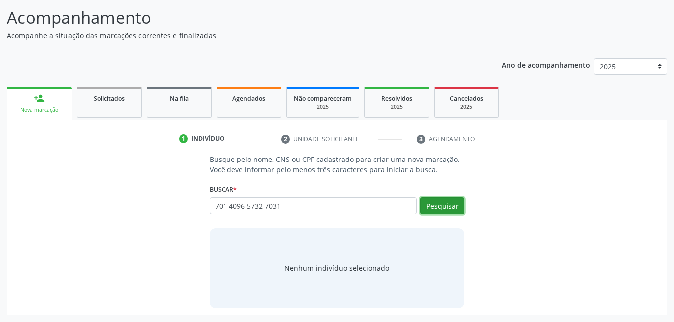
click at [437, 206] on button "Pesquisar" at bounding box center [442, 206] width 44 height 17
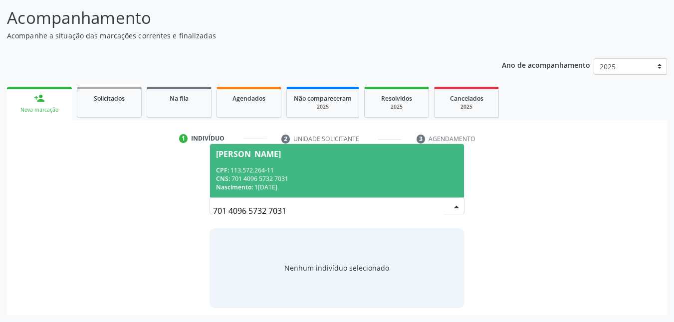
click at [281, 156] on div "Williany de Sousa Magalhães" at bounding box center [248, 154] width 65 height 8
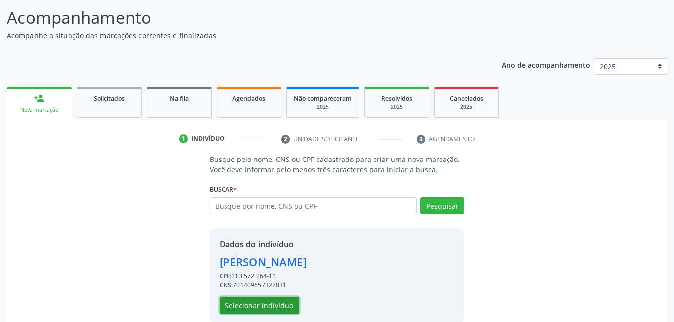
click at [287, 308] on button "Selecionar indivíduo" at bounding box center [260, 305] width 80 height 17
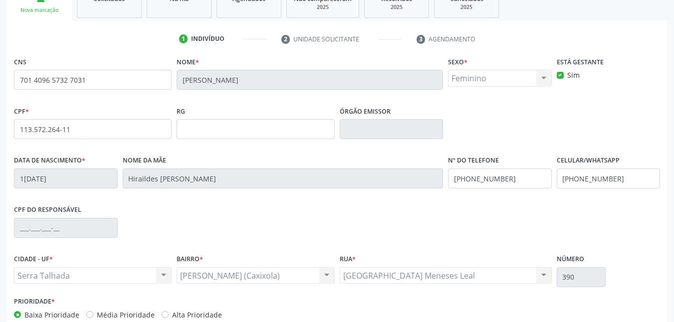
scroll to position [212, 0]
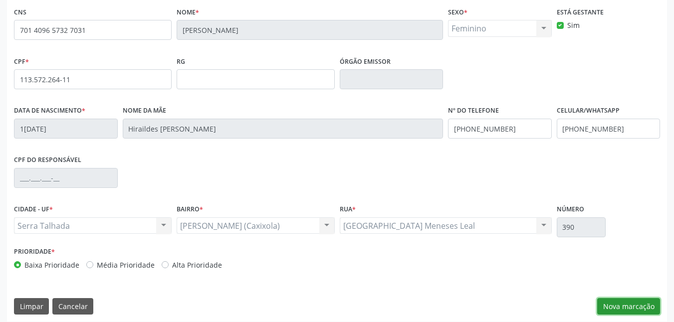
click at [634, 303] on button "Nova marcação" at bounding box center [628, 306] width 63 height 17
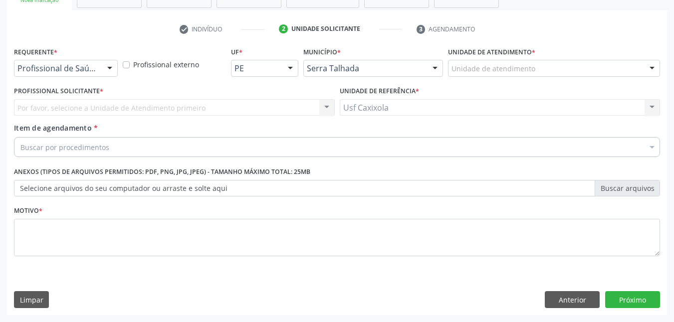
click at [109, 68] on div at bounding box center [109, 68] width 15 height 17
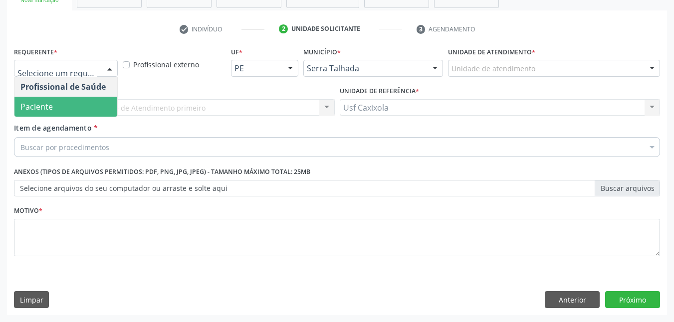
click at [94, 100] on span "Paciente" at bounding box center [65, 107] width 103 height 20
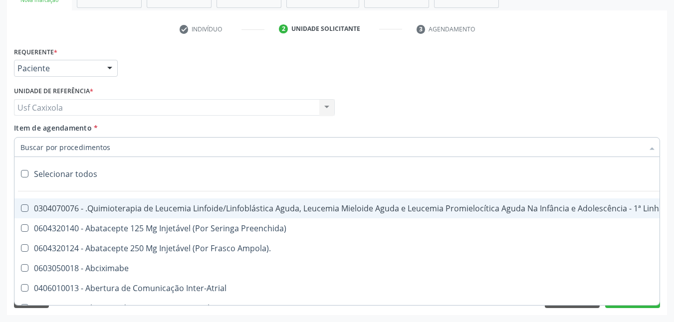
click at [115, 150] on div at bounding box center [337, 147] width 646 height 20
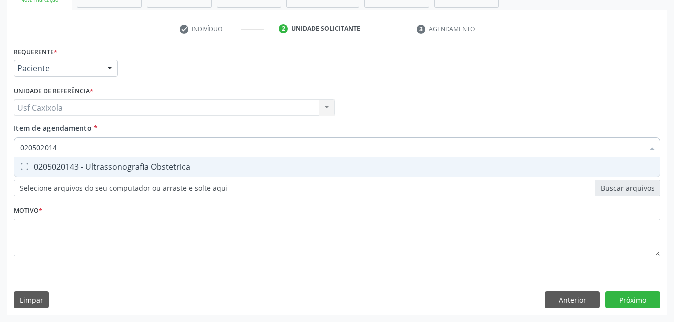
type input "0205020143"
click at [79, 177] on span "0205020143 - Ultrassonografia Obstetrica" at bounding box center [336, 167] width 645 height 20
checkbox Obstetrica "true"
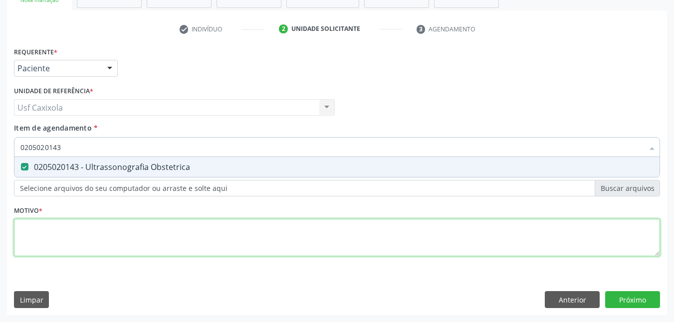
click at [110, 225] on div "Requerente * Paciente Profissional de Saúde Paciente Nenhum resultado encontrad…" at bounding box center [337, 157] width 646 height 226
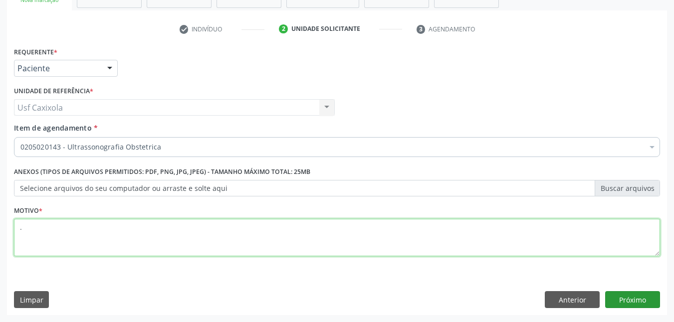
type textarea "."
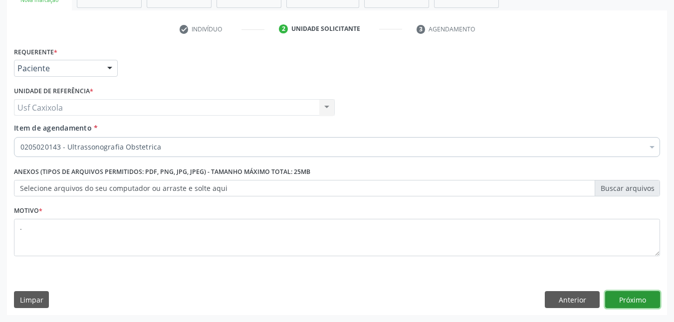
click at [642, 303] on button "Próximo" at bounding box center [632, 299] width 55 height 17
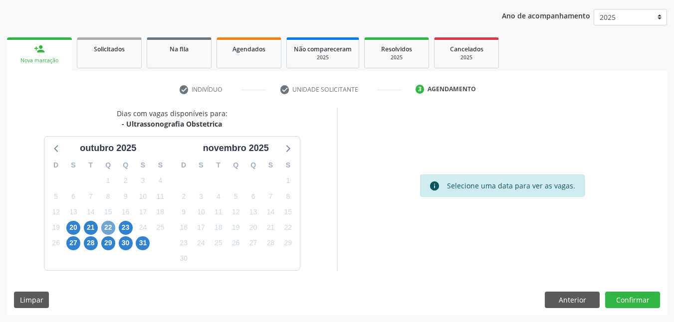
click at [109, 224] on span "22" at bounding box center [108, 228] width 14 height 14
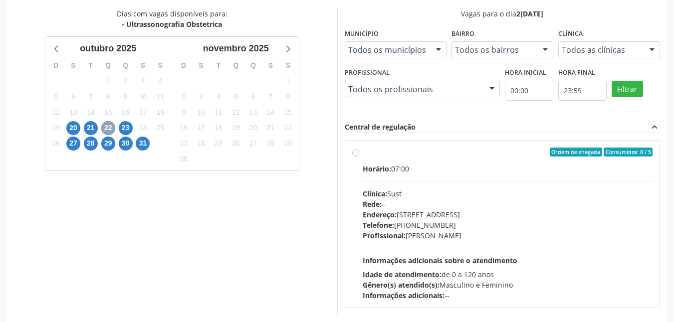
scroll to position [256, 0]
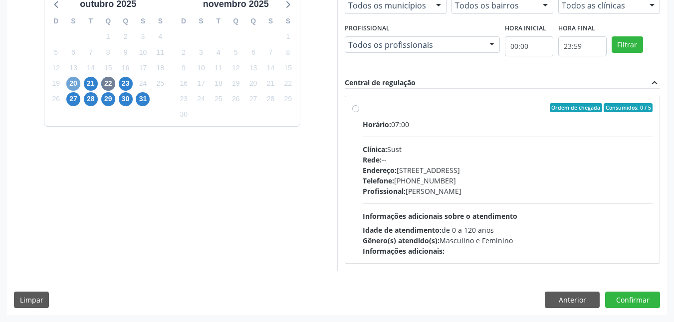
click at [72, 82] on span "20" at bounding box center [73, 84] width 14 height 14
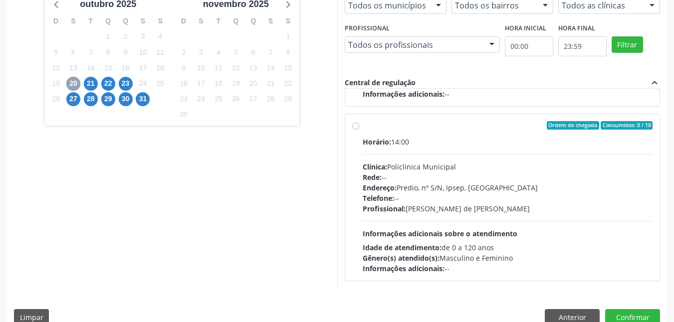
scroll to position [274, 0]
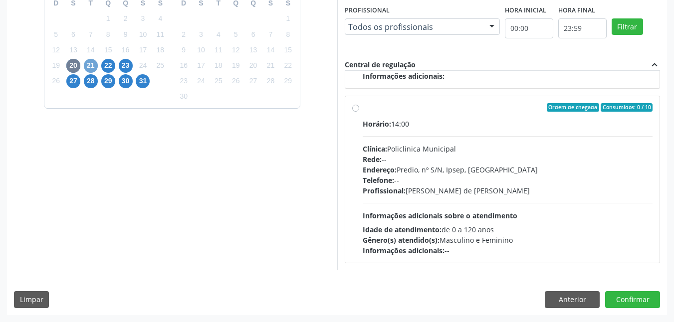
click at [91, 69] on span "21" at bounding box center [91, 66] width 14 height 14
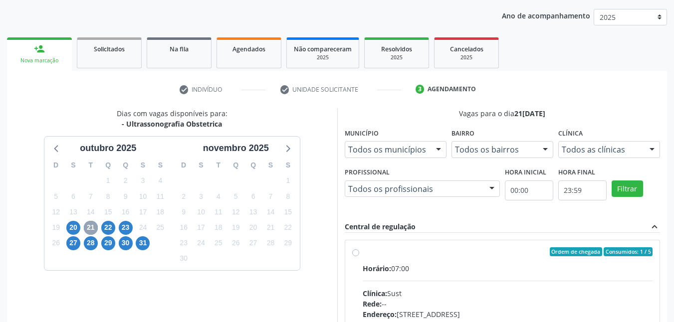
scroll to position [256, 0]
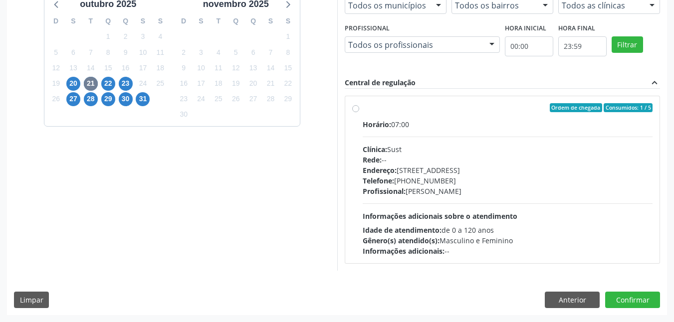
click at [363, 111] on label "Ordem de chegada Consumidos: 1 / 5 Horário: 07:00 Clínica: Sust Rede: -- Endere…" at bounding box center [508, 179] width 290 height 153
click at [354, 111] on input "Ordem de chegada Consumidos: 1 / 5 Horário: 07:00 Clínica: Sust Rede: -- Endere…" at bounding box center [355, 107] width 7 height 9
radio input "true"
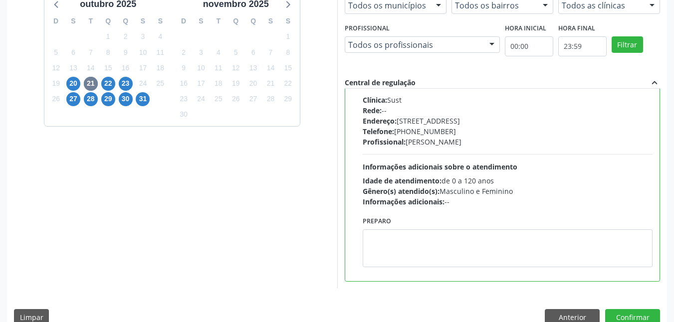
scroll to position [274, 0]
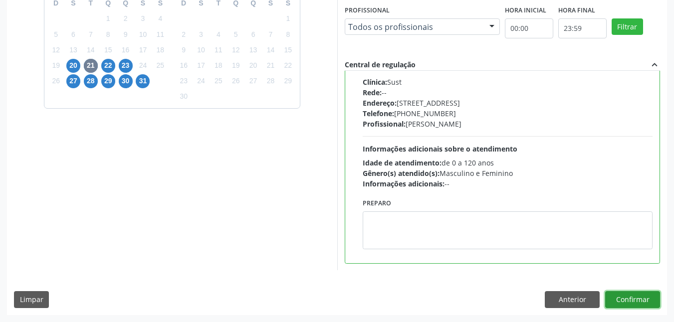
click at [632, 301] on button "Confirmar" at bounding box center [632, 299] width 55 height 17
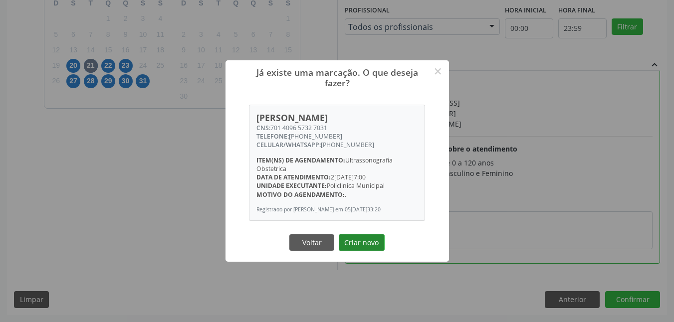
click at [364, 245] on button "Criar novo" at bounding box center [362, 243] width 46 height 17
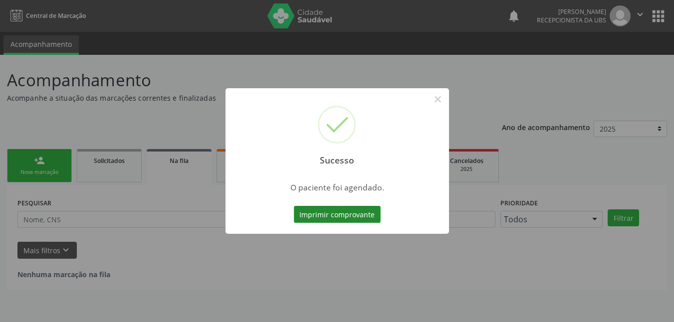
scroll to position [0, 0]
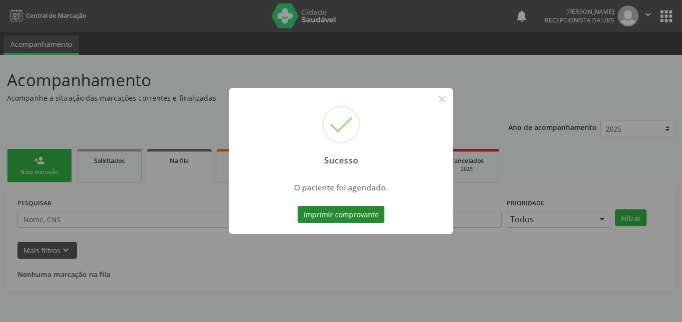
click at [347, 218] on button "Imprimir comprovante" at bounding box center [340, 214] width 87 height 17
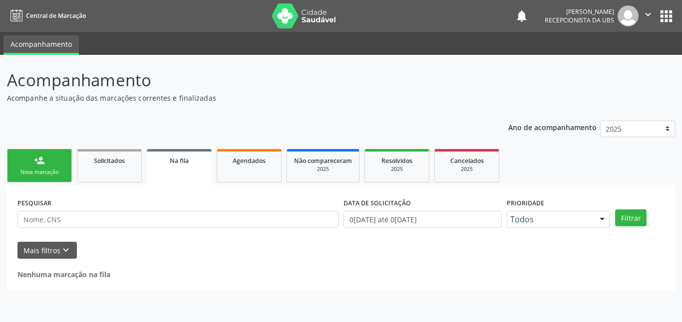
click at [48, 161] on link "person_add Nova marcação" at bounding box center [39, 165] width 65 height 33
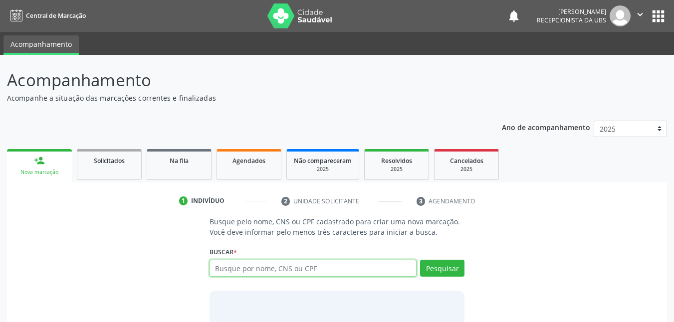
click at [313, 268] on input "text" at bounding box center [314, 268] width 208 height 17
type input "0205020143"
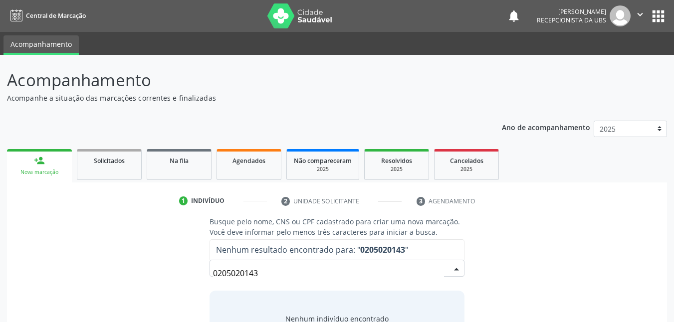
drag, startPoint x: 229, startPoint y: 291, endPoint x: 130, endPoint y: 298, distance: 98.6
click at [132, 298] on div "Busque pelo nome, CNS ou CPF cadastrado para criar uma nova marcação. Você deve…" at bounding box center [337, 294] width 646 height 154
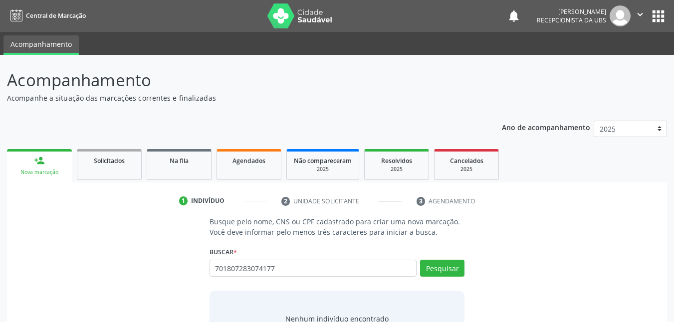
type input "701807283074177"
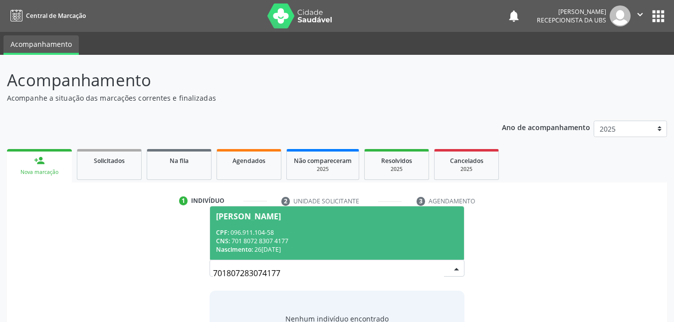
click at [340, 243] on div "CNS: 701 8072 8307 4177" at bounding box center [337, 241] width 243 height 8
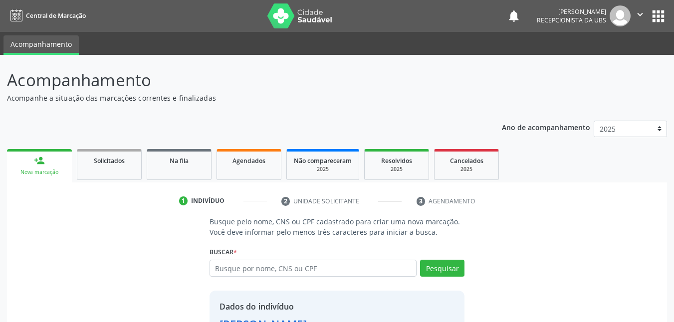
scroll to position [78, 0]
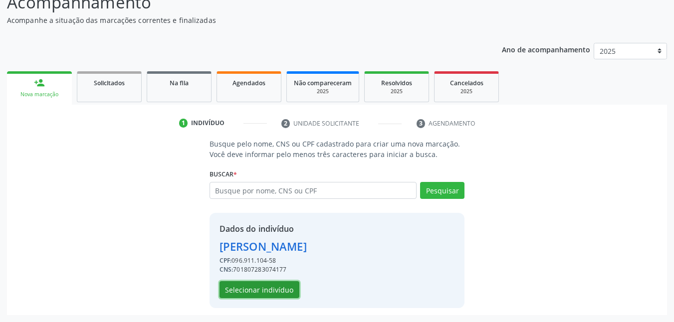
click at [285, 288] on button "Selecionar indivíduo" at bounding box center [260, 289] width 80 height 17
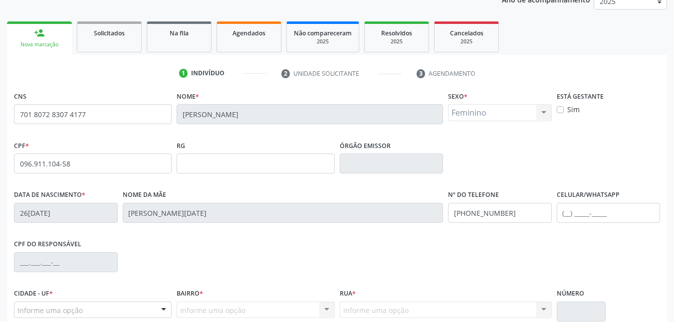
scroll to position [219, 0]
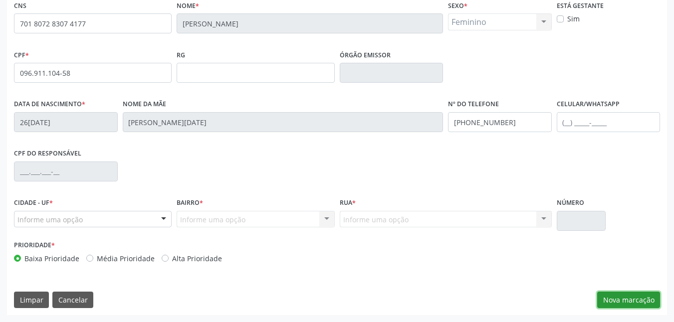
click at [644, 303] on button "Nova marcação" at bounding box center [628, 300] width 63 height 17
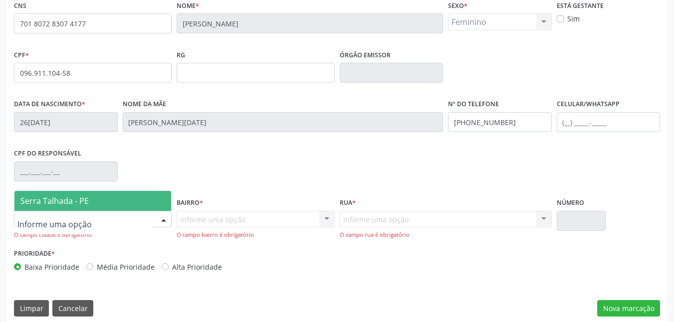
click at [163, 214] on div at bounding box center [163, 220] width 15 height 17
click at [132, 203] on span "Serra Talhada - PE" at bounding box center [92, 201] width 157 height 20
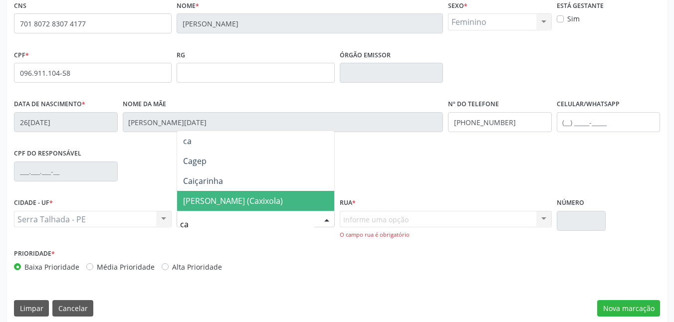
type input "cax"
click at [238, 203] on span "[PERSON_NAME] (Caxixola)" at bounding box center [233, 201] width 100 height 11
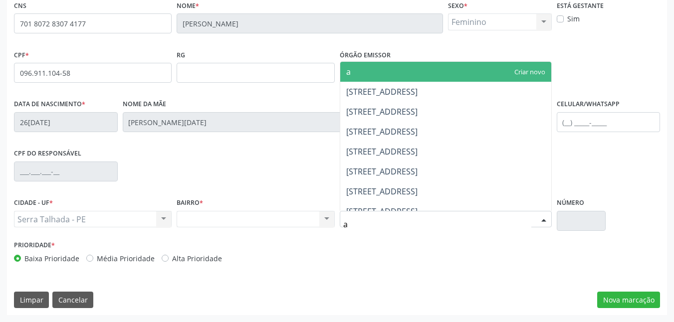
type input "av"
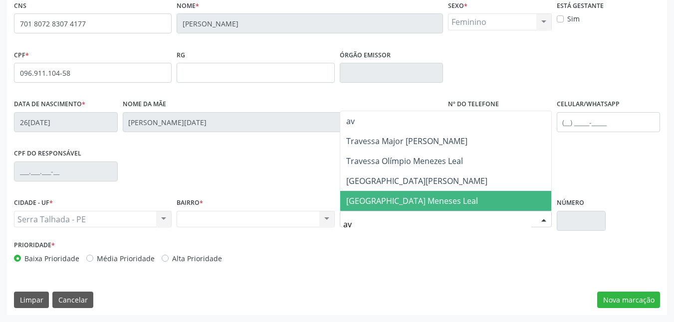
click at [375, 208] on span "[GEOGRAPHIC_DATA] Meneses Leal" at bounding box center [445, 201] width 211 height 20
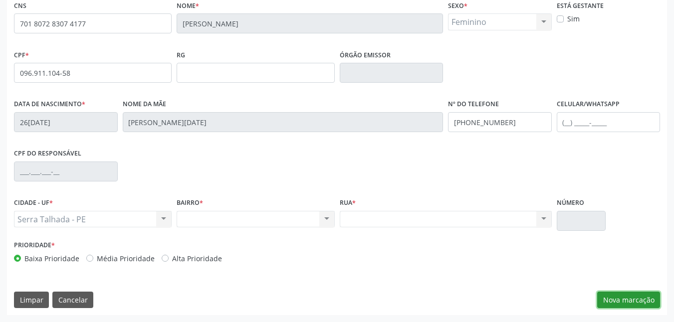
click at [637, 298] on button "Nova marcação" at bounding box center [628, 300] width 63 height 17
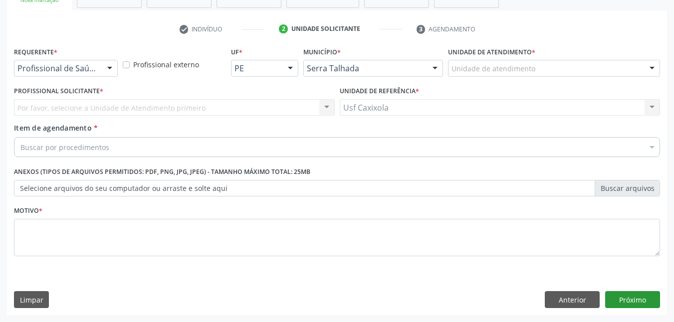
scroll to position [172, 0]
click at [108, 63] on div at bounding box center [109, 68] width 15 height 17
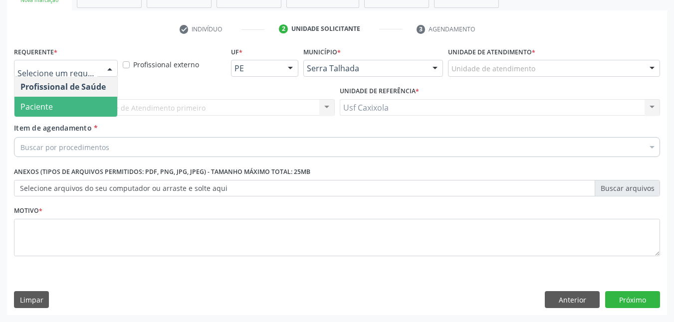
click at [98, 105] on span "Paciente" at bounding box center [65, 107] width 103 height 20
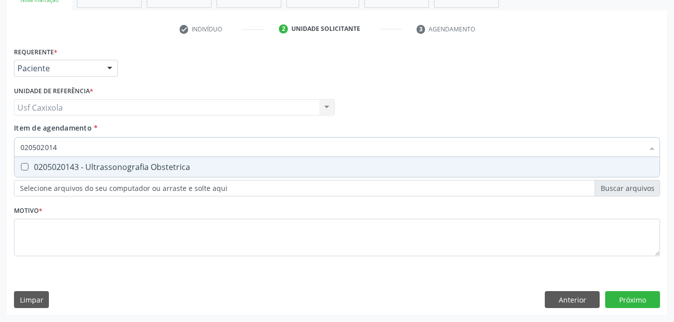
type input "0205020143"
click at [108, 171] on div "0205020143 - Ultrassonografia Obstetrica" at bounding box center [336, 167] width 633 height 8
checkbox Obstetrica "true"
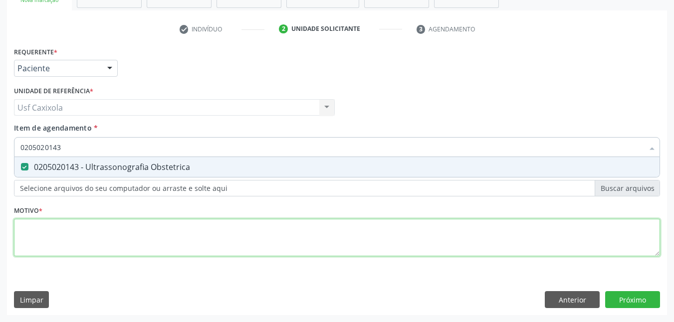
click at [135, 241] on div "Requerente * Paciente Profissional de Saúde Paciente Nenhum resultado encontrad…" at bounding box center [337, 157] width 646 height 226
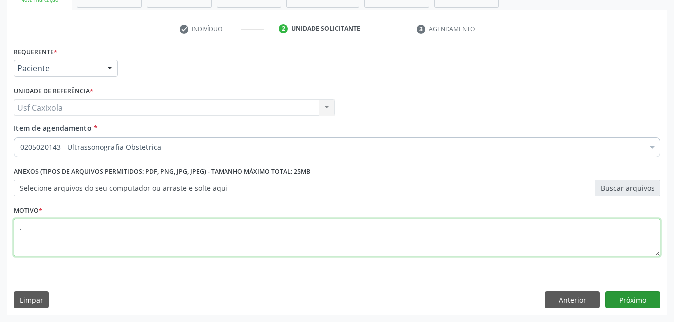
type textarea "."
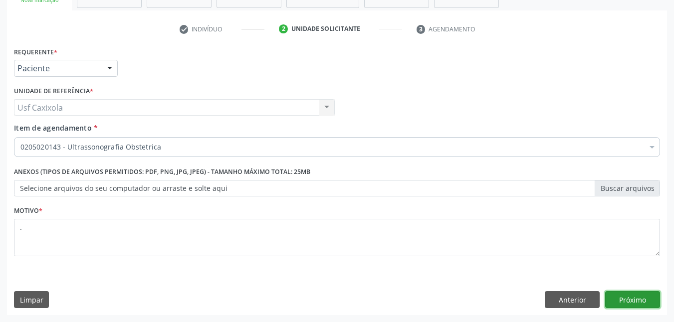
click at [629, 297] on button "Próximo" at bounding box center [632, 299] width 55 height 17
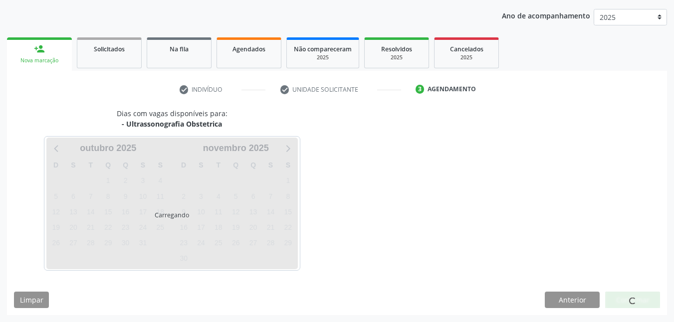
scroll to position [112, 0]
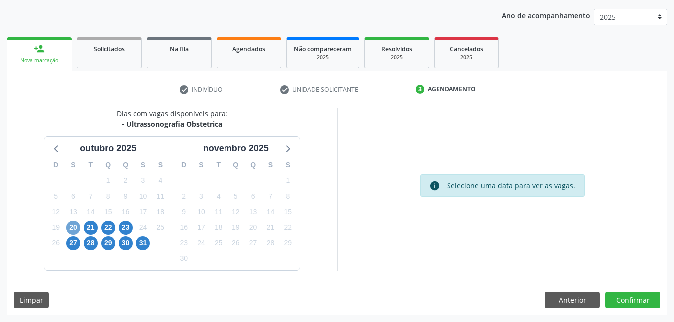
click at [75, 229] on span "20" at bounding box center [73, 228] width 14 height 14
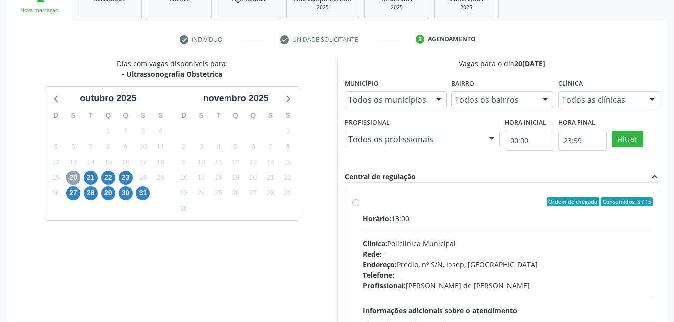
scroll to position [212, 0]
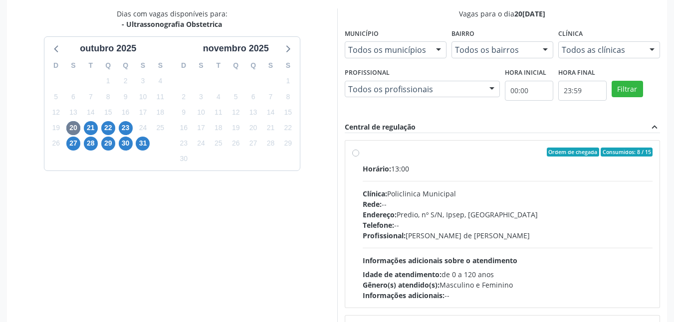
click at [363, 153] on label "Ordem de chegada Consumidos: 8 / 15 Horário: 13:00 Clínica: Policlinica Municip…" at bounding box center [508, 224] width 290 height 153
click at [356, 153] on input "Ordem de chegada Consumidos: 8 / 15 Horário: 13:00 Clínica: Policlinica Municip…" at bounding box center [355, 152] width 7 height 9
radio input "true"
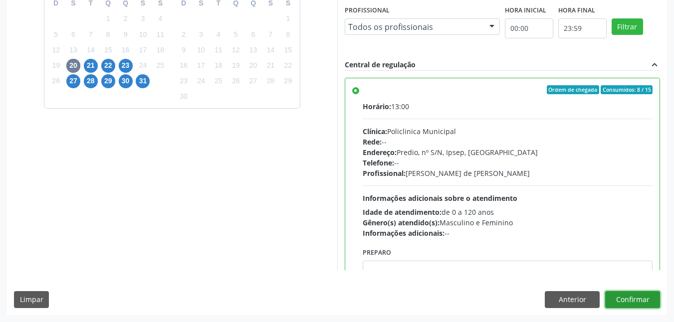
click at [646, 302] on button "Confirmar" at bounding box center [632, 299] width 55 height 17
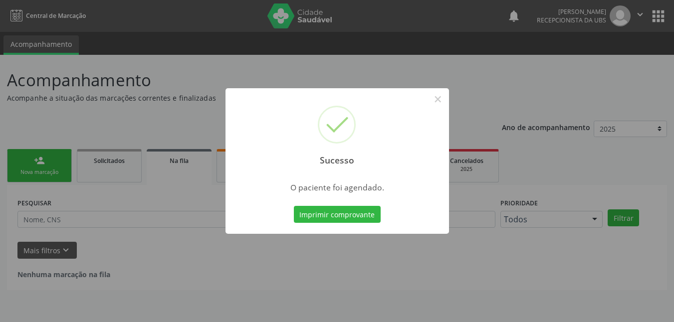
scroll to position [0, 0]
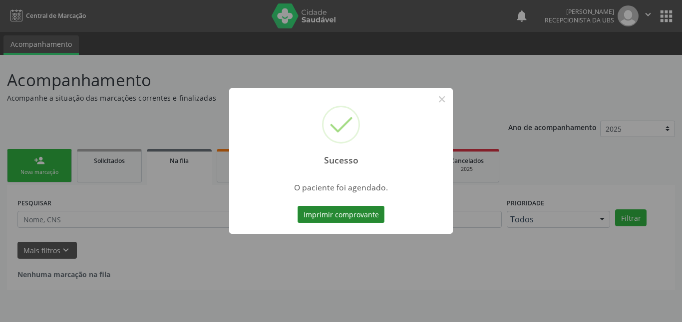
click at [366, 215] on button "Imprimir comprovante" at bounding box center [340, 214] width 87 height 17
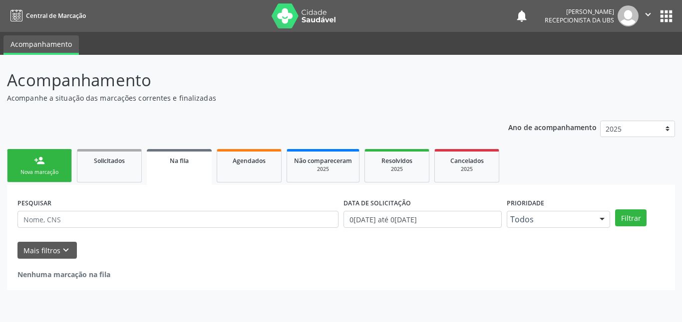
click at [50, 173] on div "Nova marcação" at bounding box center [39, 172] width 50 height 7
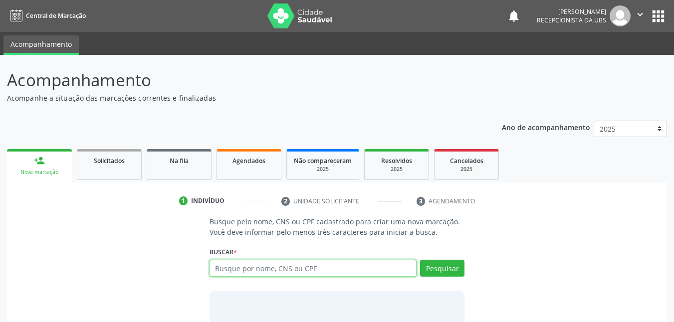
click at [257, 272] on input "text" at bounding box center [314, 268] width 208 height 17
type input "79355897472"
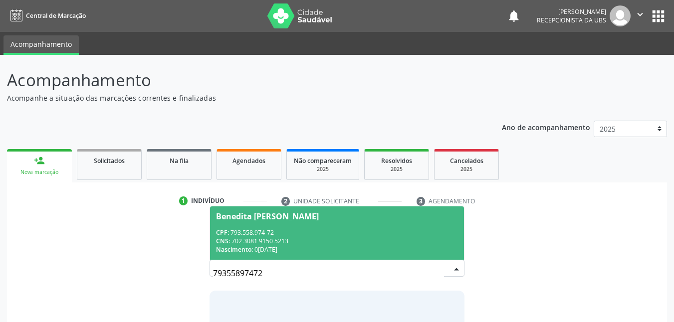
click at [258, 232] on div "CPF: 793.558.974-72" at bounding box center [337, 233] width 243 height 8
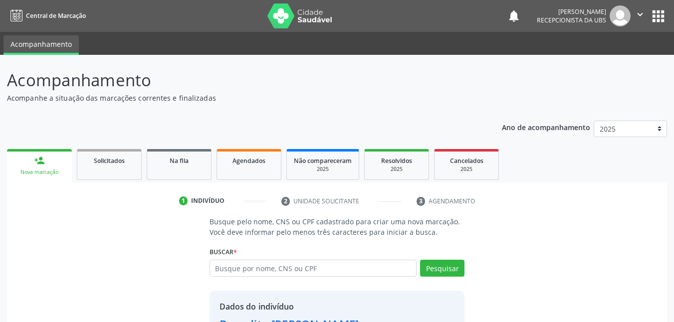
scroll to position [78, 0]
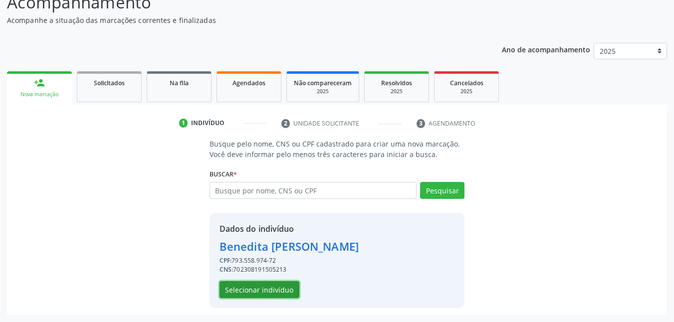
click at [278, 292] on button "Selecionar indivíduo" at bounding box center [260, 289] width 80 height 17
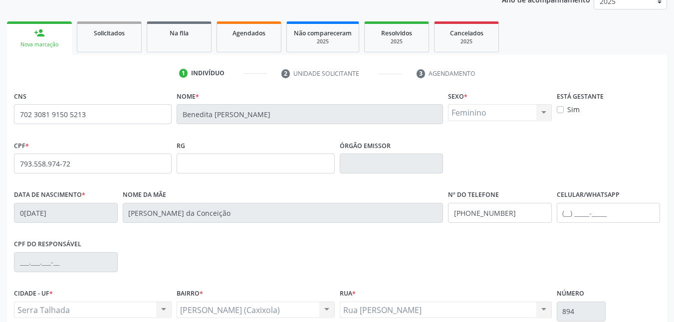
scroll to position [219, 0]
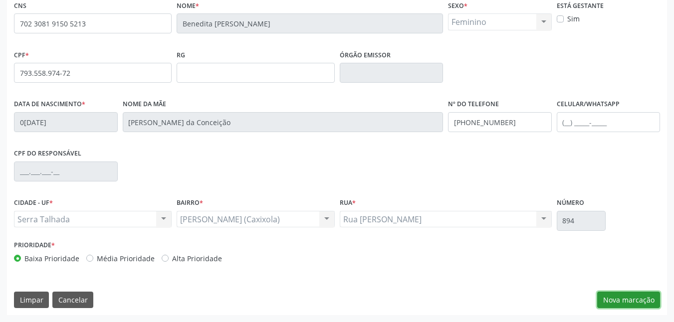
click at [625, 305] on button "Nova marcação" at bounding box center [628, 300] width 63 height 17
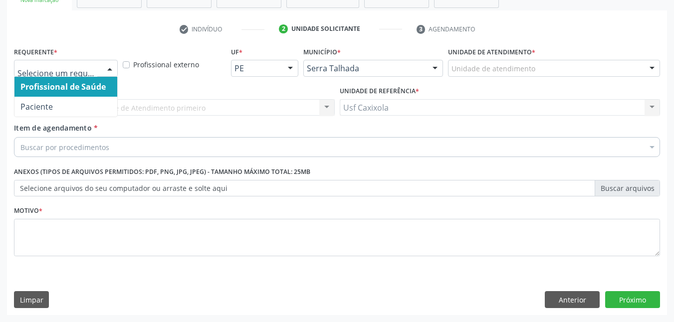
click at [108, 65] on div at bounding box center [109, 68] width 15 height 17
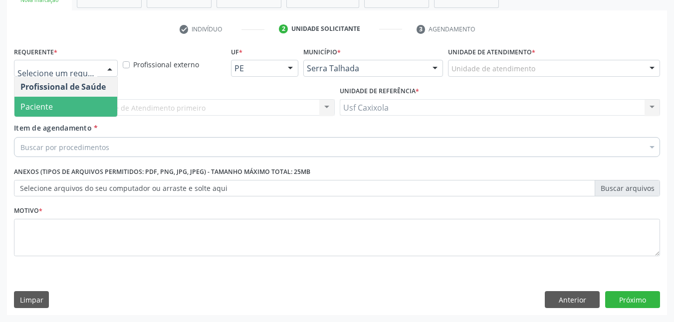
click at [79, 107] on span "Paciente" at bounding box center [65, 107] width 103 height 20
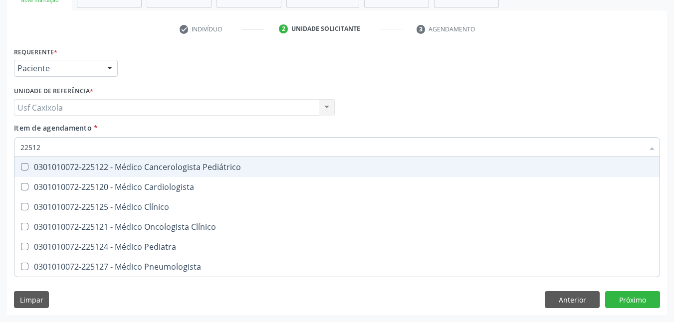
type input "225120"
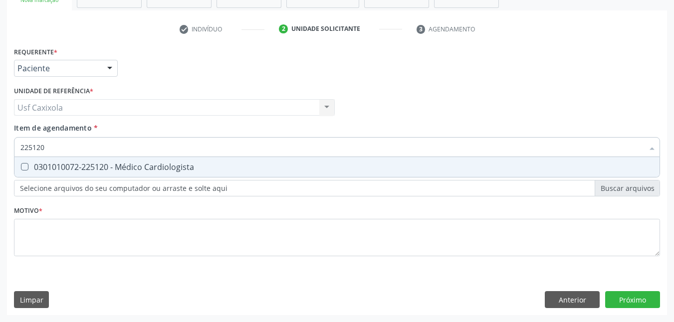
click at [77, 170] on div "0301010072-225120 - Médico Cardiologista" at bounding box center [336, 167] width 633 height 8
checkbox Cardiologista "true"
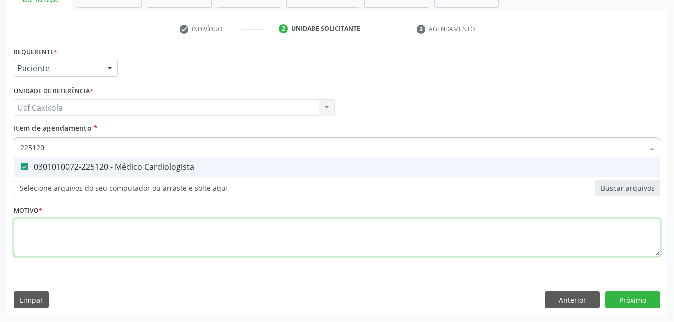
click at [97, 233] on div "Requerente * Paciente Profissional de Saúde Paciente Nenhum resultado encontrad…" at bounding box center [337, 157] width 646 height 226
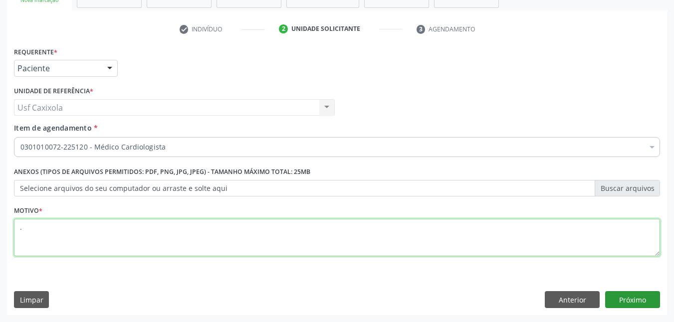
type textarea "."
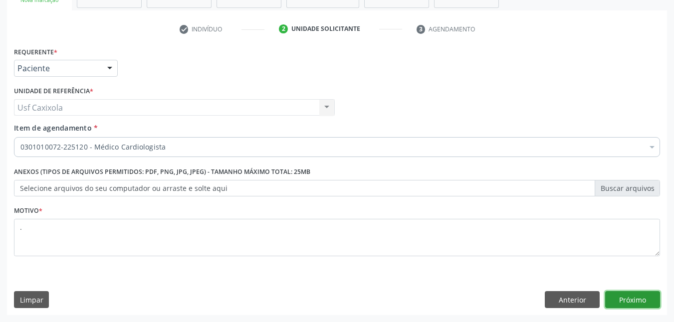
click at [634, 303] on button "Próximo" at bounding box center [632, 299] width 55 height 17
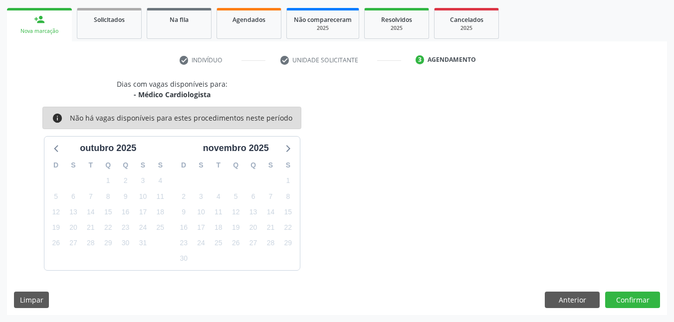
scroll to position [91, 0]
